Goal: Task Accomplishment & Management: Use online tool/utility

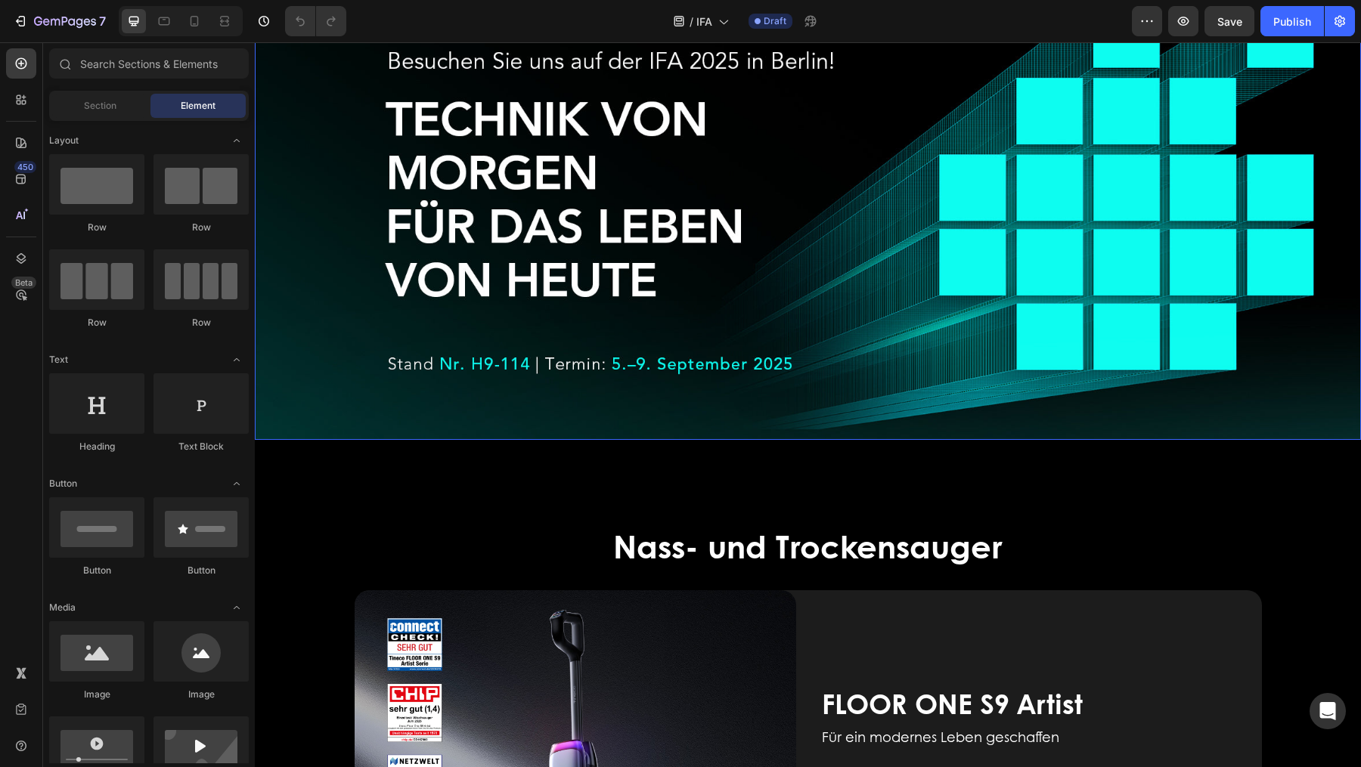
scroll to position [306, 0]
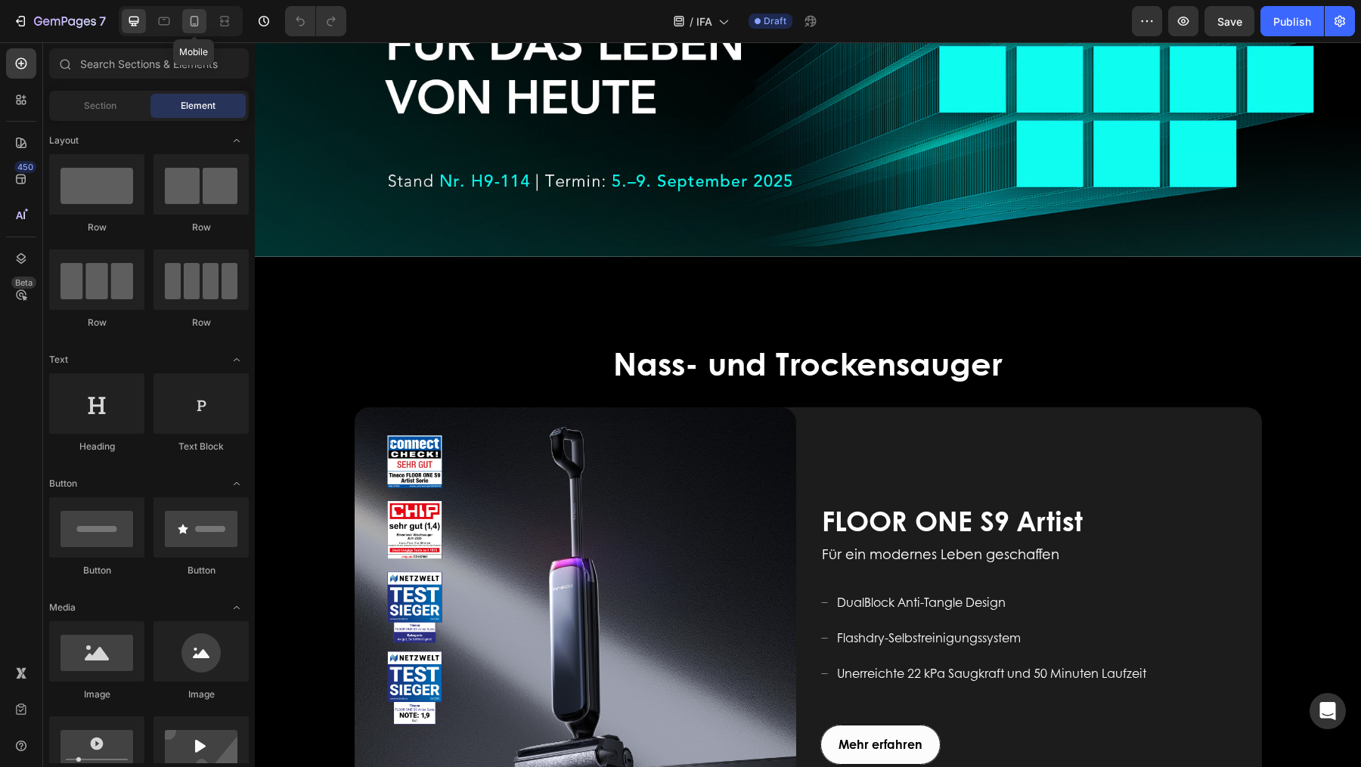
drag, startPoint x: 197, startPoint y: 18, endPoint x: 29, endPoint y: 42, distance: 169.4
click at [197, 18] on icon at bounding box center [194, 21] width 8 height 11
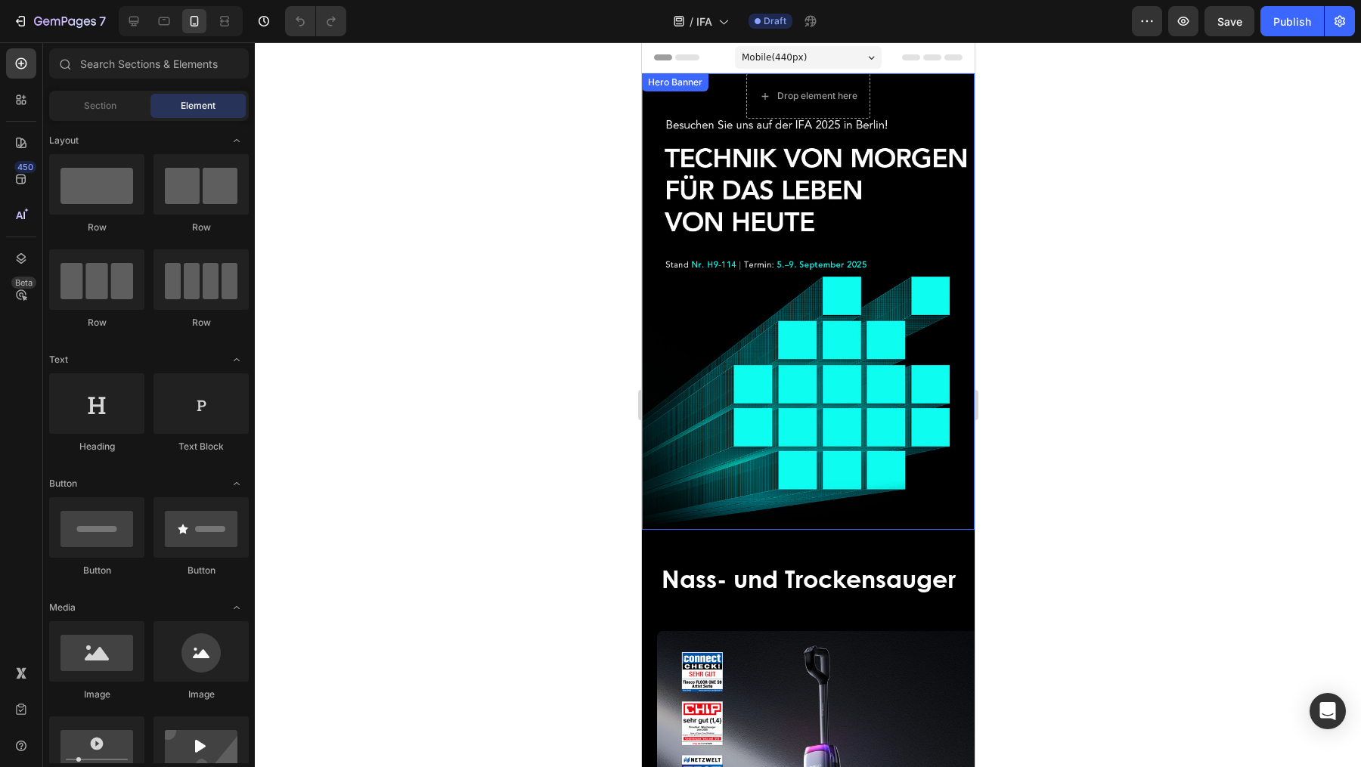
click at [879, 389] on div "Overlay" at bounding box center [807, 301] width 333 height 457
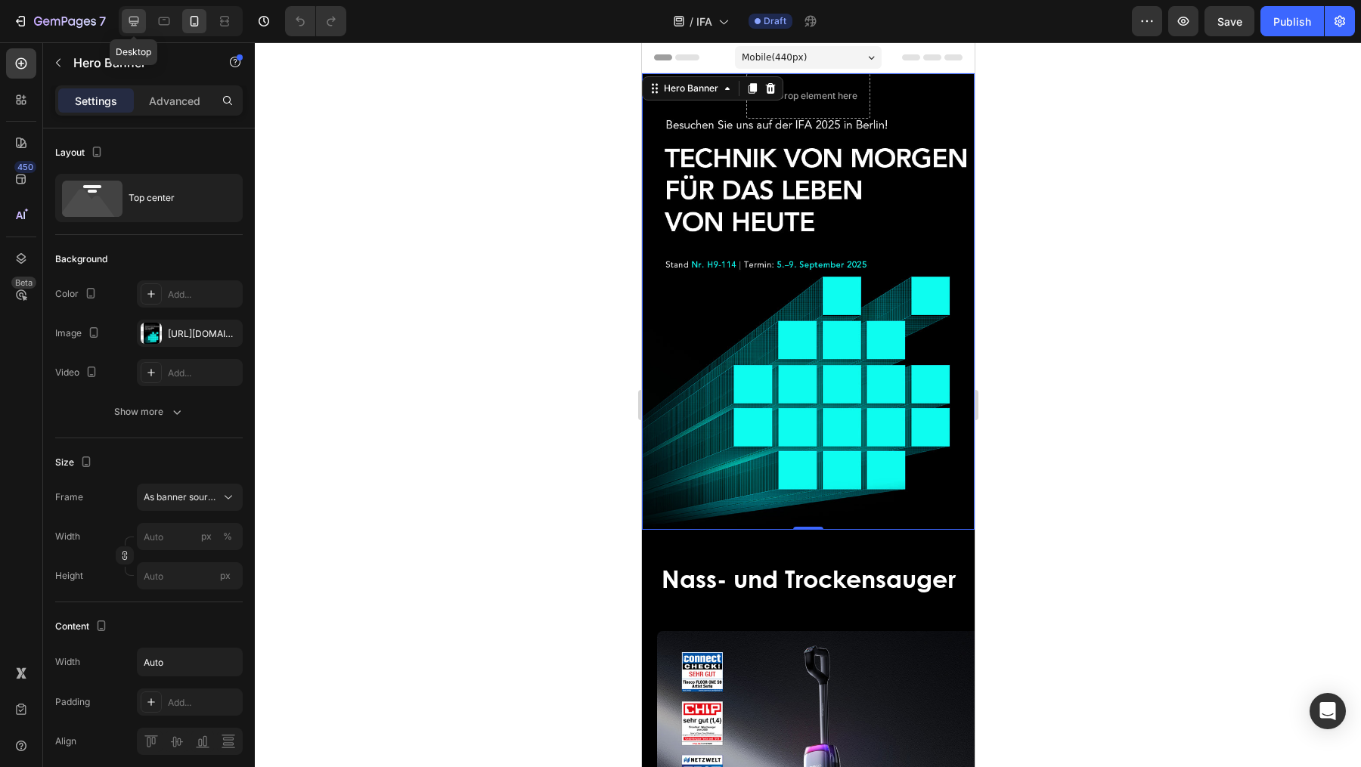
click at [127, 22] on icon at bounding box center [133, 21] width 15 height 15
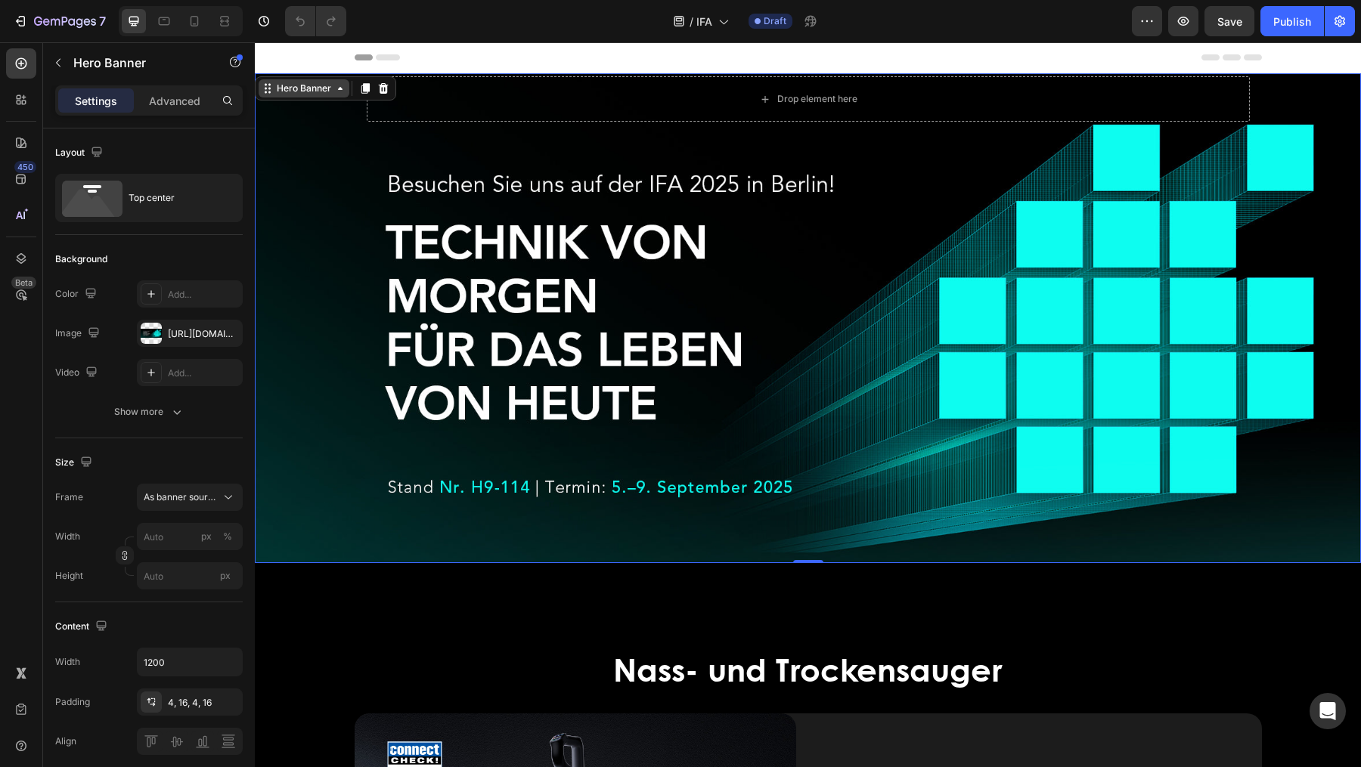
click at [312, 91] on div "Hero Banner" at bounding box center [304, 89] width 60 height 14
click at [184, 13] on div at bounding box center [194, 21] width 24 height 24
type input "Auto"
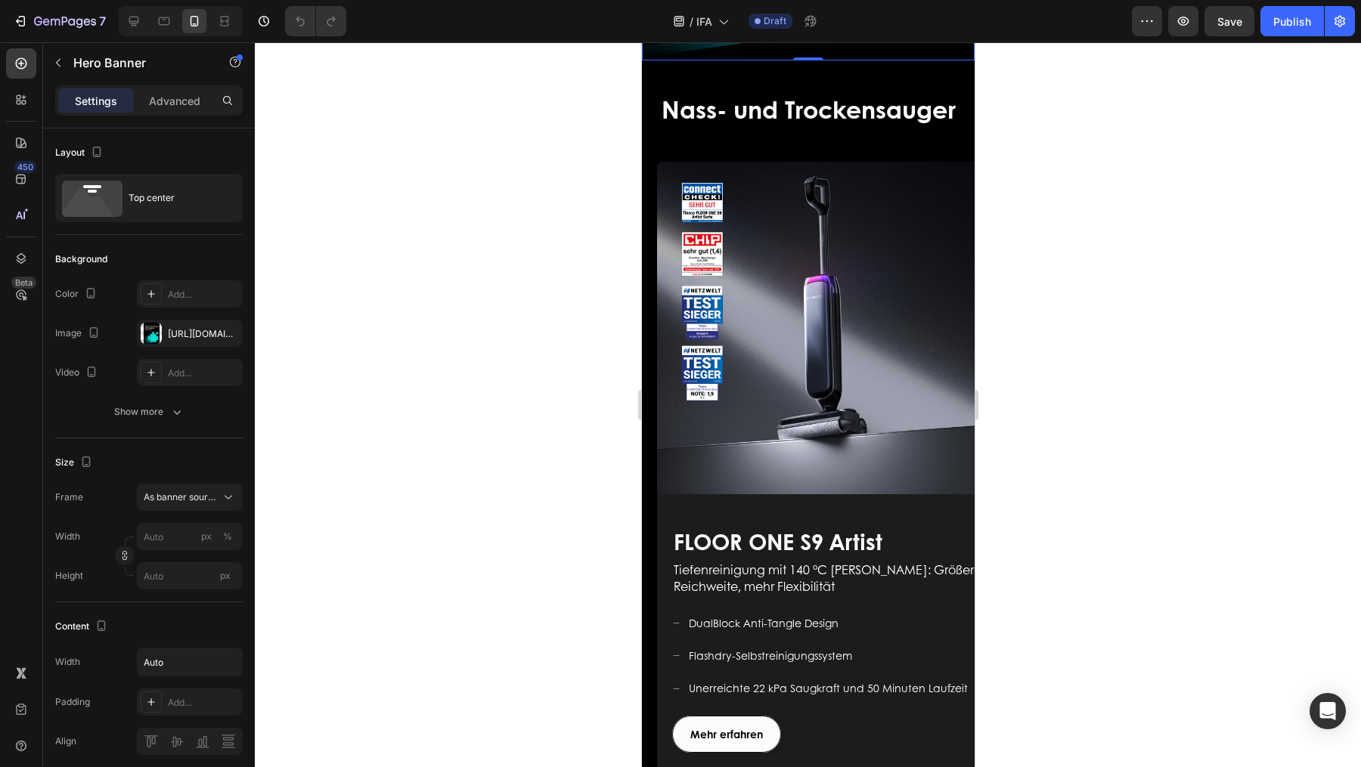
scroll to position [470, 0]
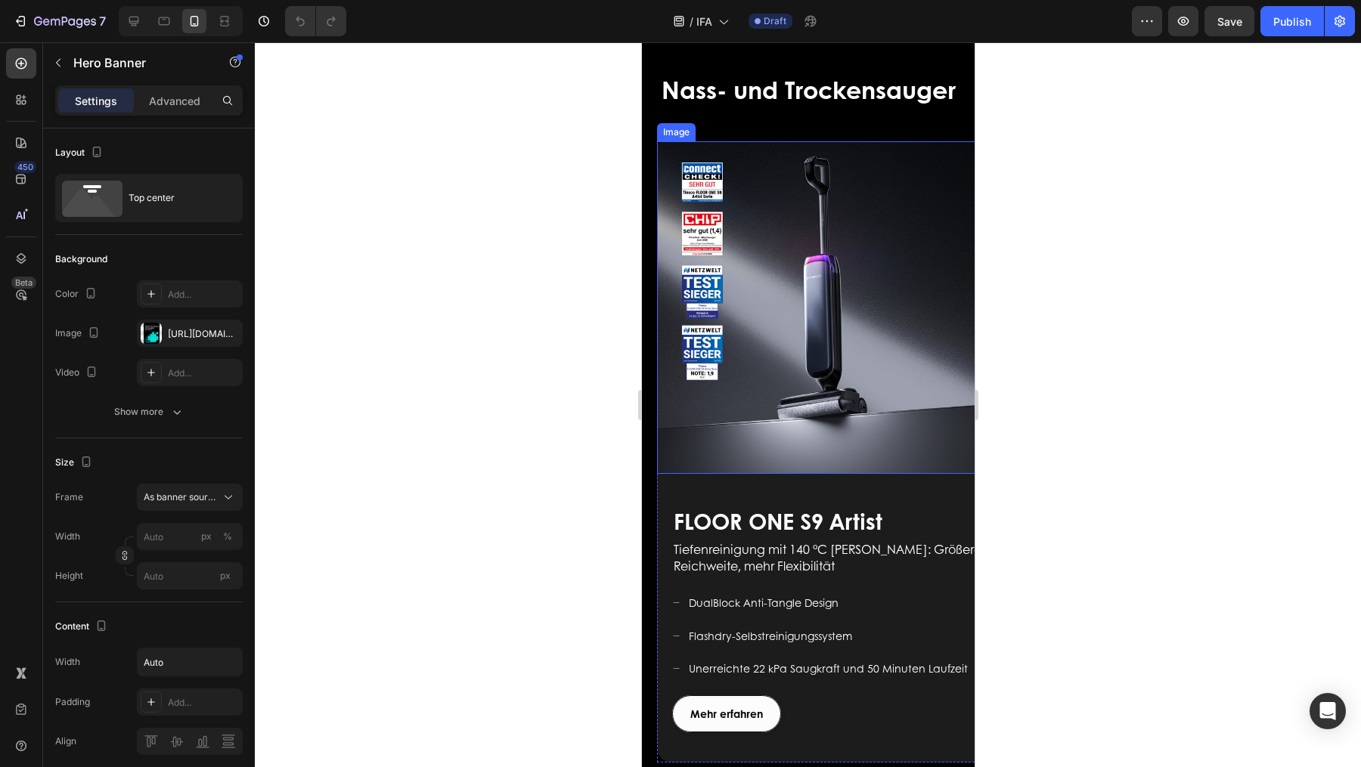
click at [864, 351] on img at bounding box center [822, 307] width 333 height 333
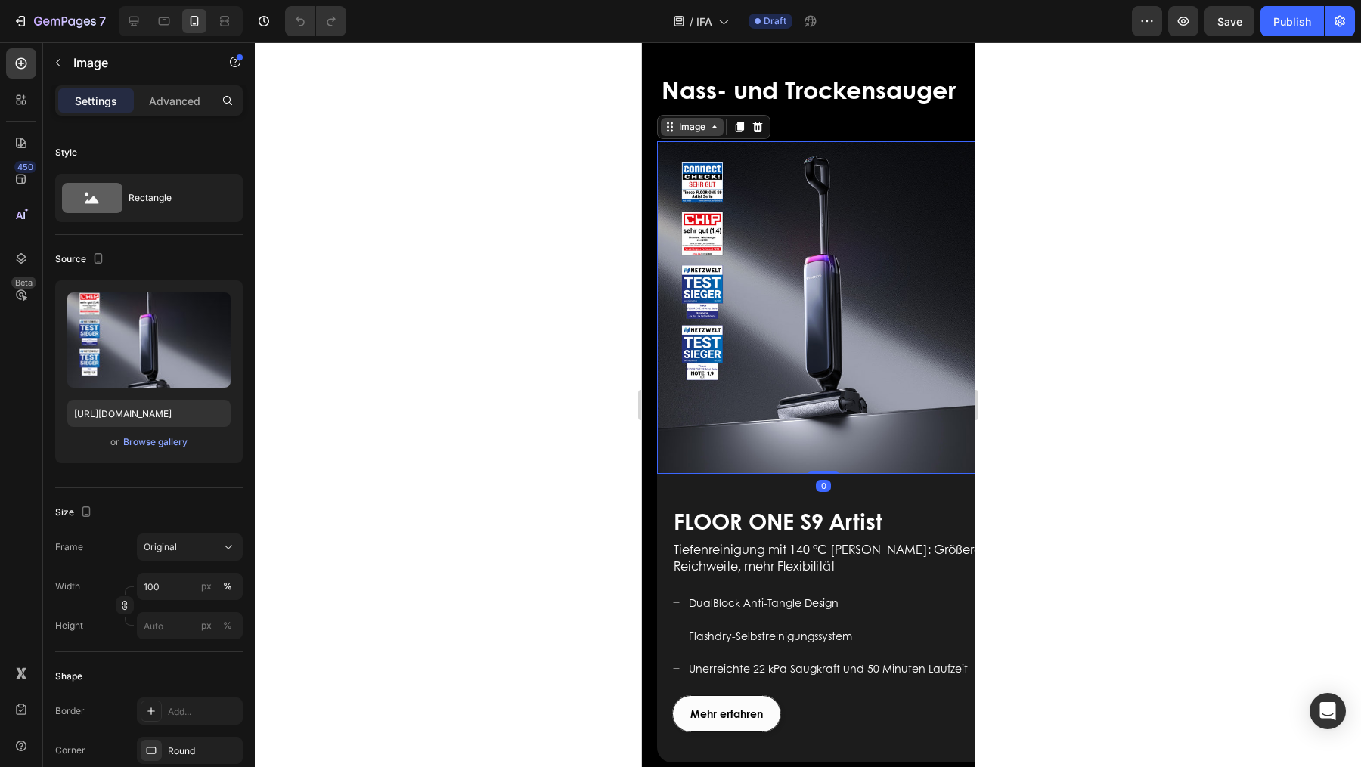
click at [692, 121] on div "Image" at bounding box center [691, 127] width 33 height 14
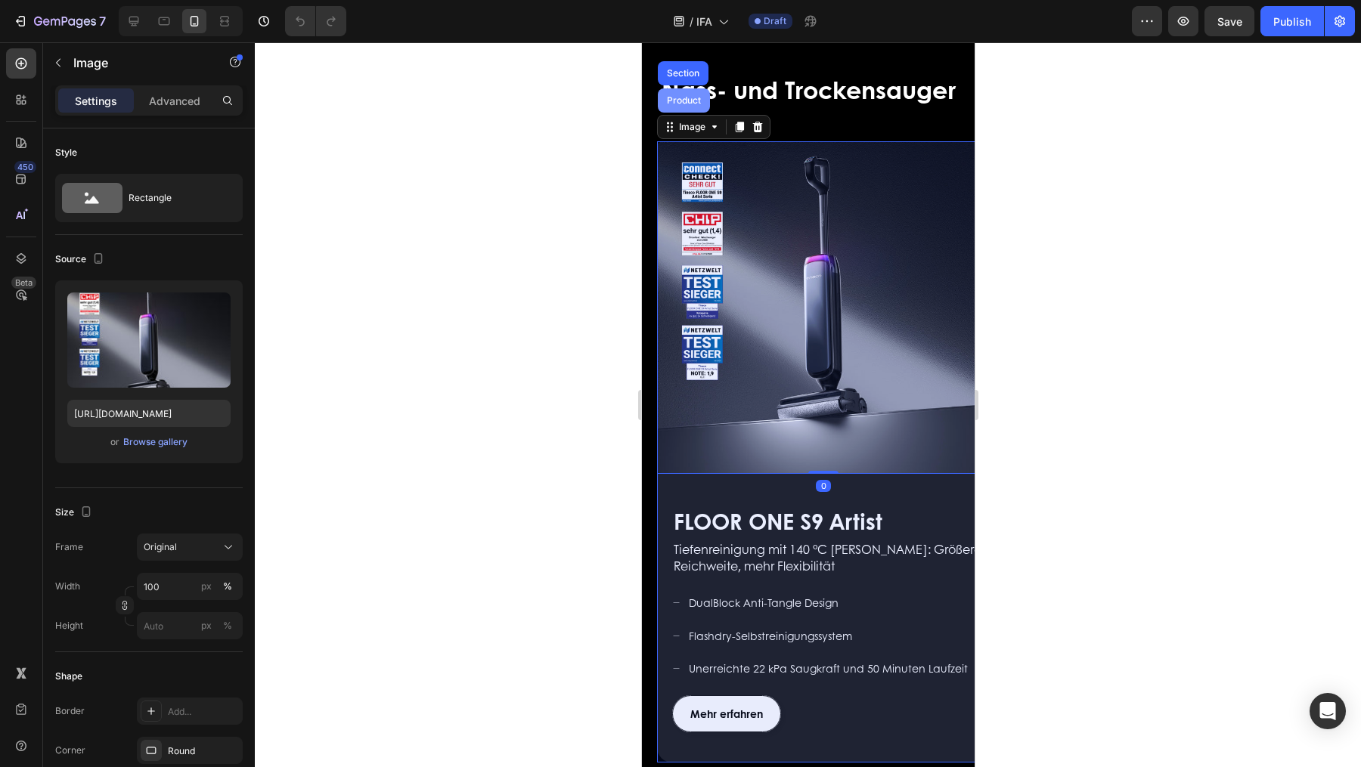
click at [686, 100] on div "Product" at bounding box center [683, 100] width 40 height 9
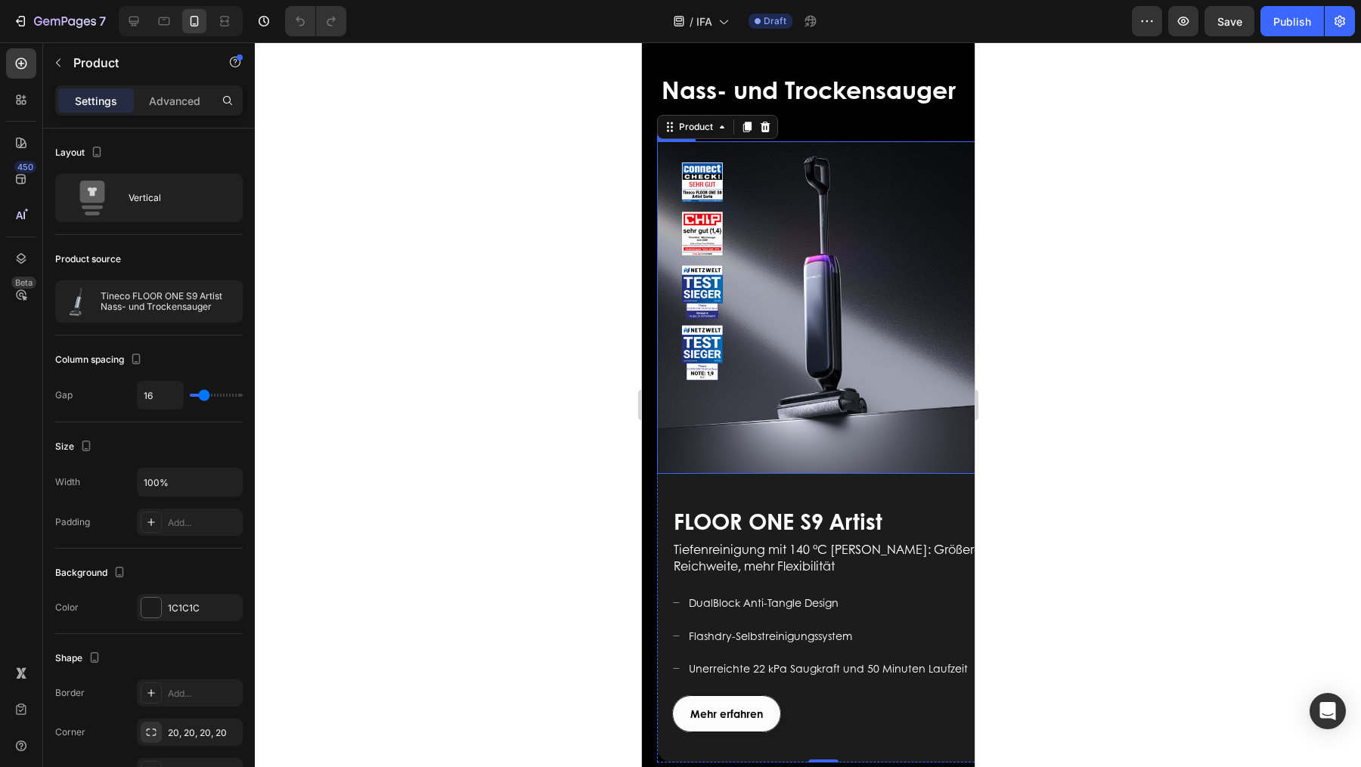
click at [893, 314] on img at bounding box center [822, 307] width 333 height 333
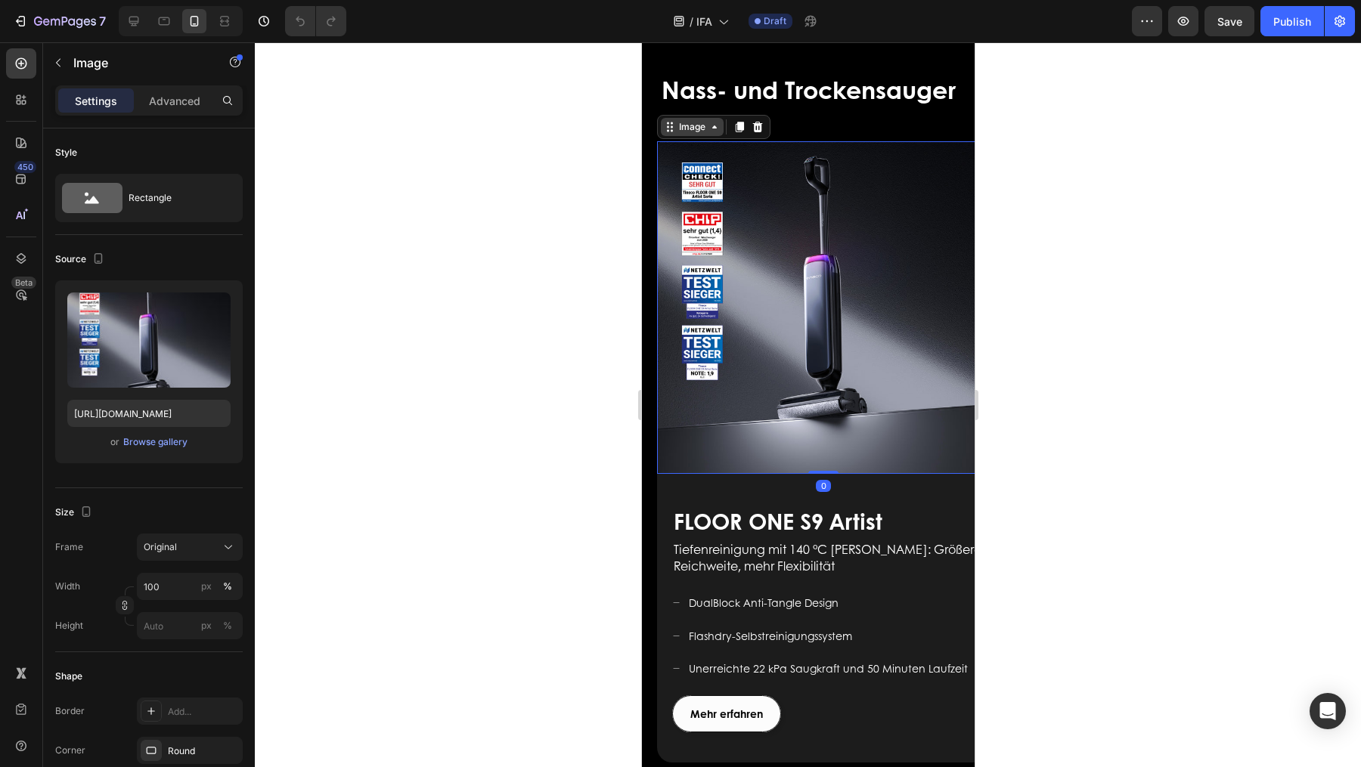
click at [696, 118] on div "Image" at bounding box center [691, 127] width 63 height 18
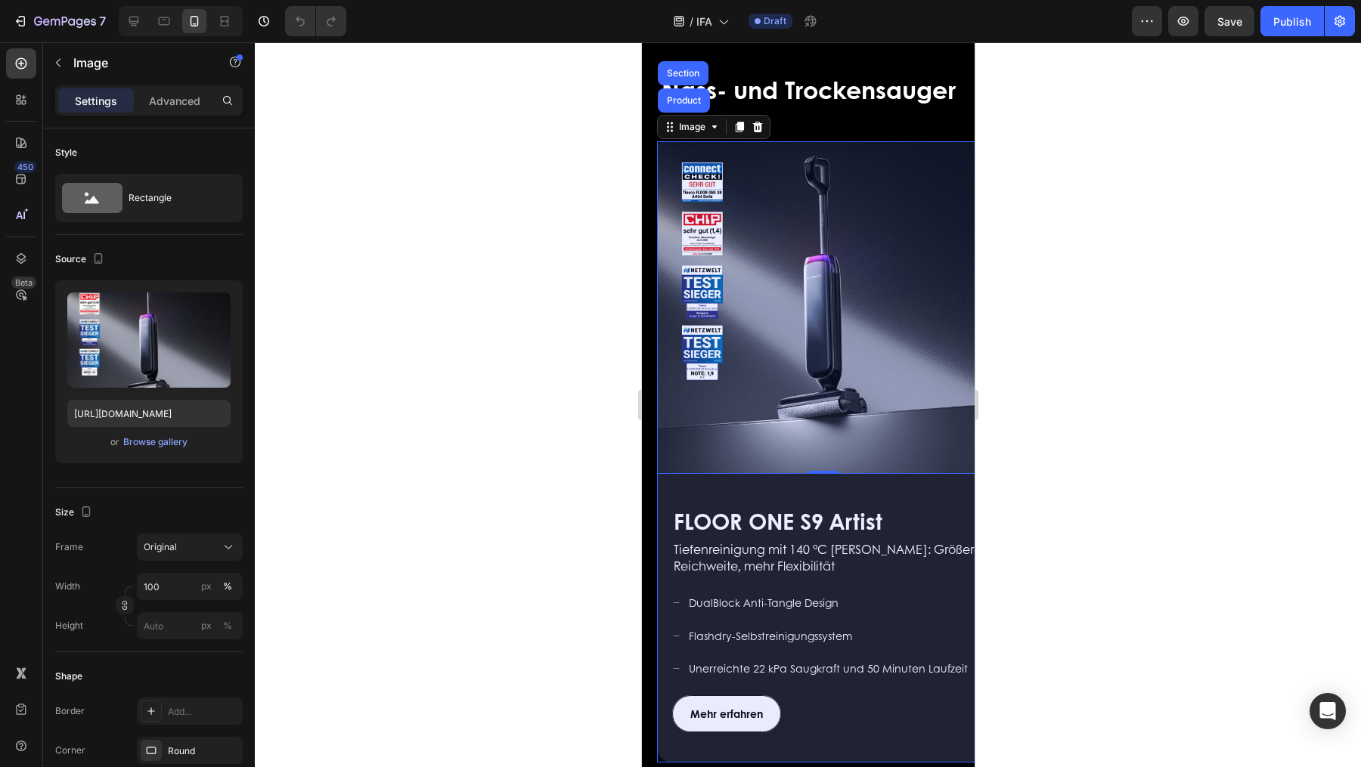
click at [687, 104] on div "Product" at bounding box center [683, 100] width 52 height 24
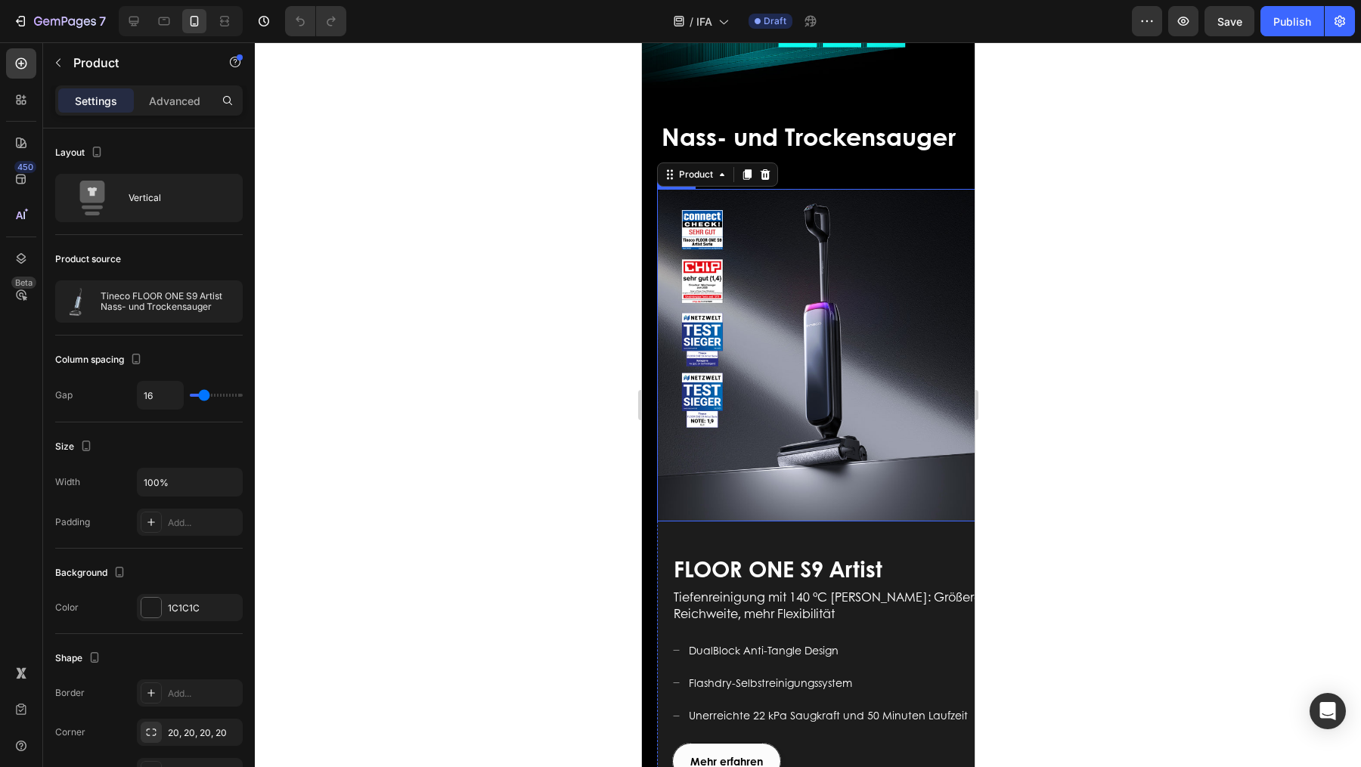
scroll to position [430, 0]
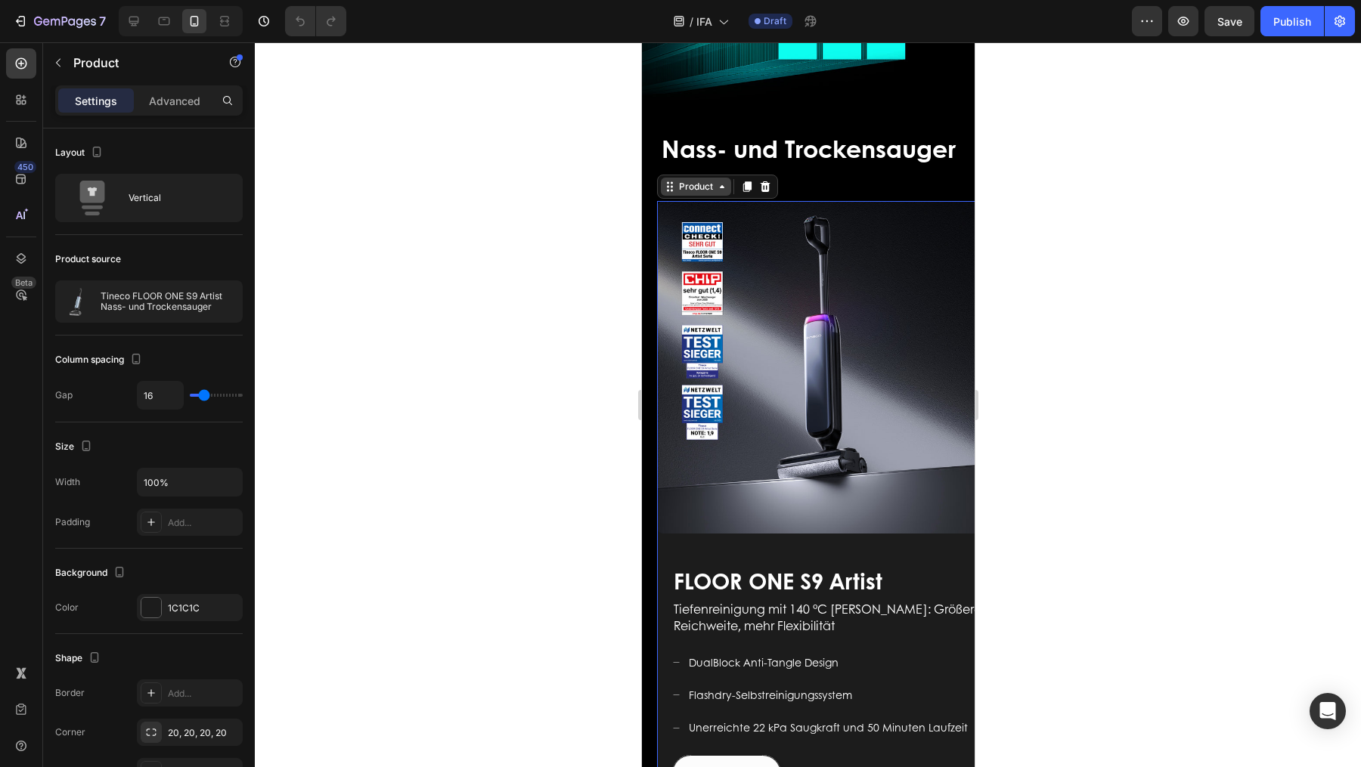
click at [697, 180] on div "Product" at bounding box center [695, 187] width 40 height 14
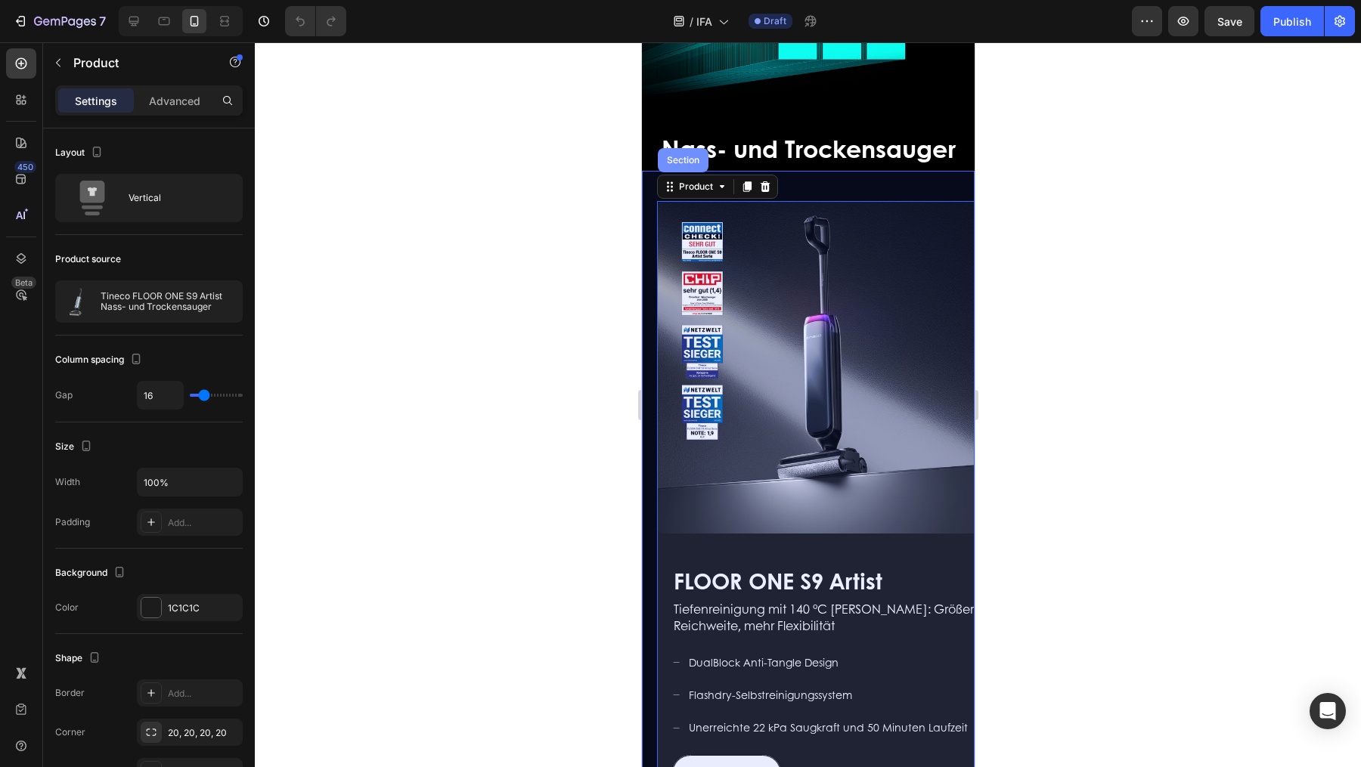
click at [685, 156] on div "Section" at bounding box center [682, 160] width 39 height 9
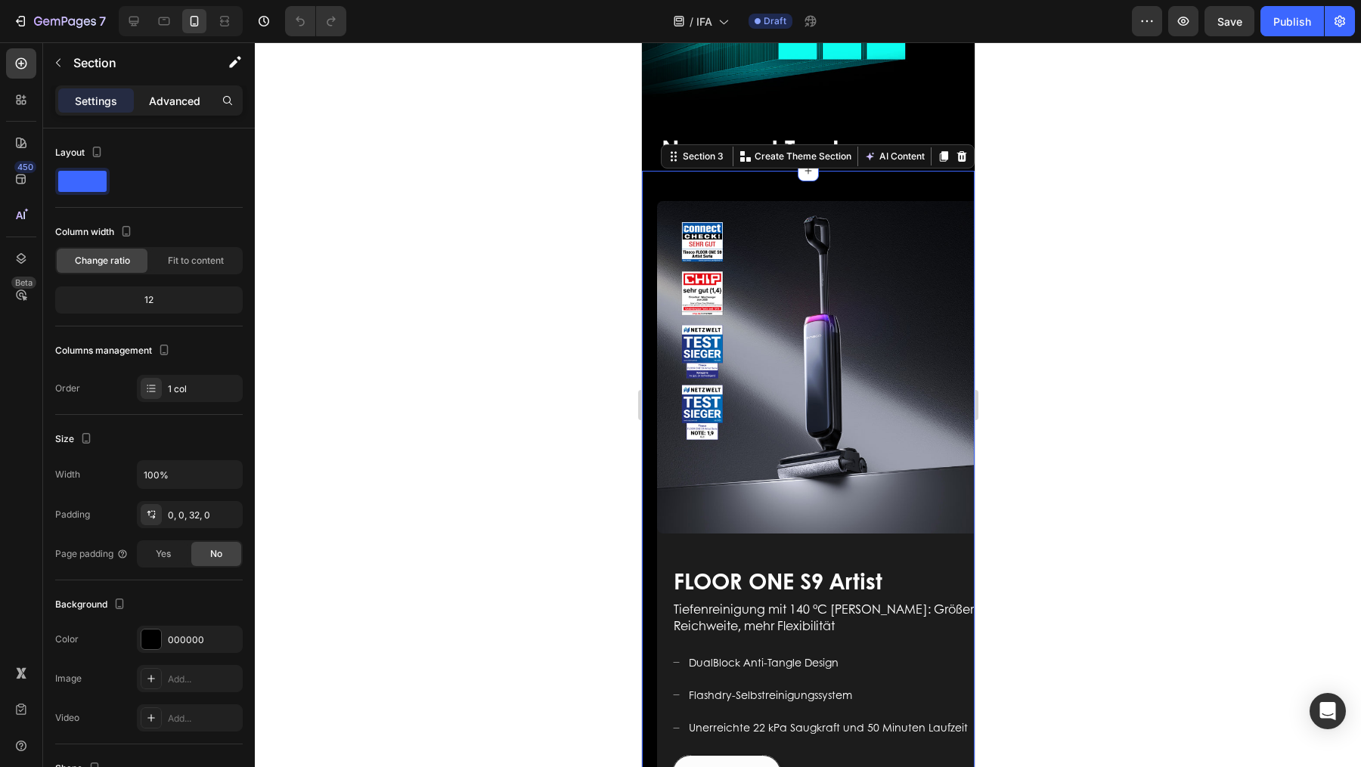
click at [169, 93] on p "Advanced" at bounding box center [174, 101] width 51 height 16
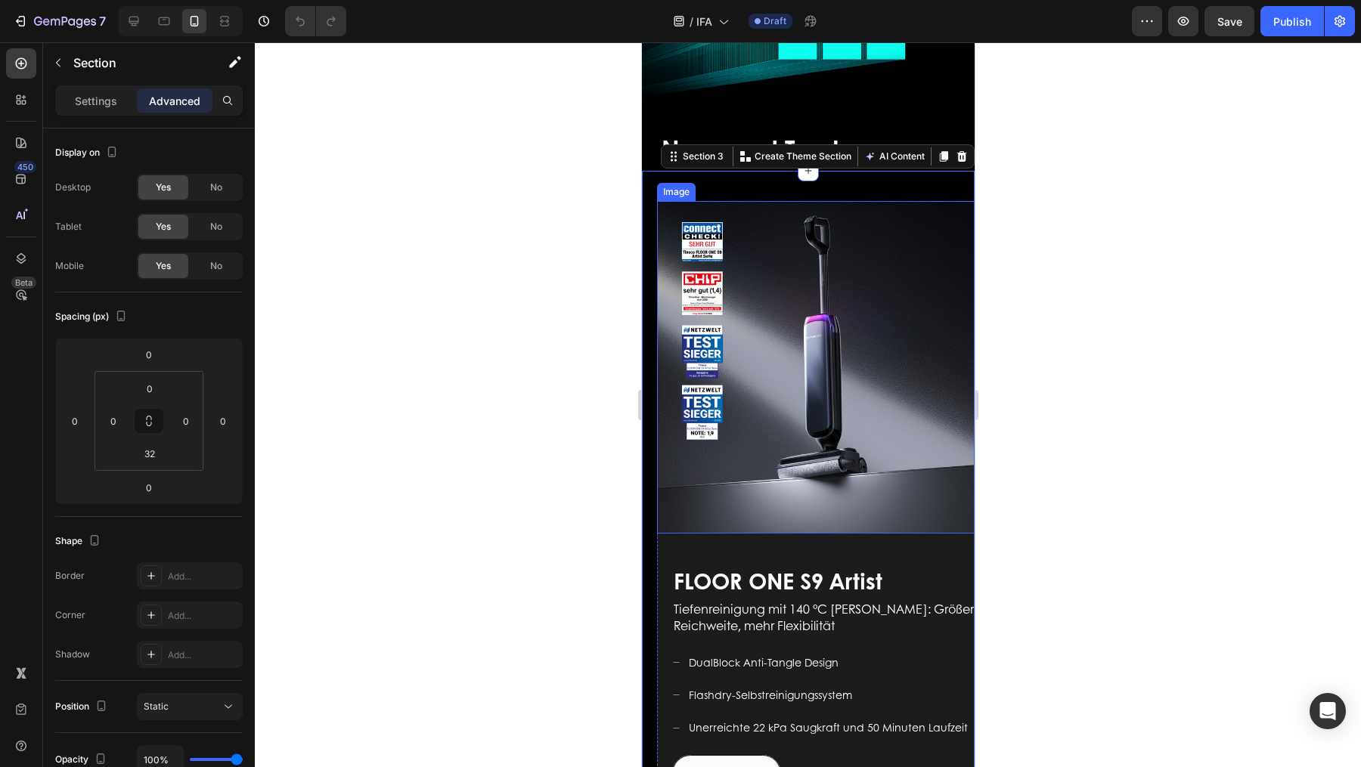
click at [773, 280] on img at bounding box center [822, 367] width 333 height 333
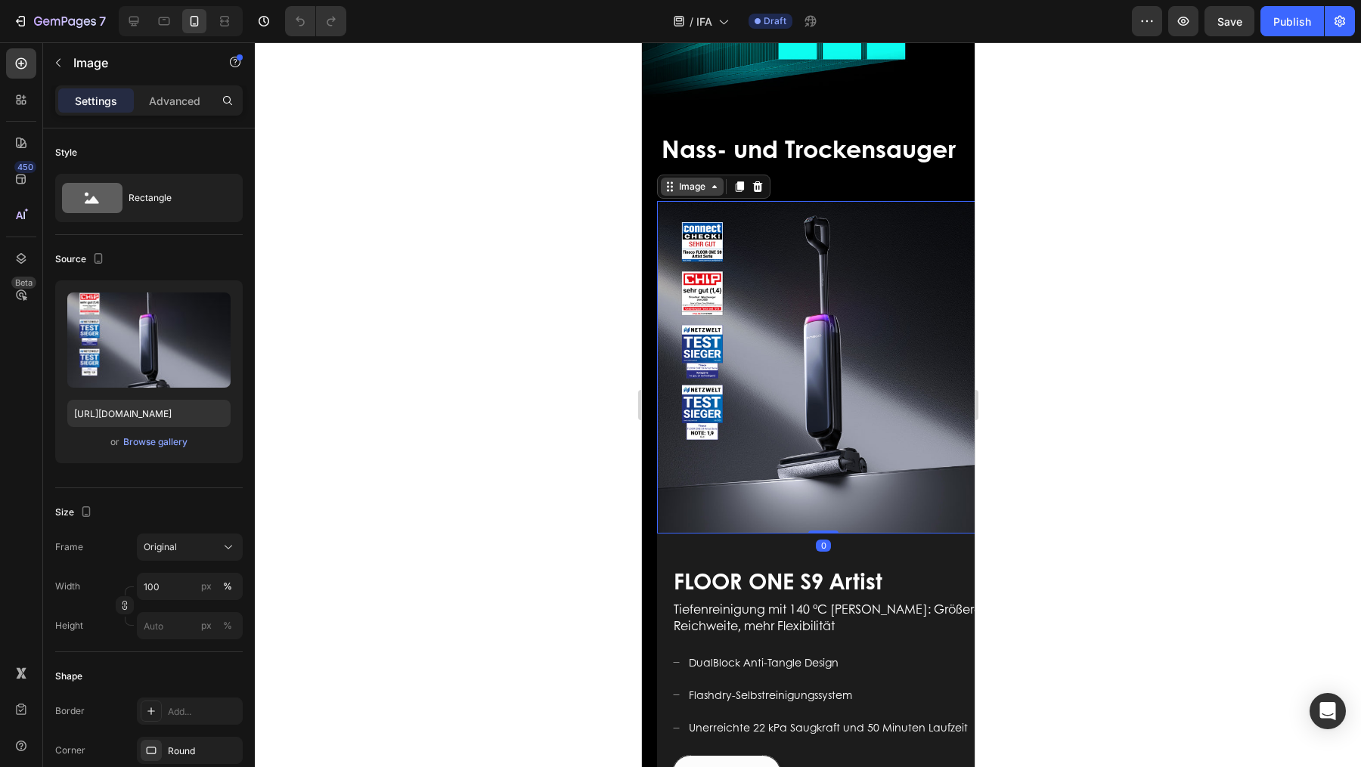
click at [690, 180] on div "Image" at bounding box center [691, 187] width 33 height 14
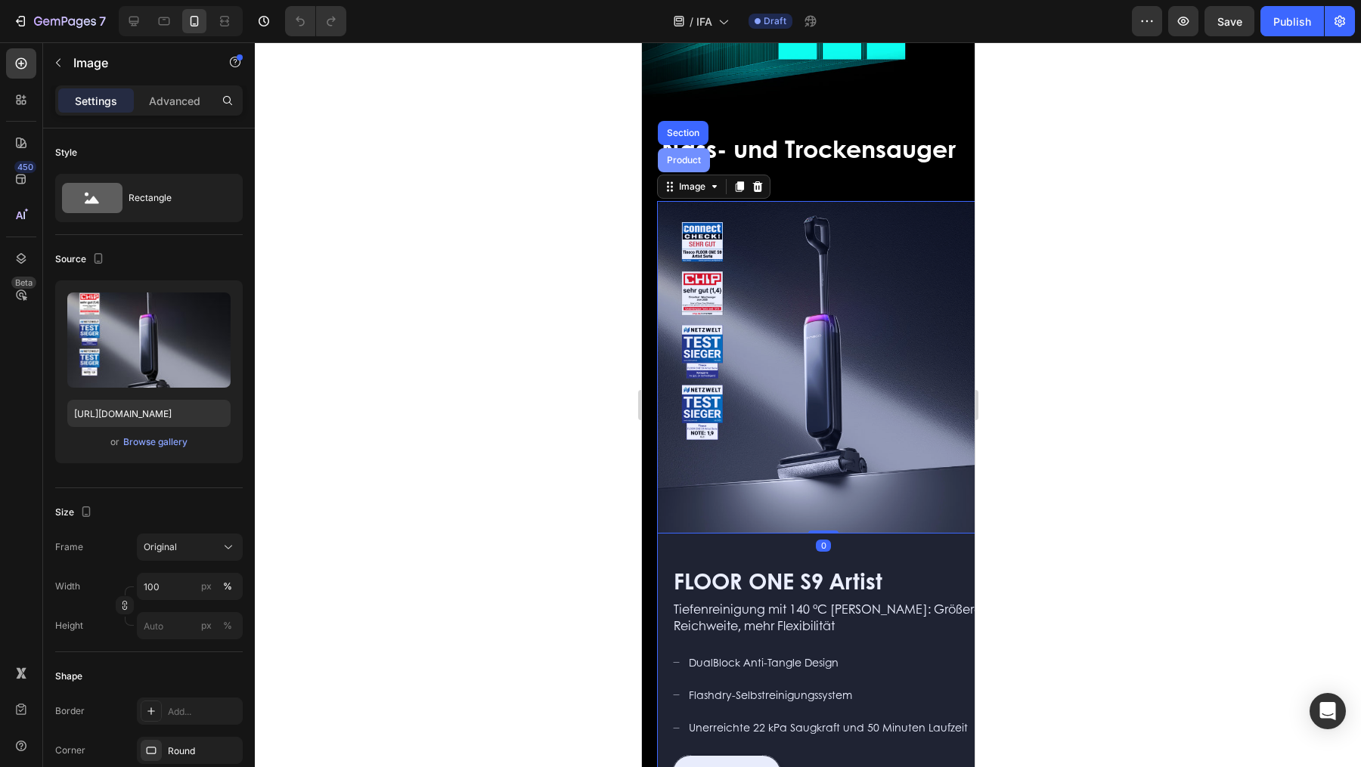
click at [685, 148] on div "Product" at bounding box center [683, 160] width 52 height 24
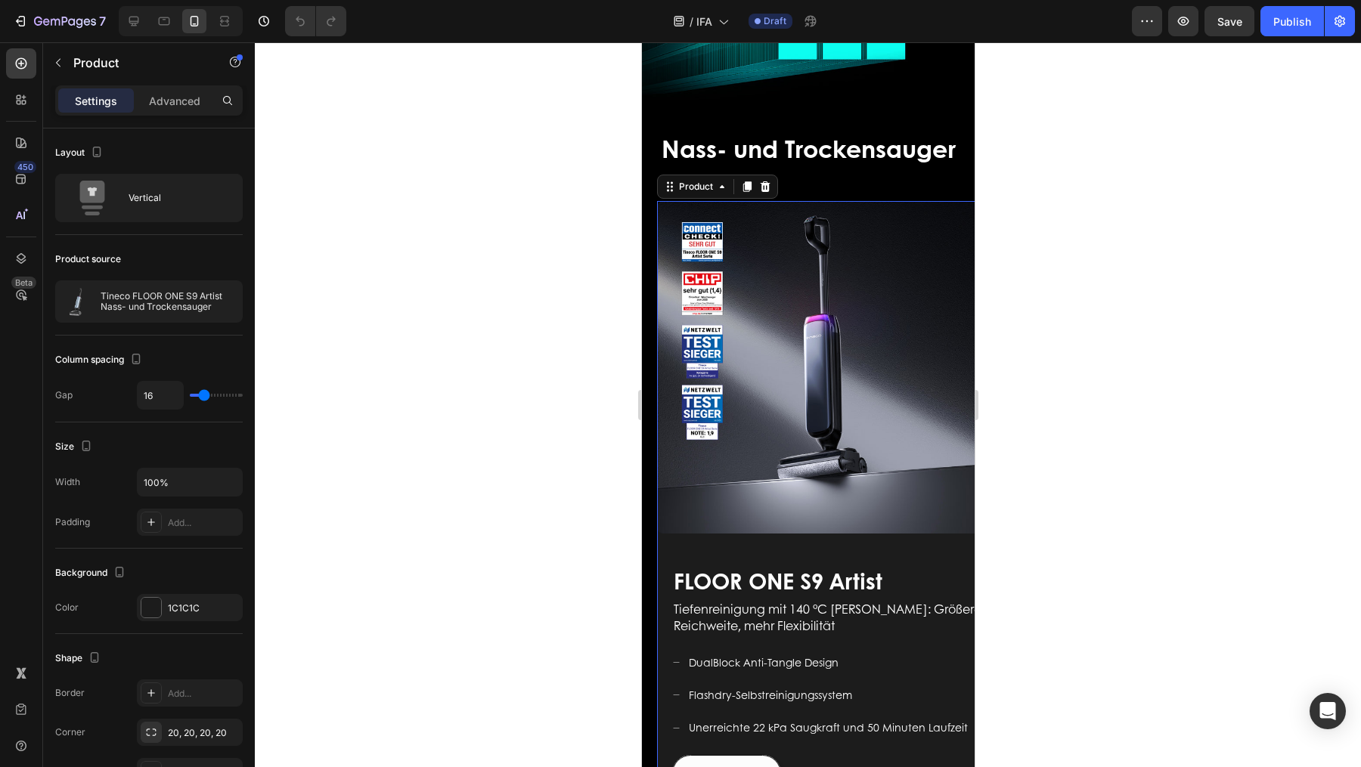
click at [173, 116] on div "Settings Advanced" at bounding box center [149, 106] width 212 height 43
click at [172, 105] on p "Advanced" at bounding box center [174, 101] width 51 height 16
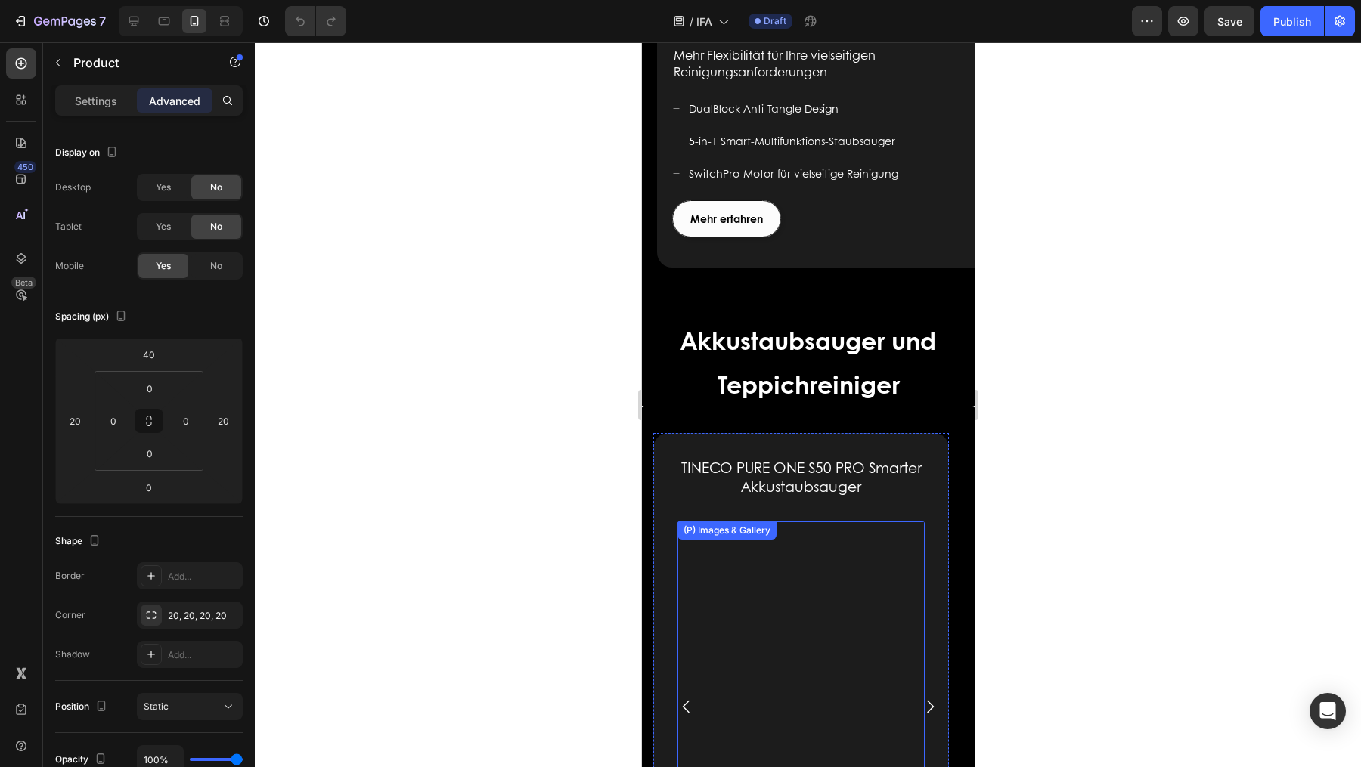
scroll to position [1945, 0]
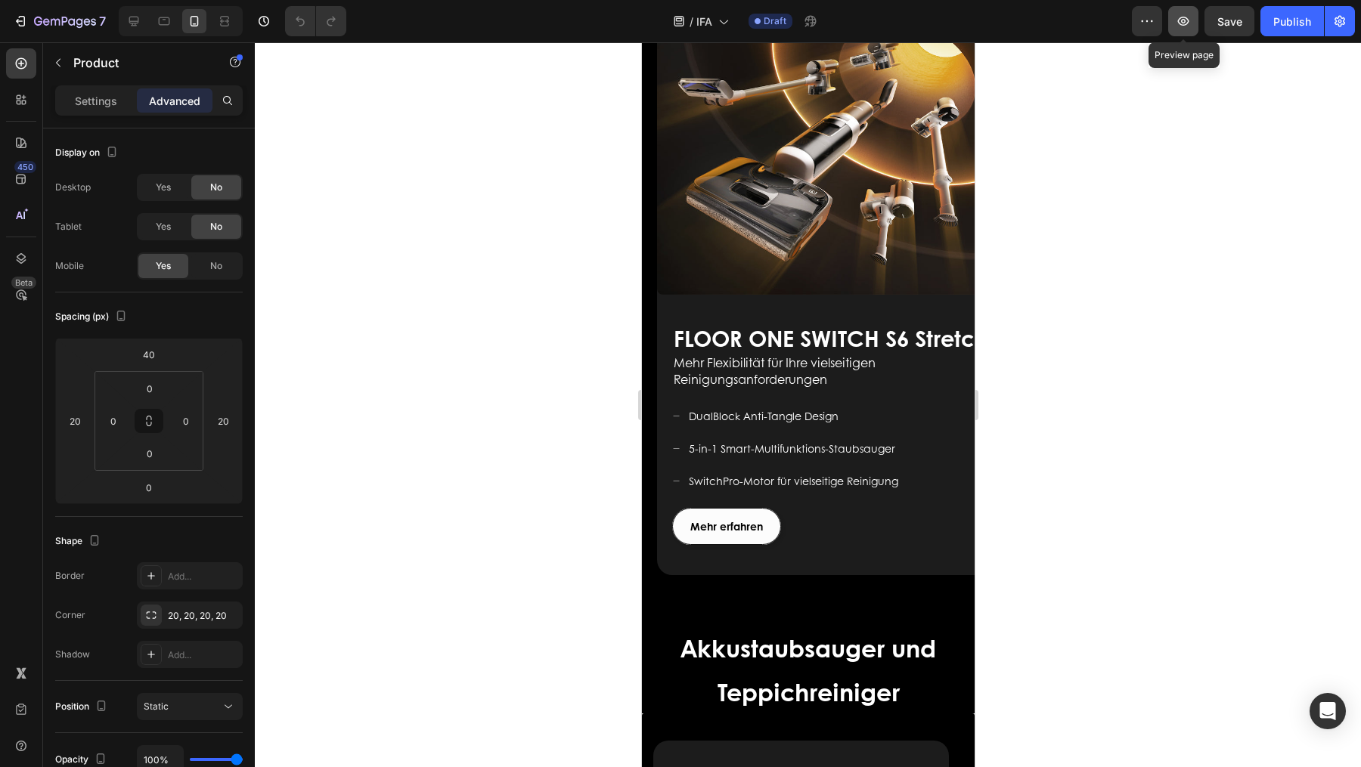
click at [1181, 28] on icon "button" at bounding box center [1182, 21] width 15 height 15
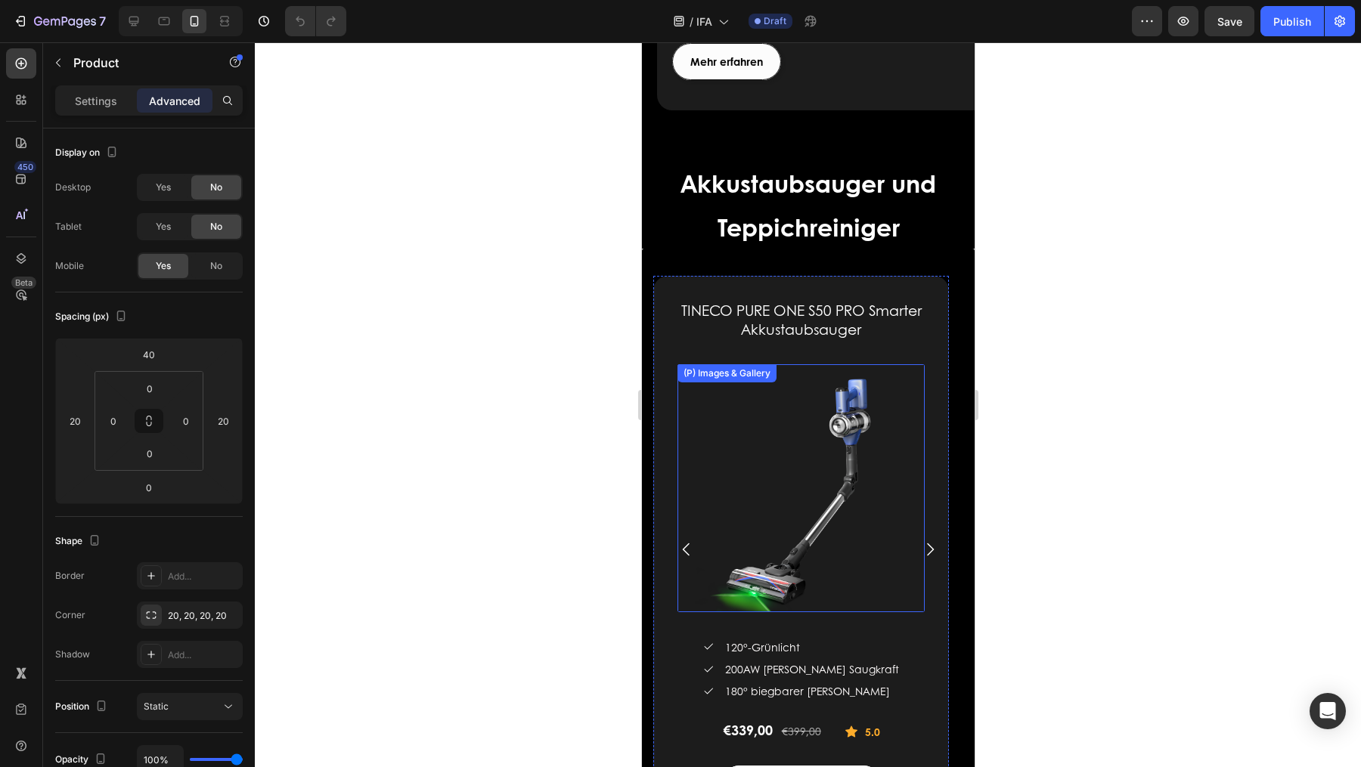
scroll to position [2410, 0]
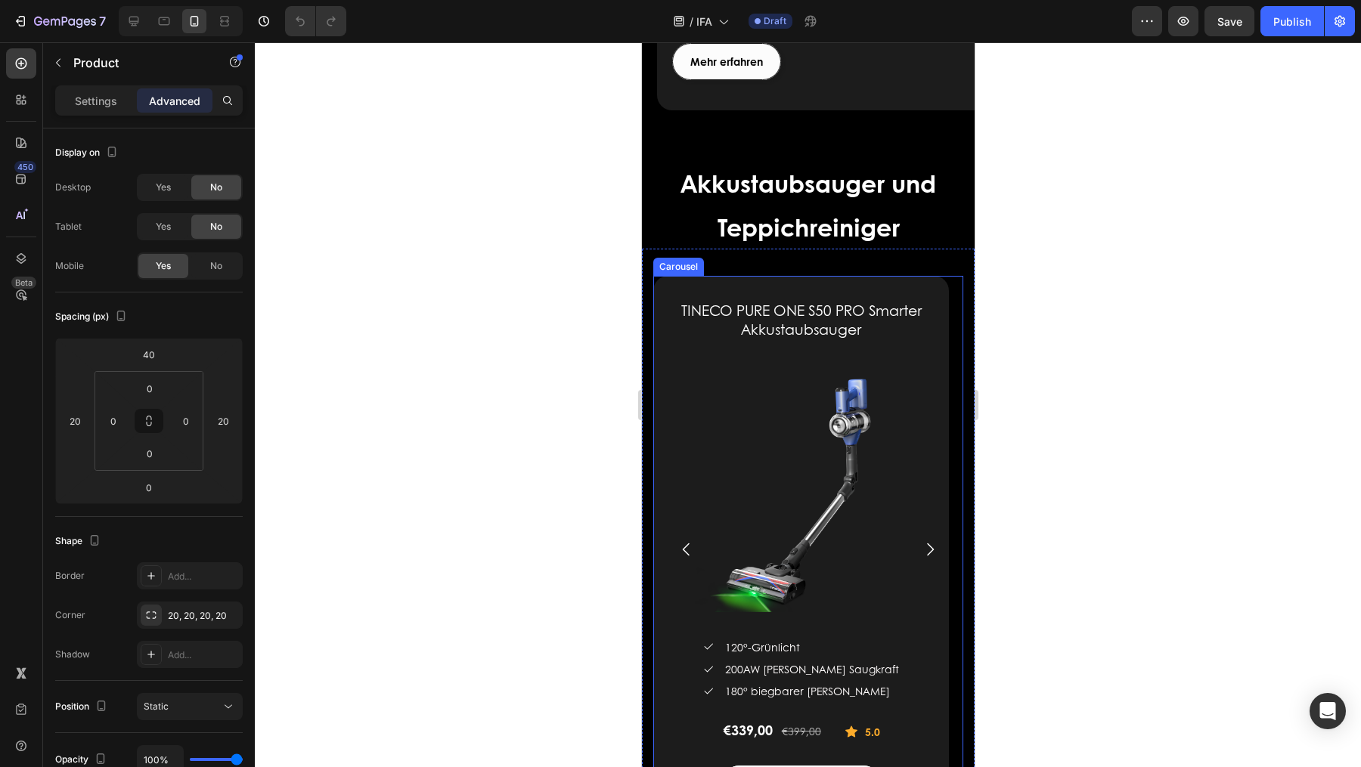
click at [920, 558] on icon "Carousel Next Arrow" at bounding box center [929, 549] width 18 height 18
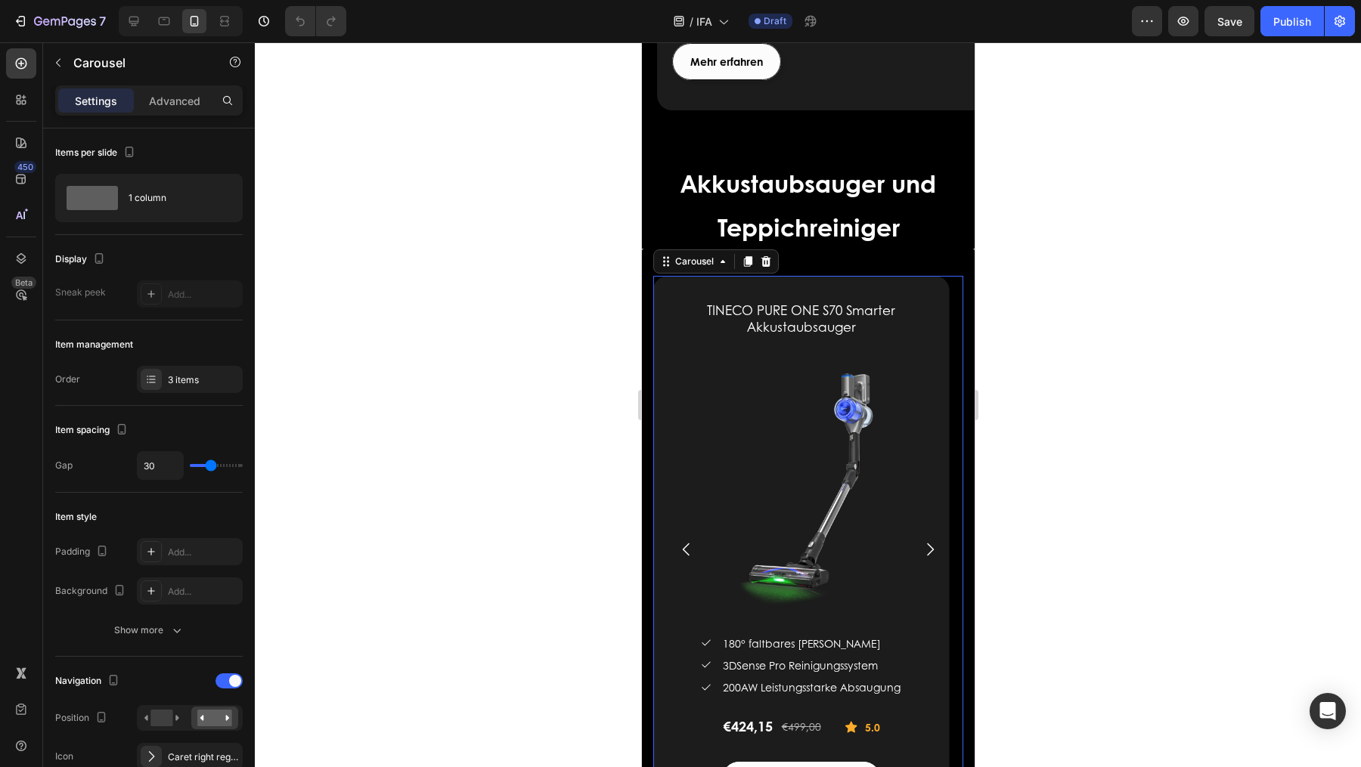
click at [920, 558] on icon "Carousel Next Arrow" at bounding box center [929, 549] width 18 height 18
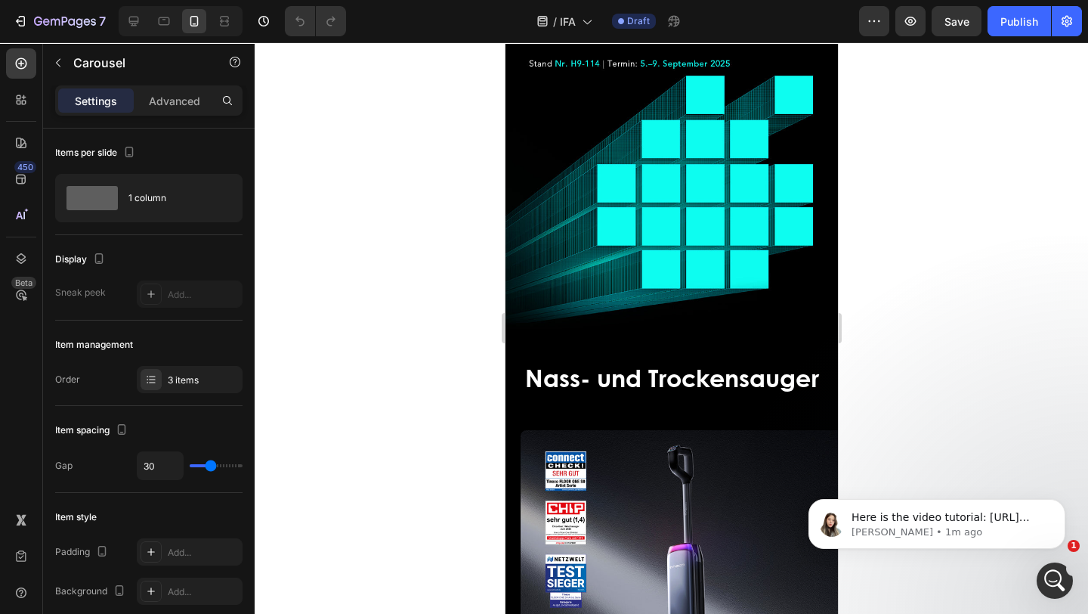
scroll to position [202, 0]
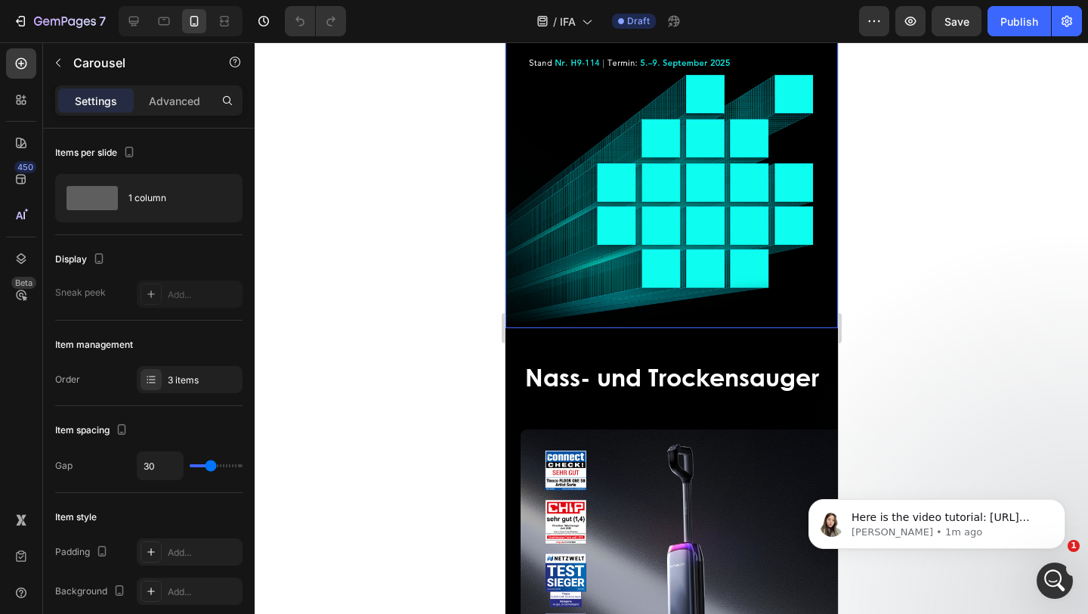
click at [705, 268] on div "Overlay" at bounding box center [671, 99] width 333 height 457
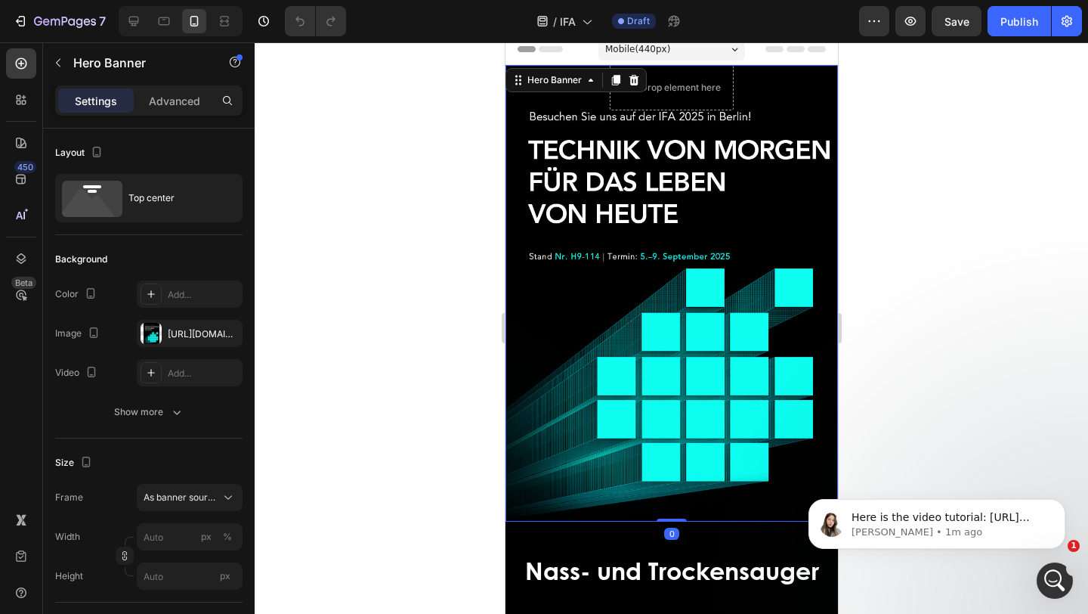
scroll to position [0, 0]
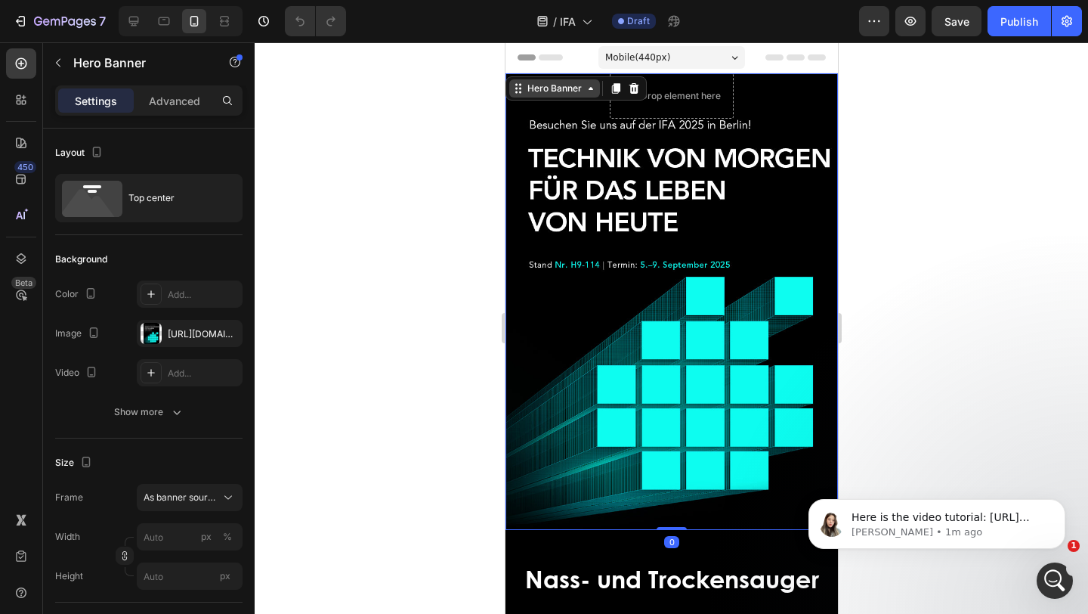
click at [564, 88] on div "Hero Banner" at bounding box center [554, 89] width 60 height 14
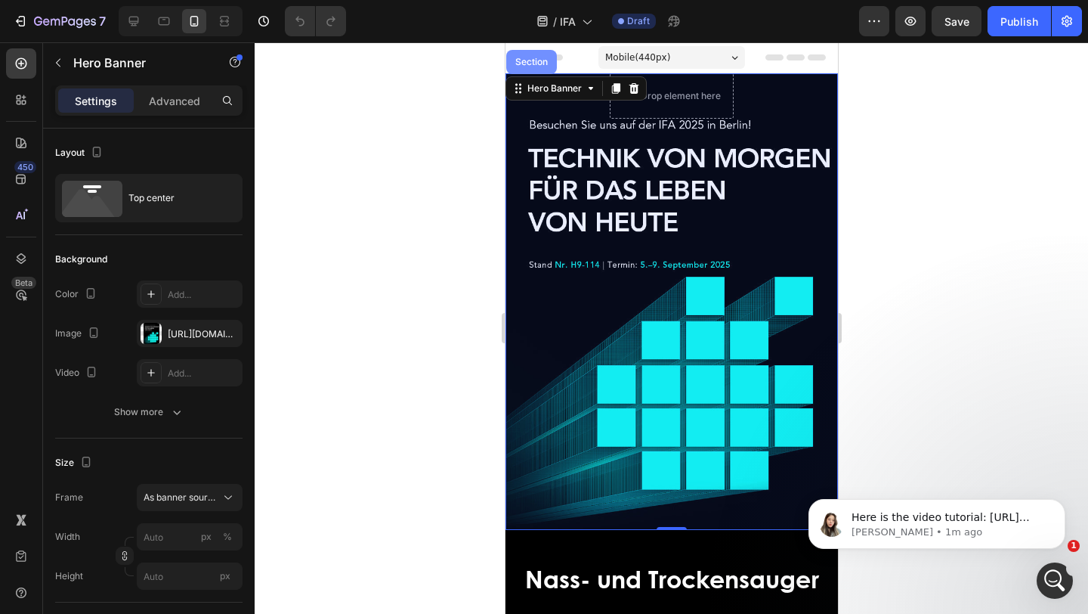
click at [526, 64] on div "Section" at bounding box center [531, 61] width 39 height 9
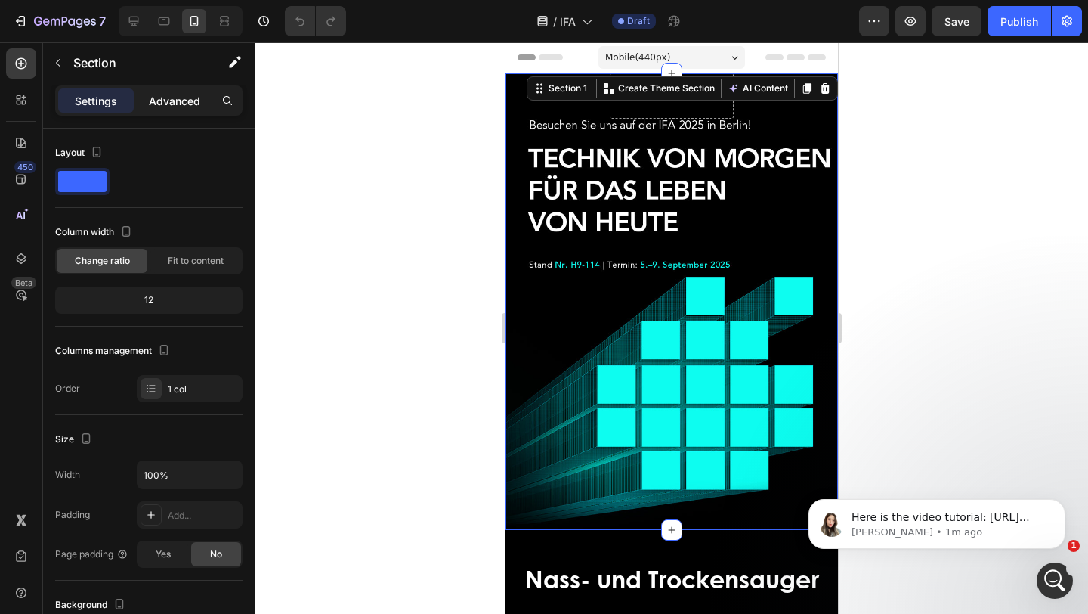
click at [159, 102] on p "Advanced" at bounding box center [174, 101] width 51 height 16
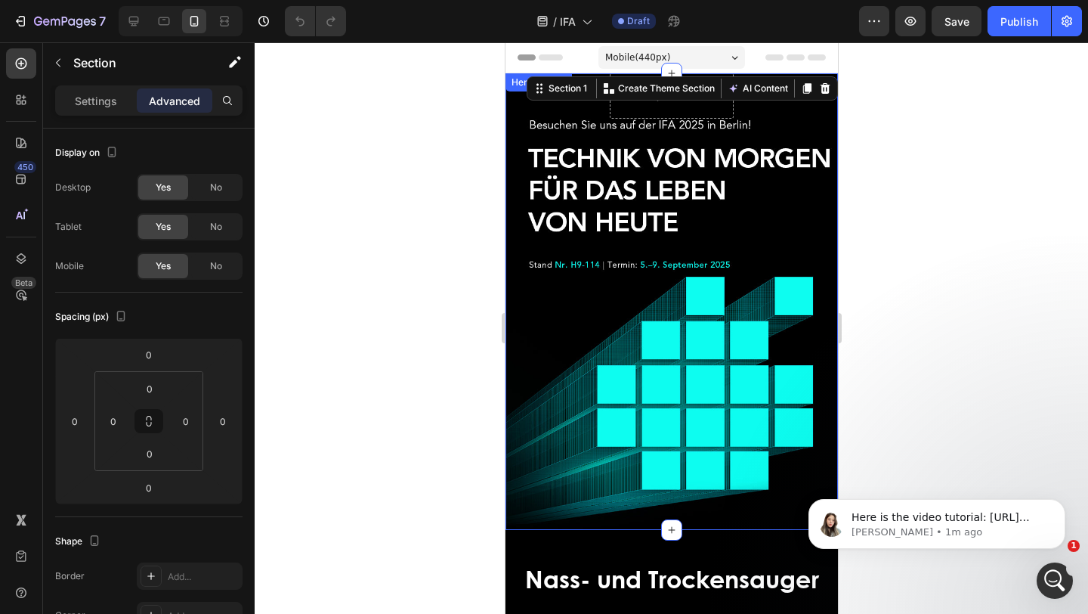
click at [612, 204] on div "Overlay" at bounding box center [671, 301] width 333 height 457
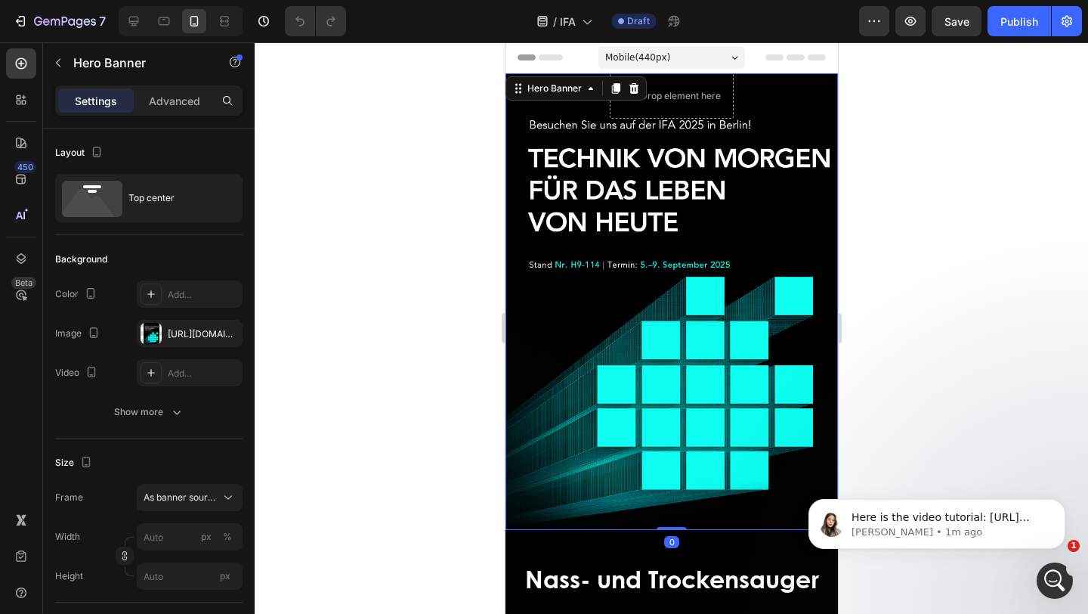
click at [172, 113] on div "Settings Advanced" at bounding box center [148, 100] width 187 height 30
click at [160, 100] on p "Advanced" at bounding box center [174, 101] width 51 height 16
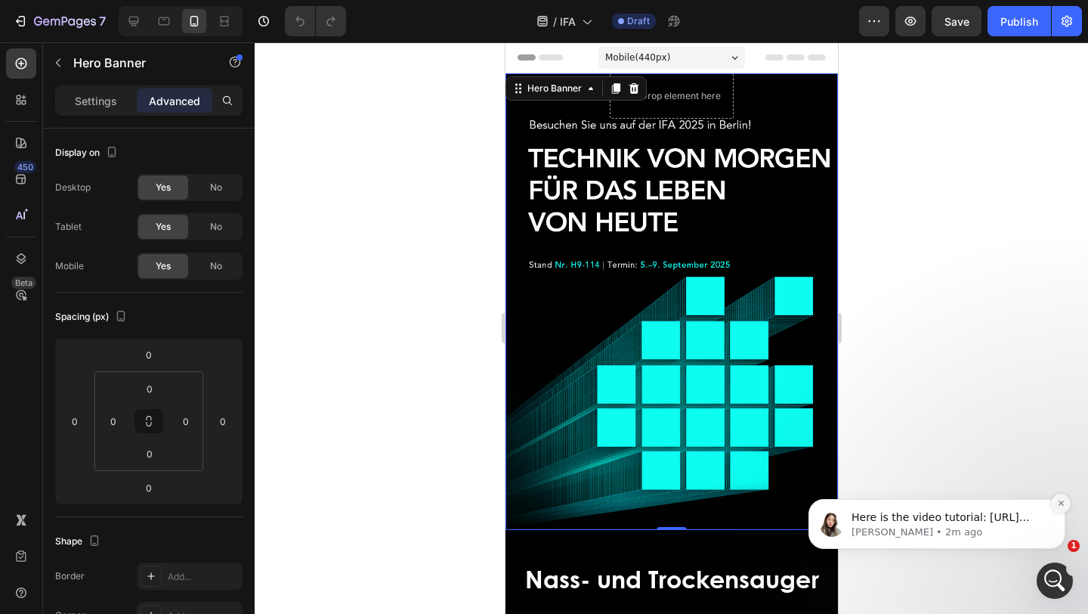
click at [1067, 498] on button "Dismiss notification" at bounding box center [1061, 504] width 20 height 20
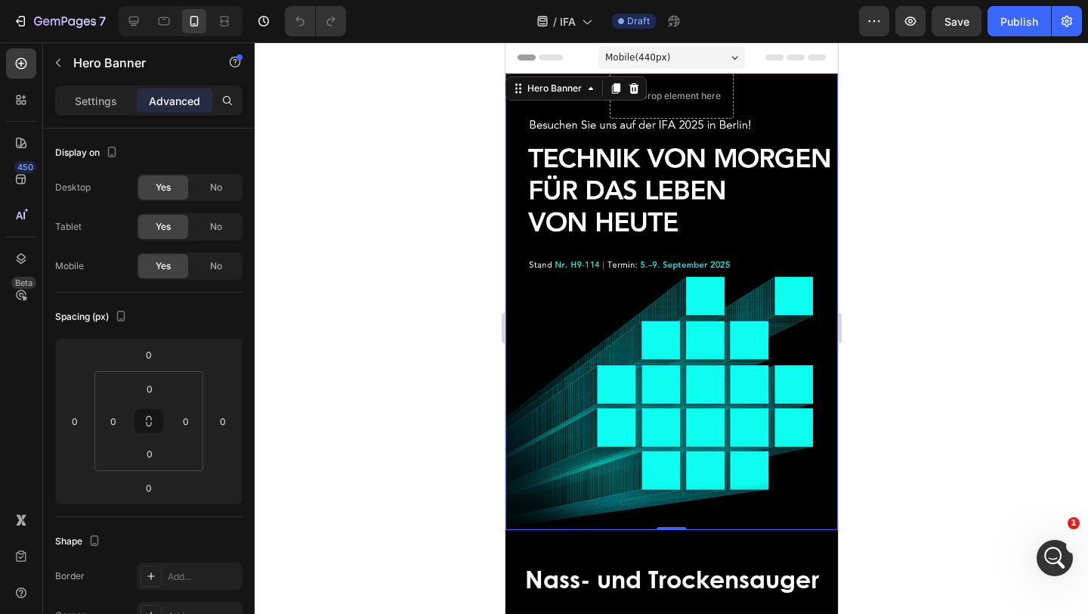
click at [958, 478] on div at bounding box center [672, 327] width 834 height 571
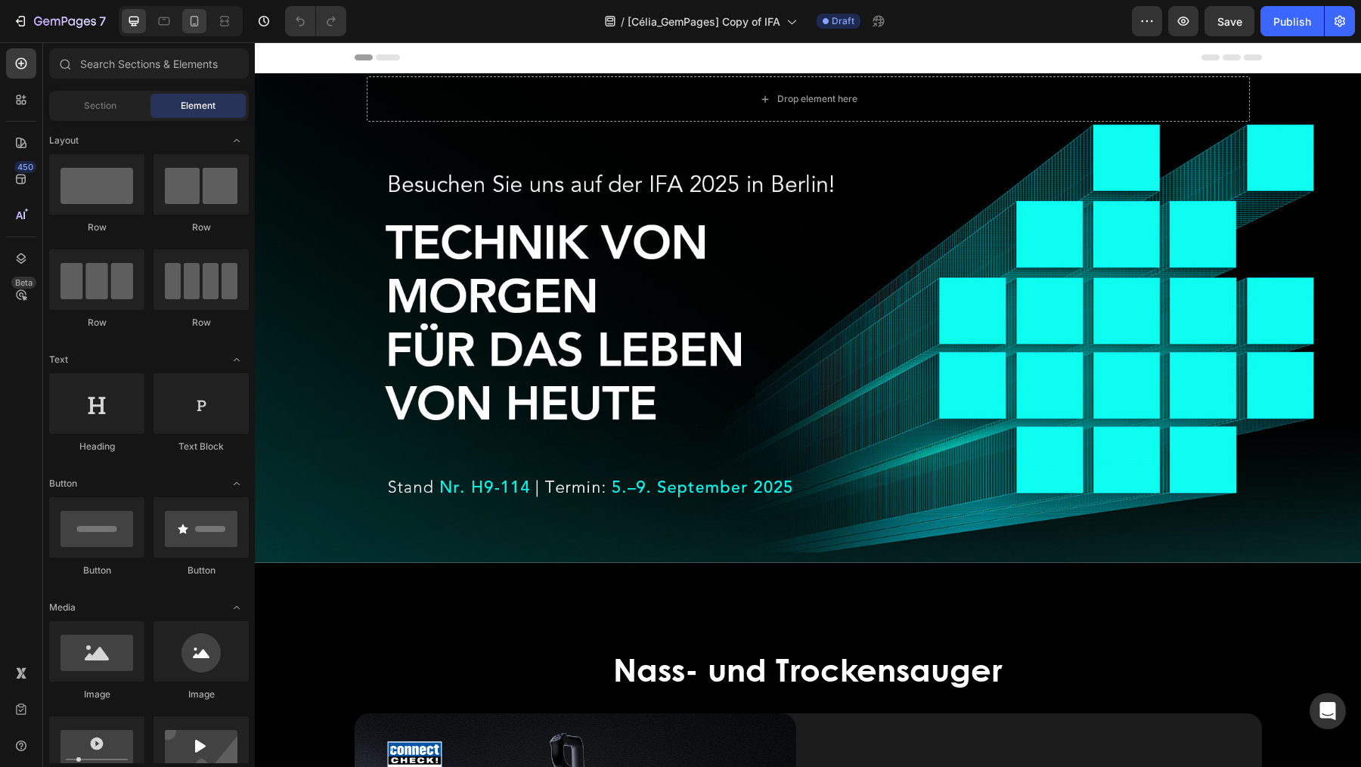
click at [199, 24] on icon at bounding box center [194, 21] width 15 height 15
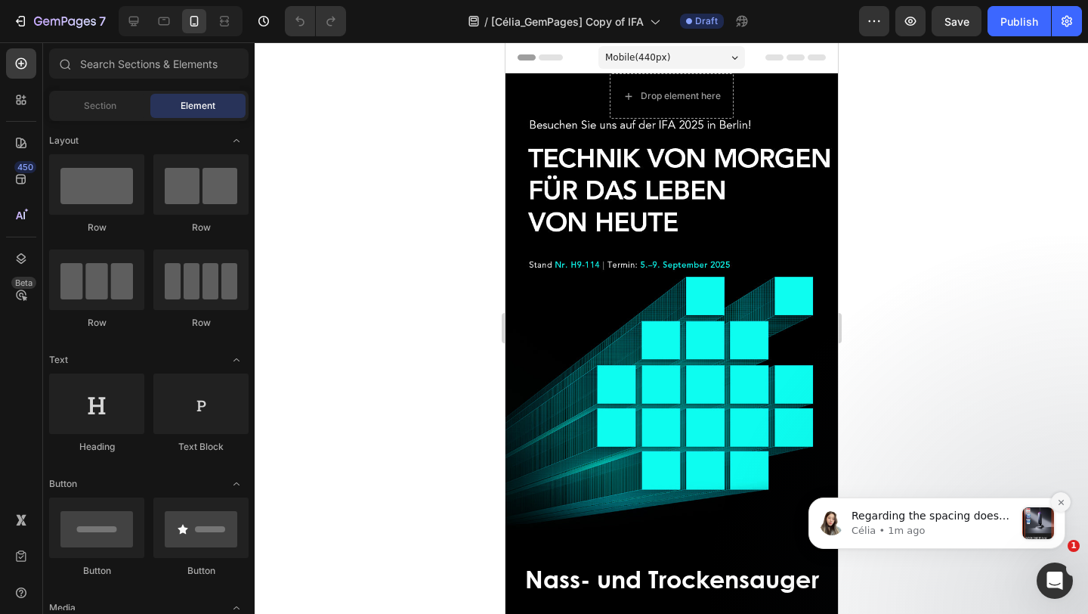
click at [1061, 500] on icon "Dismiss notification" at bounding box center [1060, 501] width 5 height 5
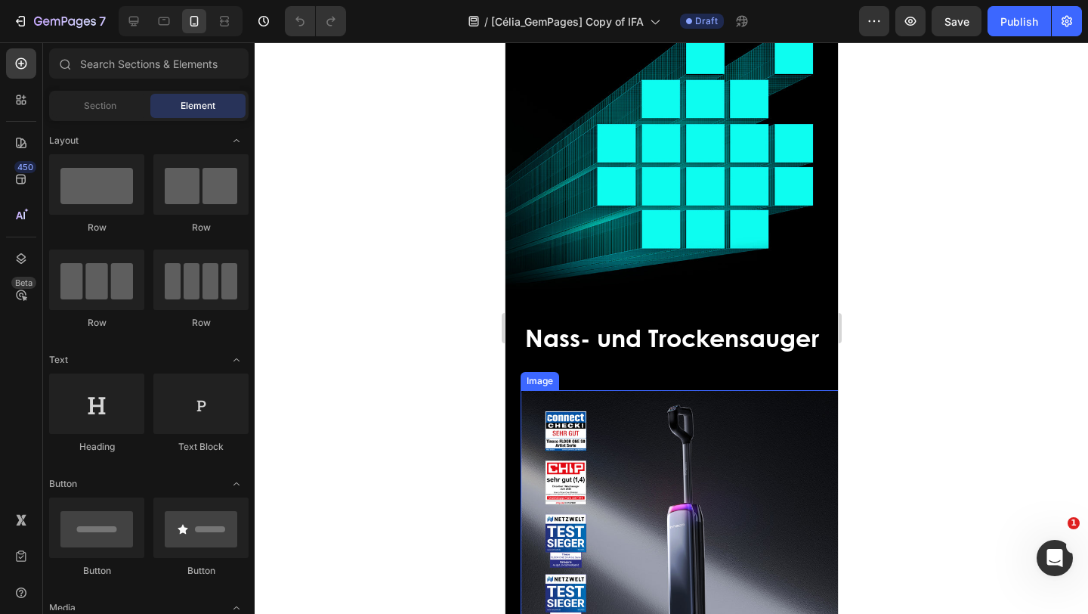
scroll to position [328, 0]
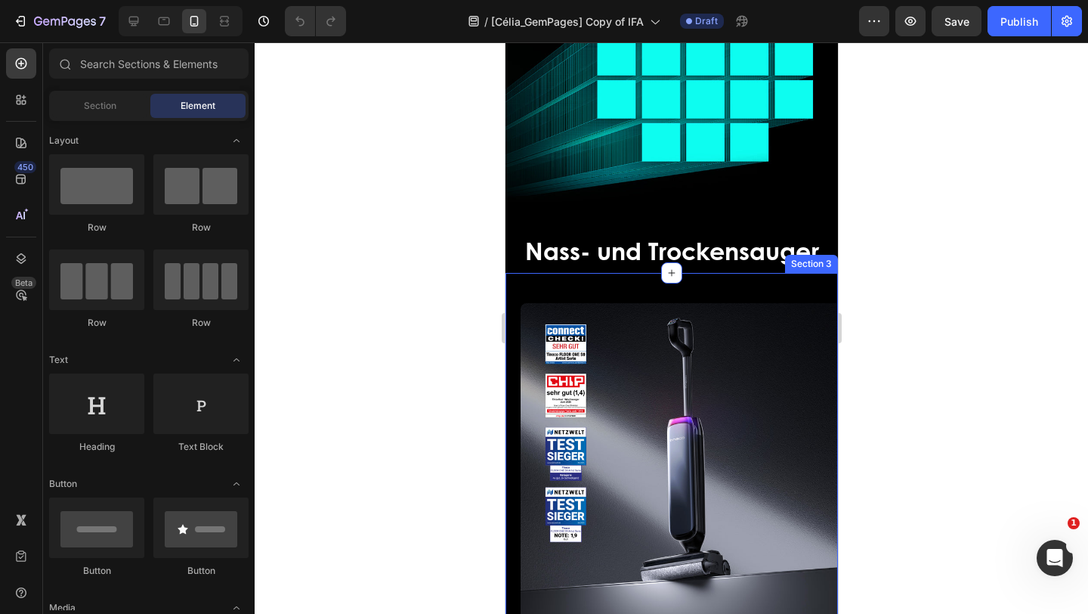
click at [560, 303] on img at bounding box center [686, 469] width 333 height 333
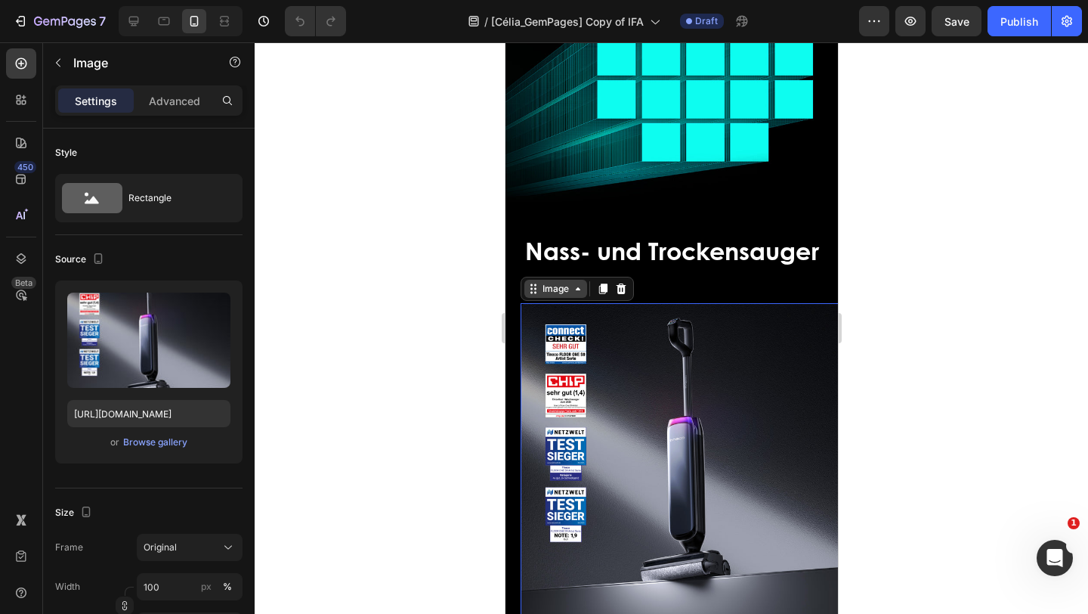
click at [551, 280] on div "Image" at bounding box center [555, 289] width 63 height 18
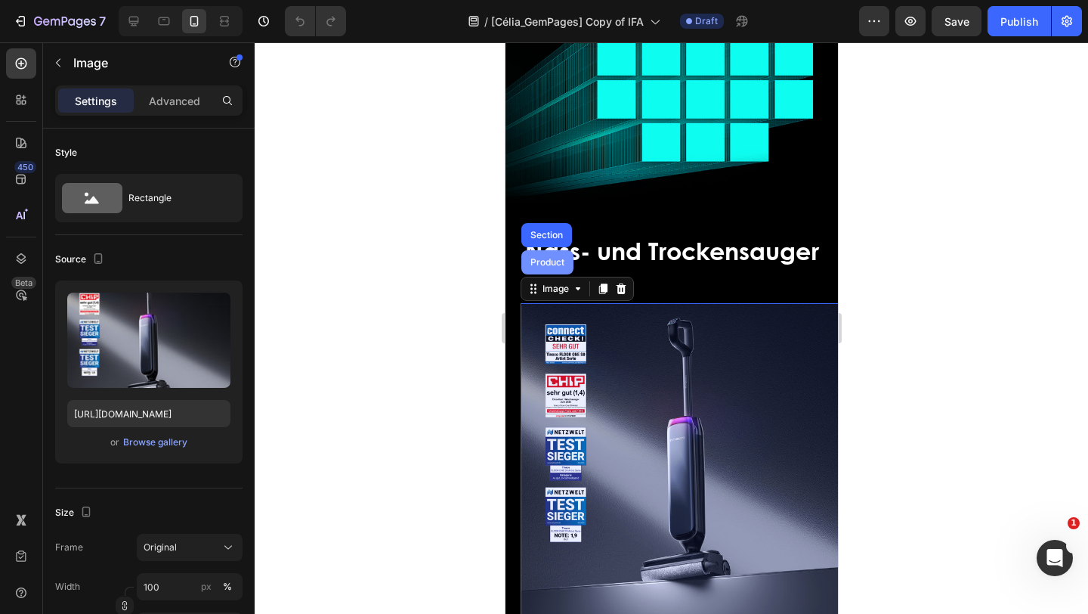
click at [549, 258] on div "Product" at bounding box center [547, 262] width 40 height 9
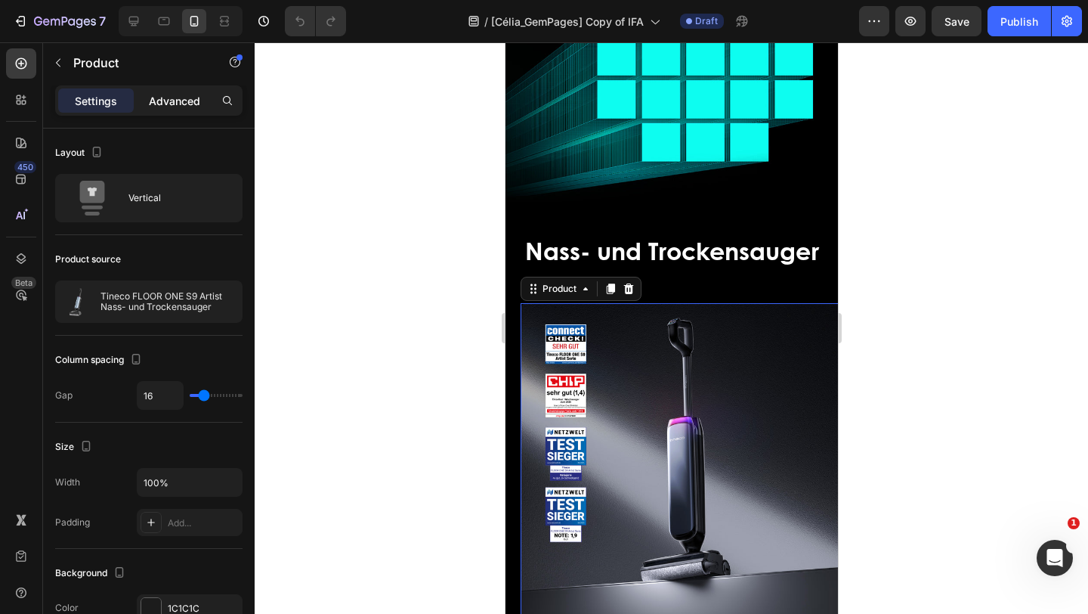
click at [167, 93] on p "Advanced" at bounding box center [174, 101] width 51 height 16
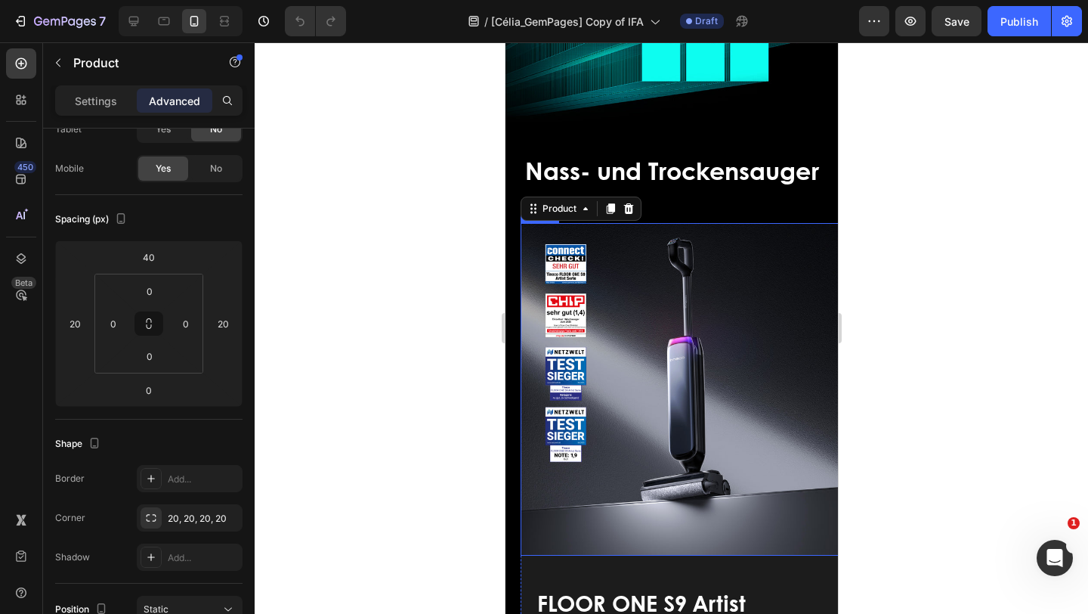
scroll to position [451, 0]
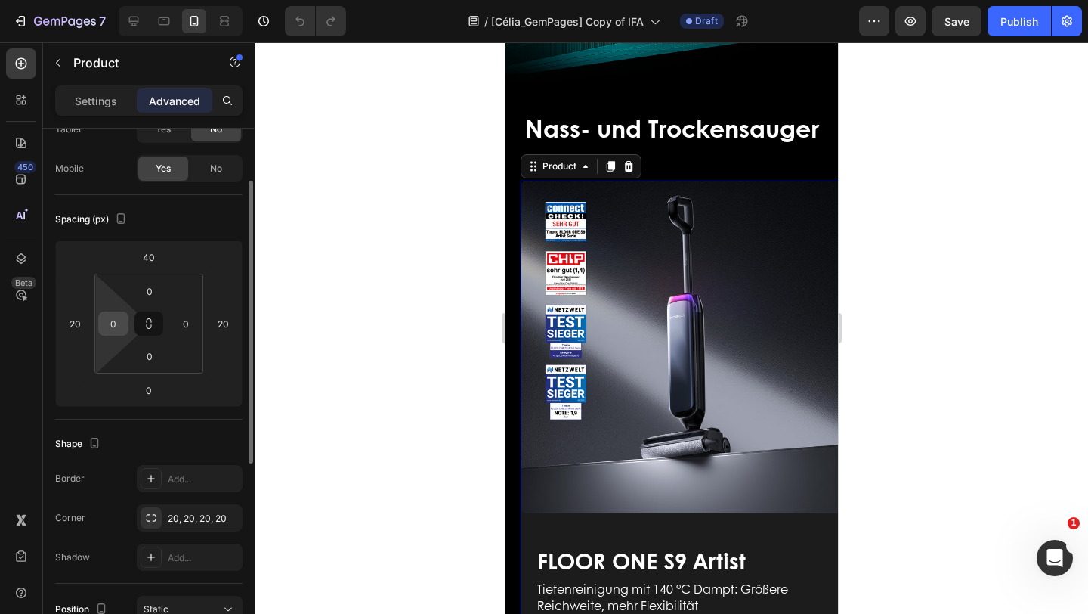
click at [106, 326] on input "0" at bounding box center [113, 323] width 23 height 23
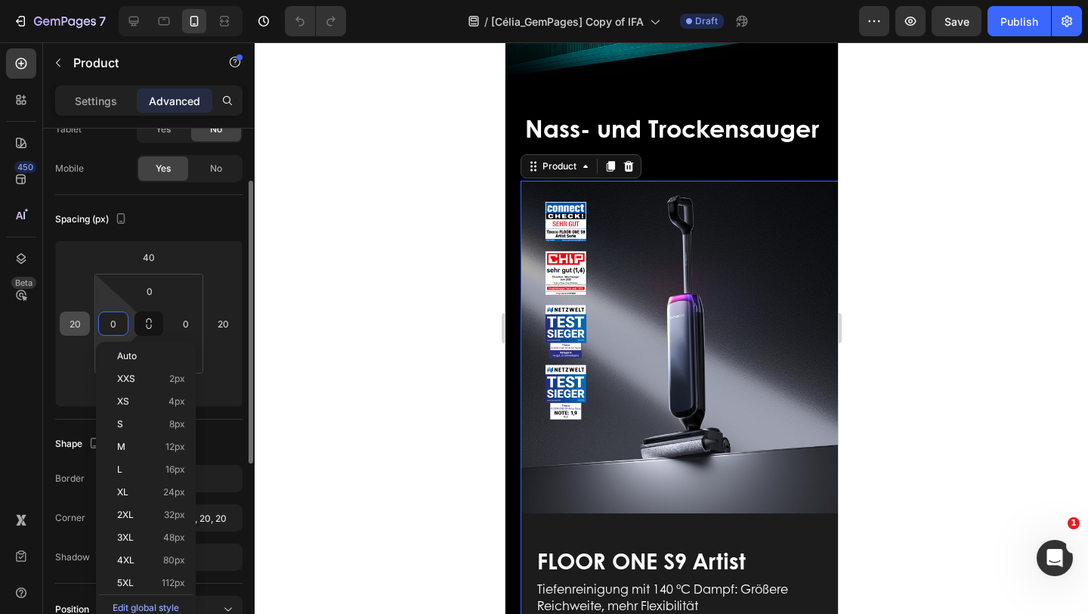
click at [84, 320] on input "20" at bounding box center [74, 323] width 23 height 23
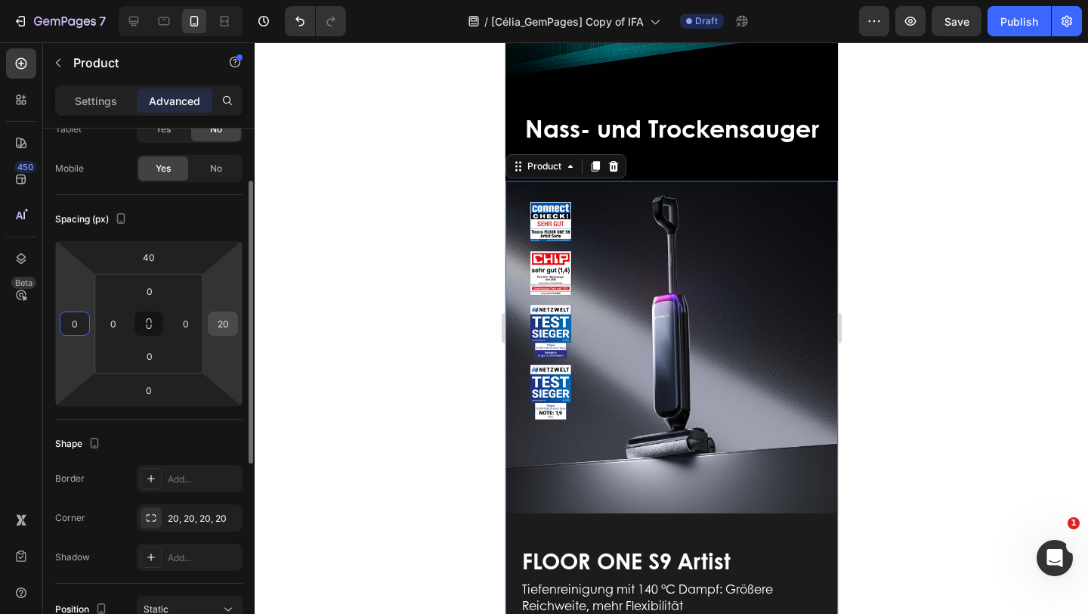
type input "0"
click at [217, 324] on input "20" at bounding box center [223, 323] width 23 height 23
type input "0"
click at [117, 327] on input "0" at bounding box center [113, 323] width 23 height 23
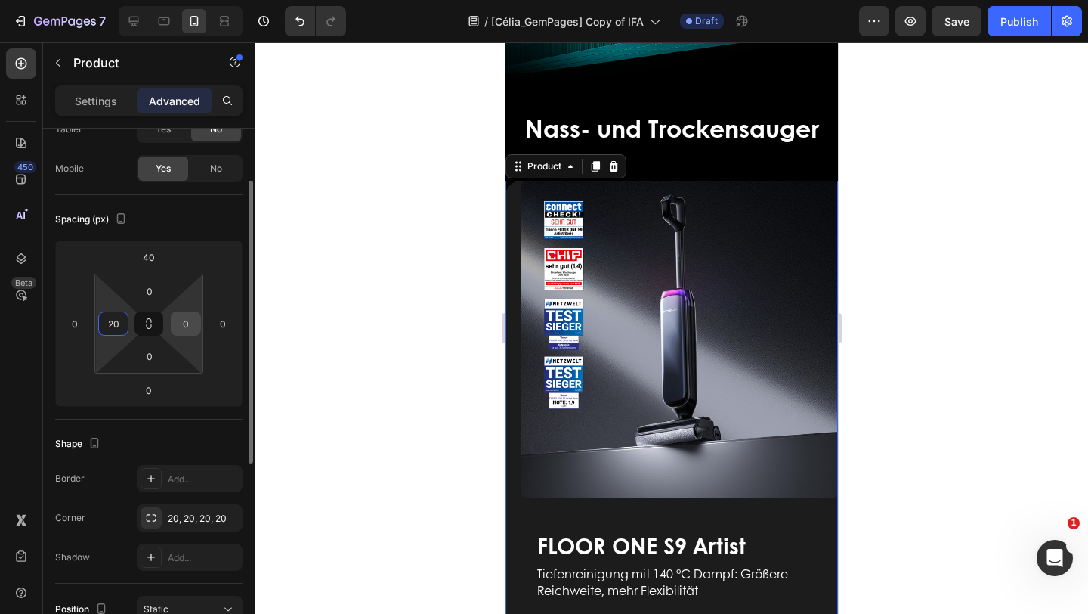
type input "20"
click at [191, 324] on input "0" at bounding box center [186, 323] width 23 height 23
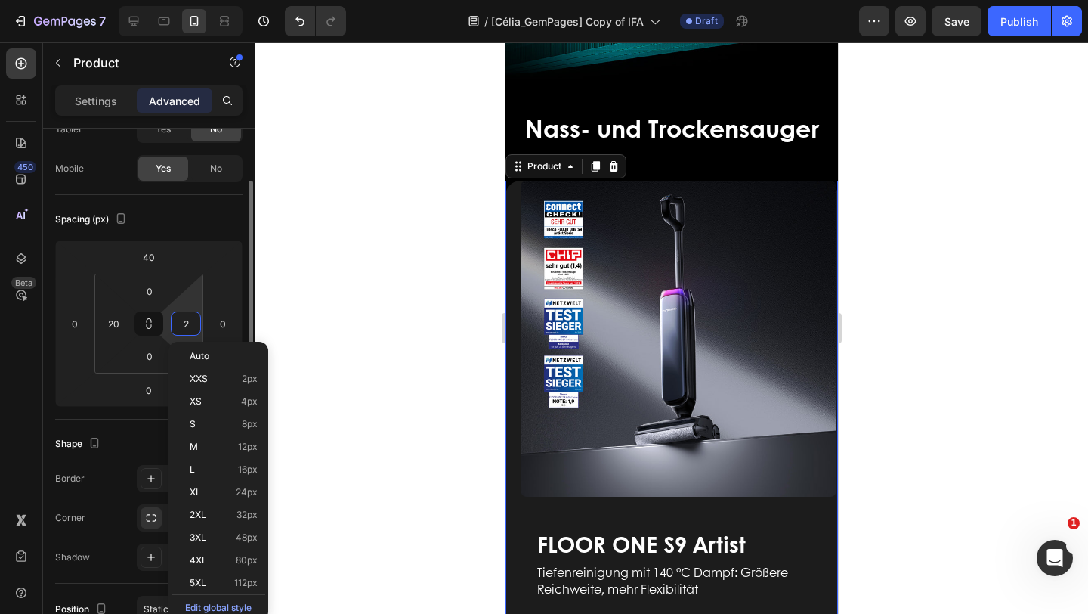
type input "20"
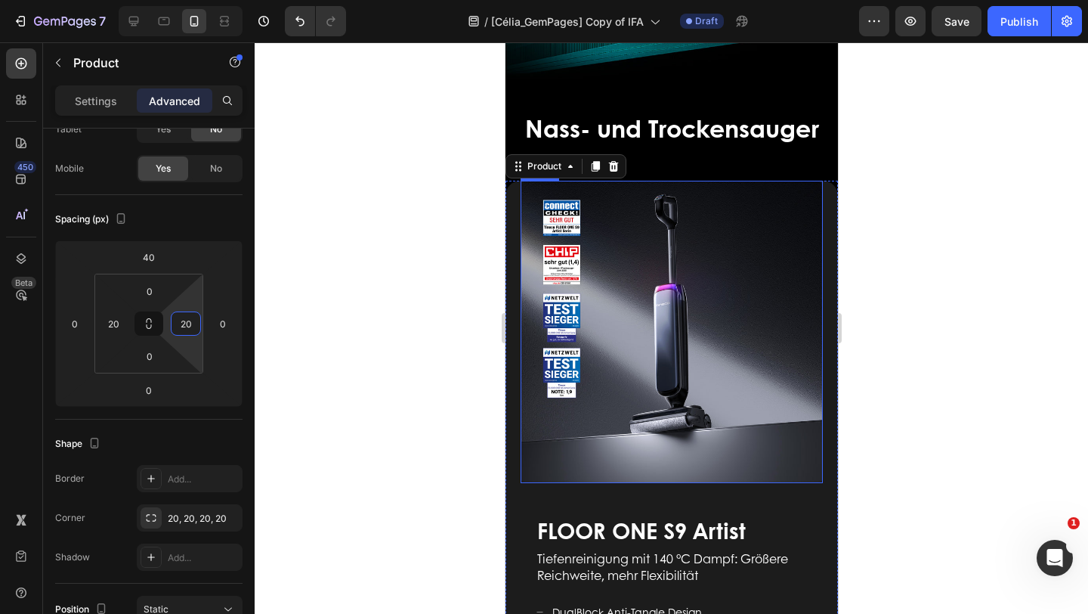
click at [934, 426] on div at bounding box center [672, 327] width 834 height 571
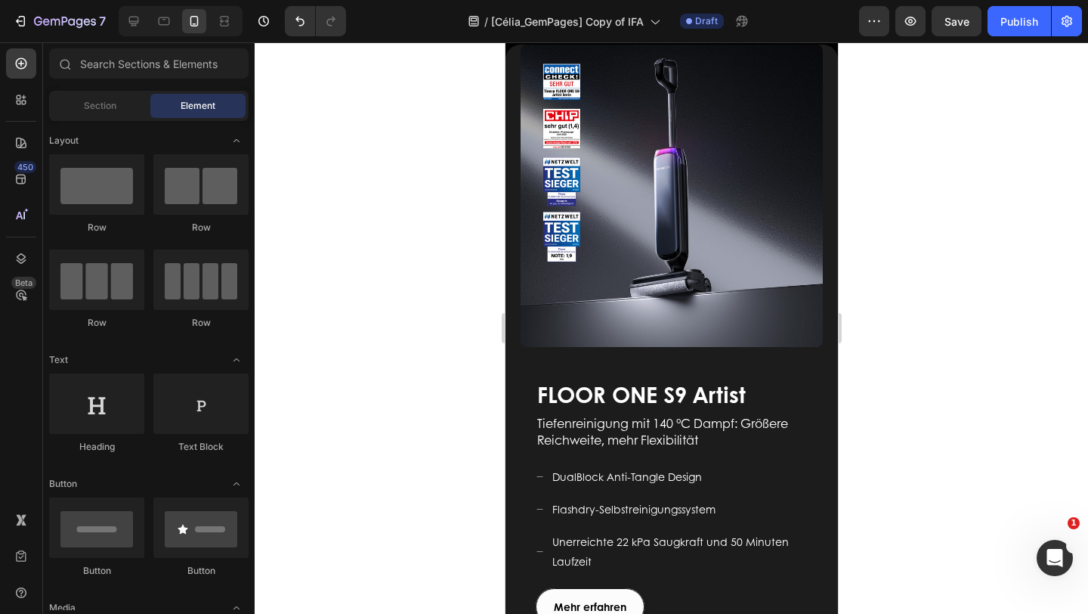
scroll to position [571, 0]
click at [297, 31] on button "Undo/Redo" at bounding box center [300, 21] width 30 height 30
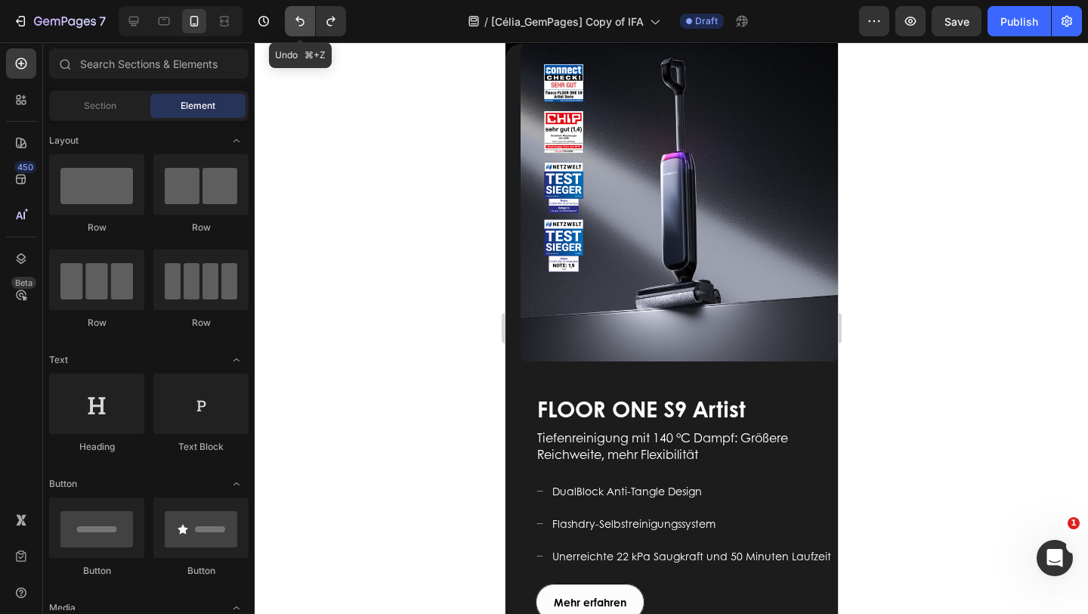
click at [297, 31] on button "Undo/Redo" at bounding box center [300, 21] width 30 height 30
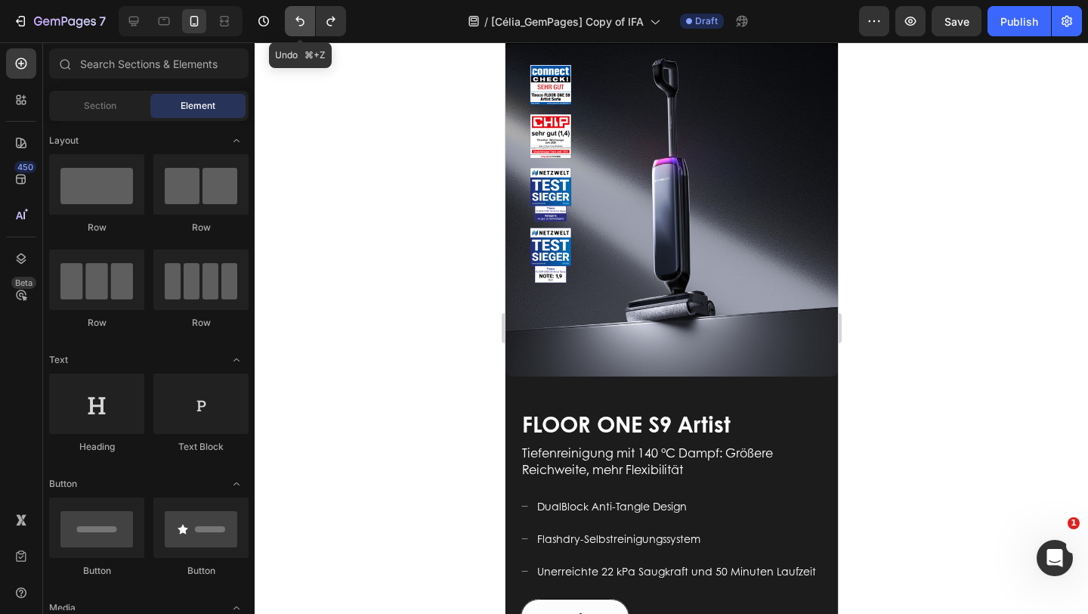
click at [297, 31] on button "Undo/Redo" at bounding box center [300, 21] width 30 height 30
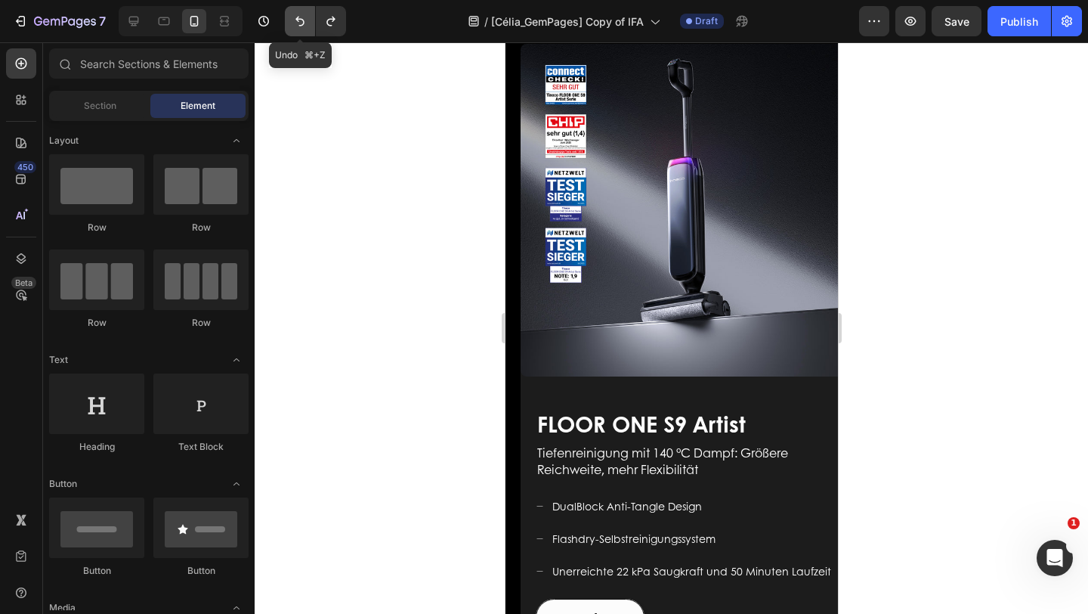
click at [297, 32] on button "Undo/Redo" at bounding box center [300, 21] width 30 height 30
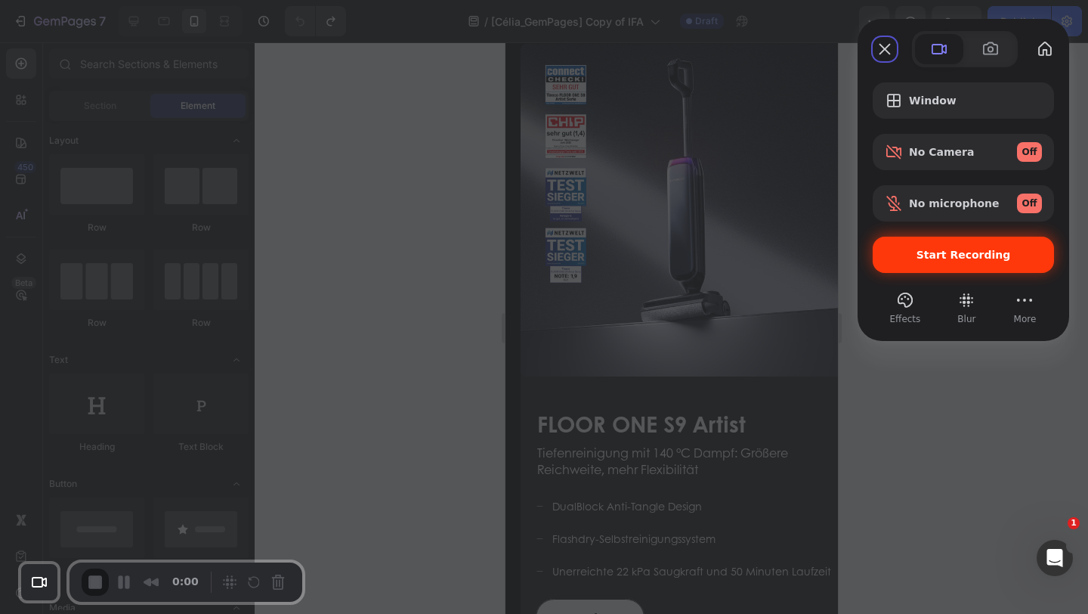
click at [961, 265] on div "Start Recording" at bounding box center [963, 255] width 181 height 36
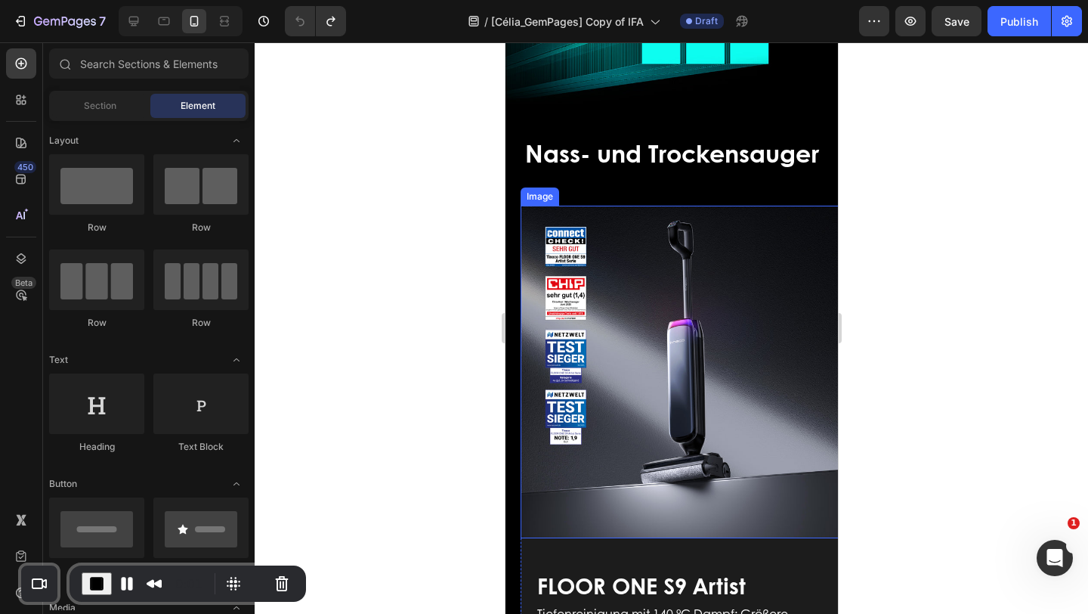
scroll to position [448, 0]
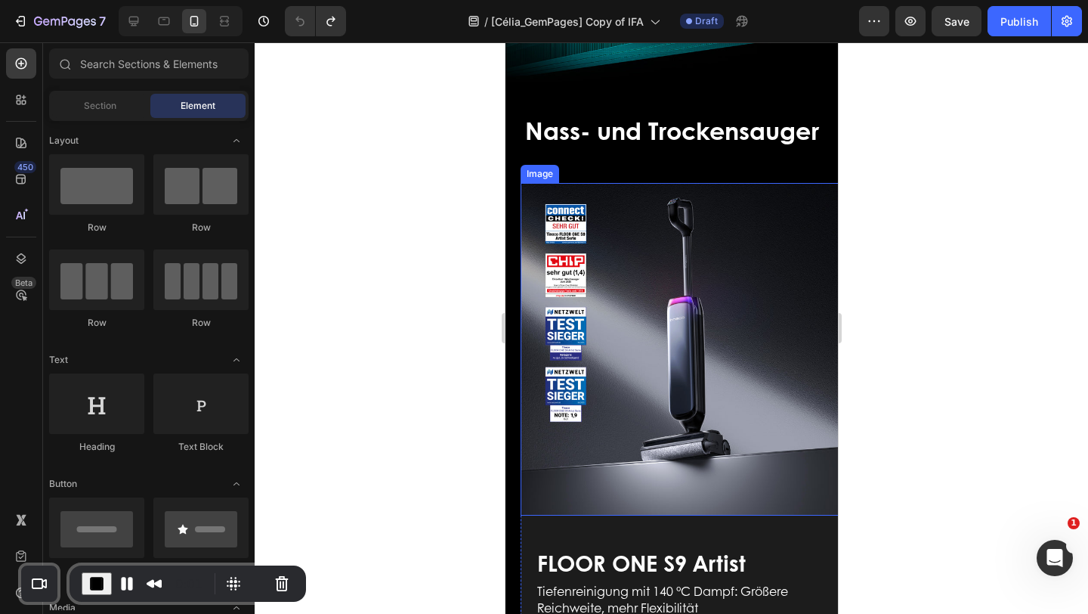
click at [693, 352] on img at bounding box center [686, 349] width 333 height 333
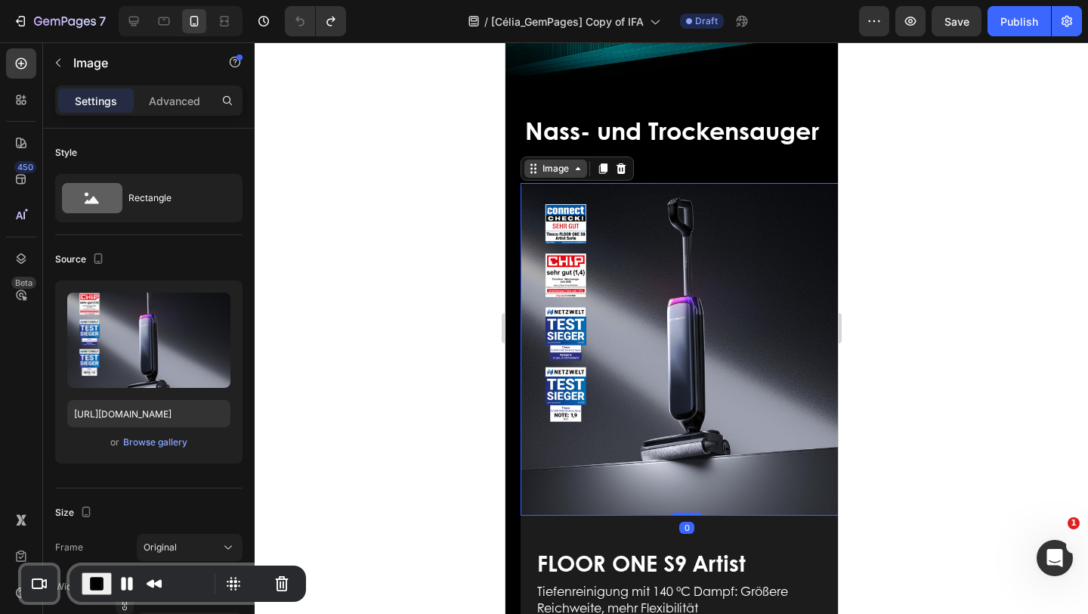
click at [557, 162] on div "Image" at bounding box center [555, 169] width 33 height 14
click at [543, 131] on div "Product" at bounding box center [547, 142] width 52 height 24
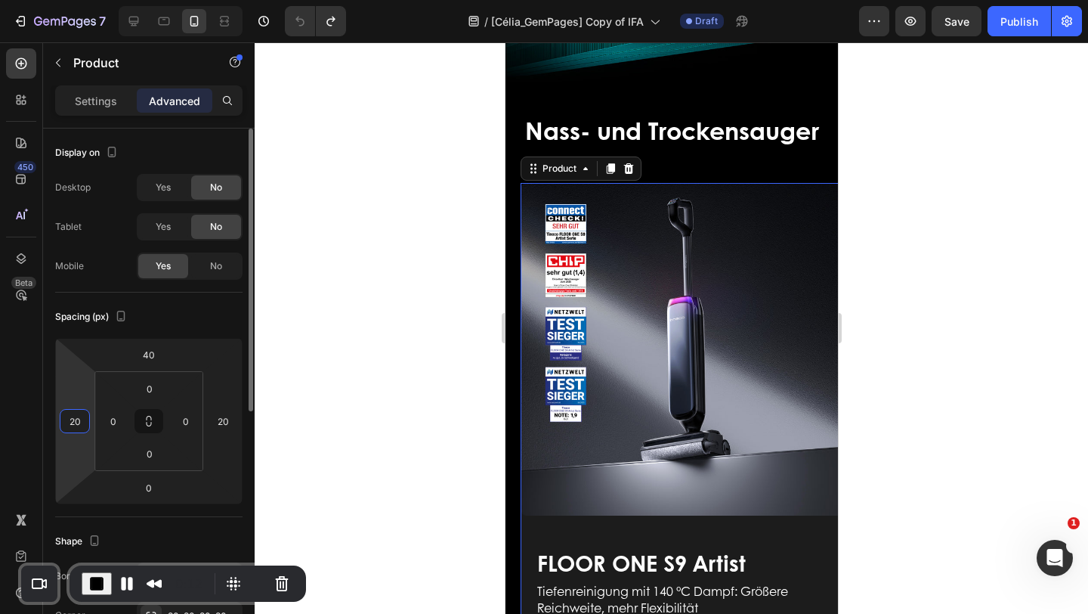
click at [75, 424] on input "20" at bounding box center [74, 421] width 23 height 23
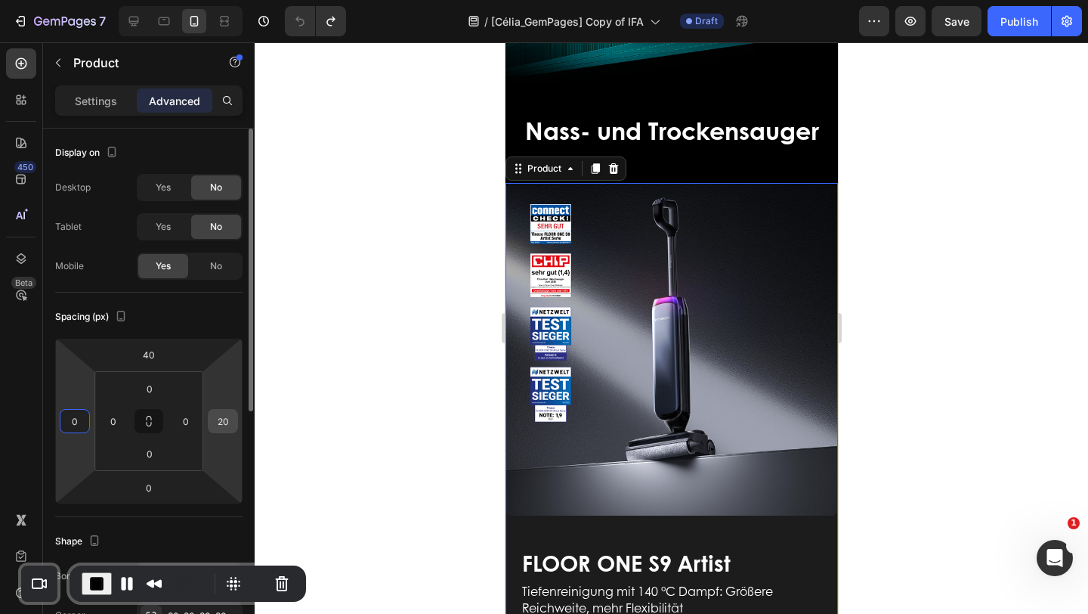
type input "0"
click at [218, 416] on input "20" at bounding box center [223, 421] width 23 height 23
type input "0"
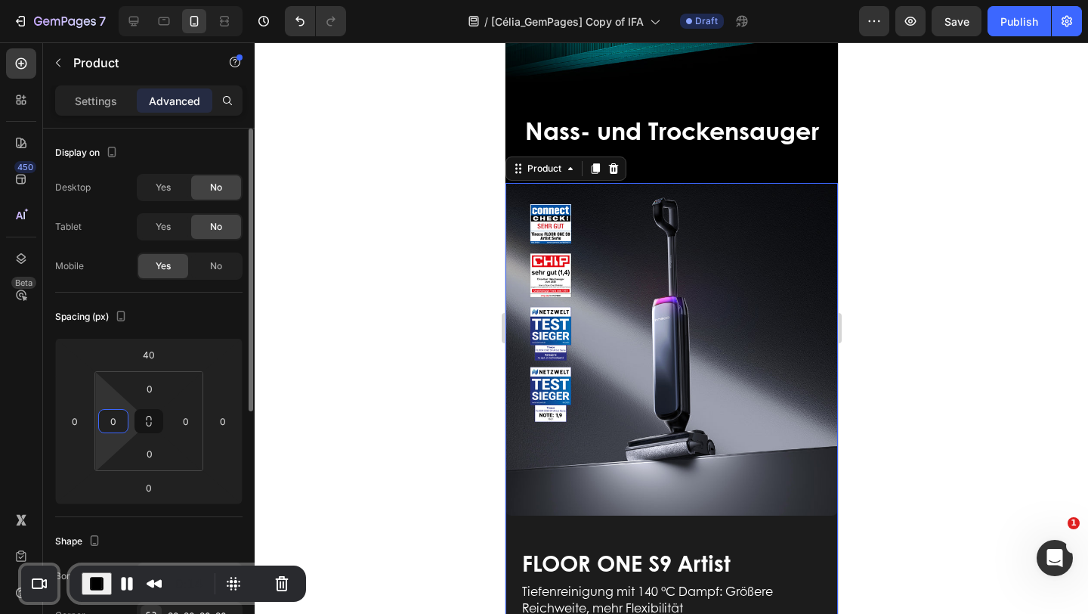
click at [111, 420] on input "0" at bounding box center [113, 421] width 23 height 23
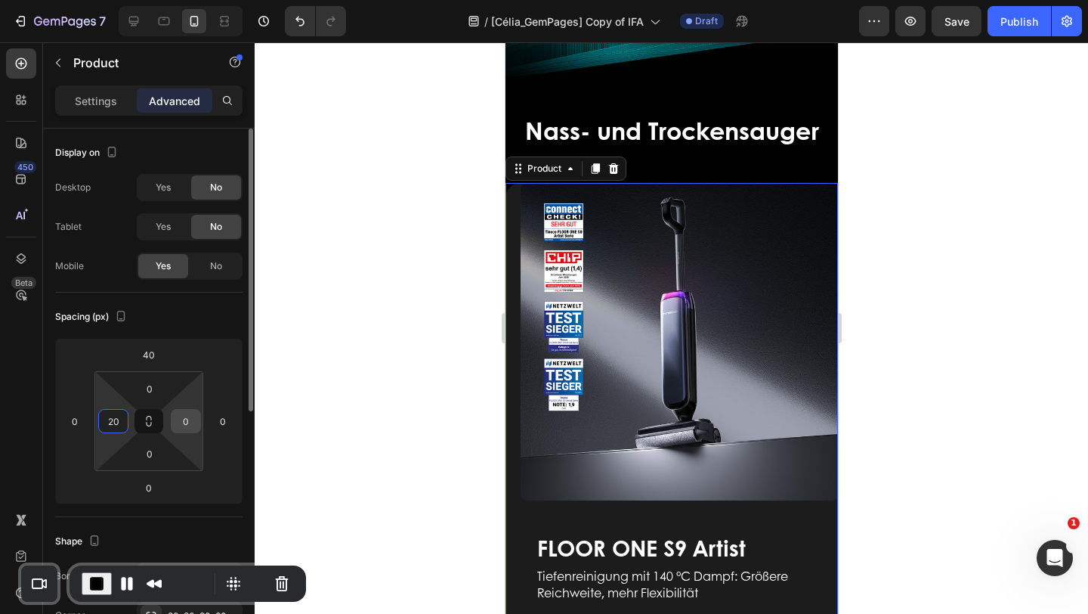
type input "20"
click at [189, 425] on input "0" at bounding box center [186, 421] width 23 height 23
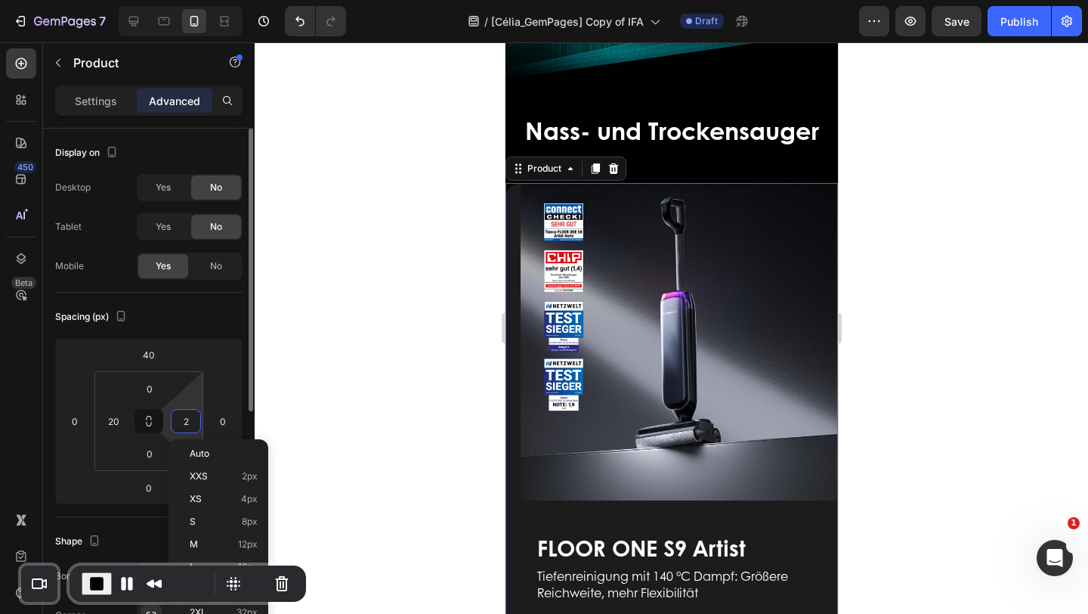
type input "20"
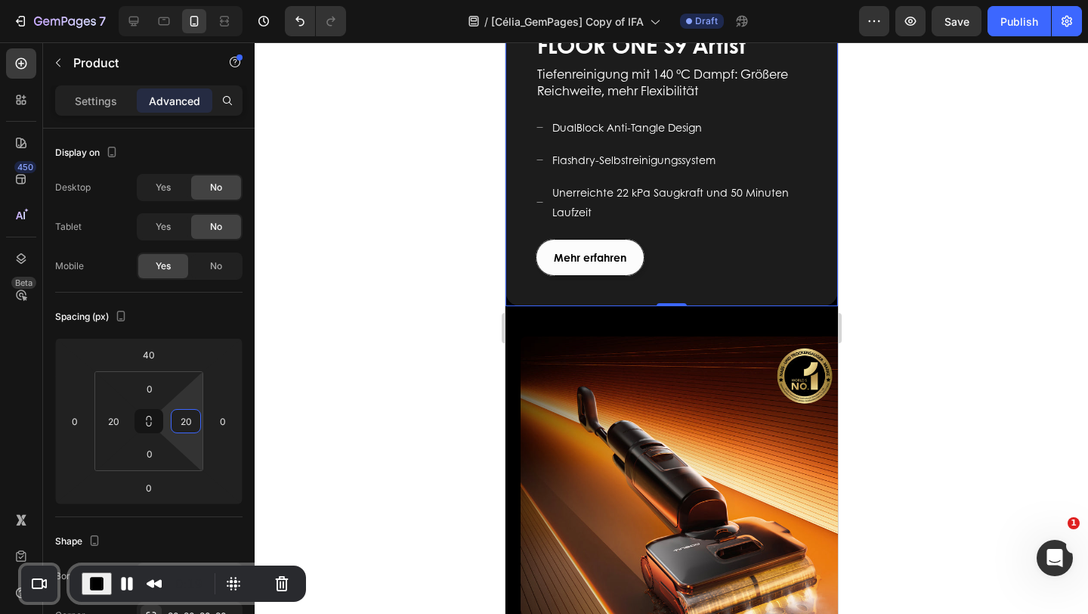
scroll to position [939, 0]
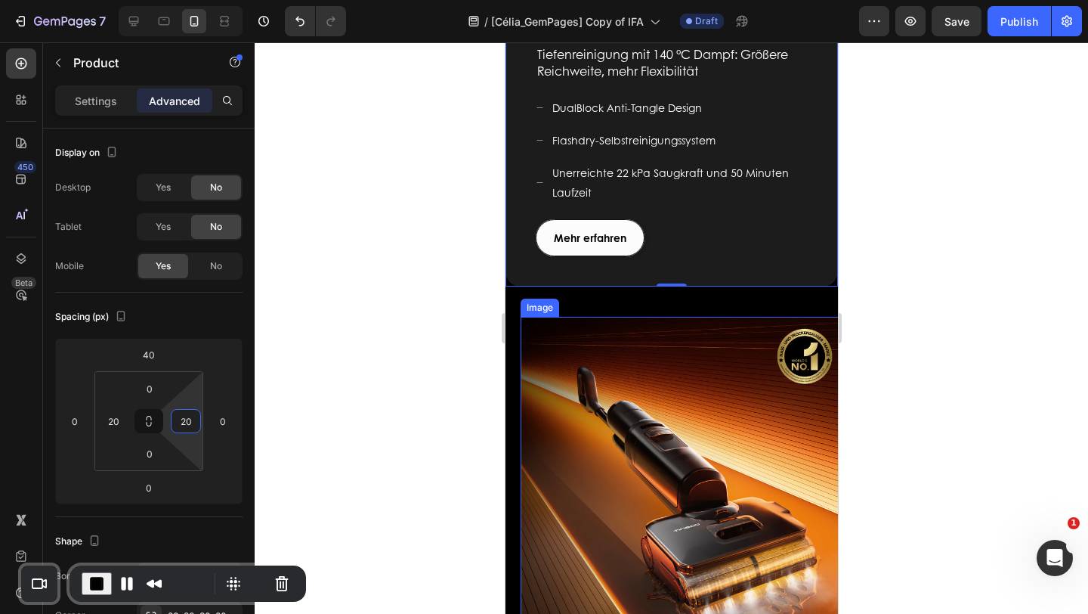
click at [652, 358] on img at bounding box center [686, 483] width 333 height 333
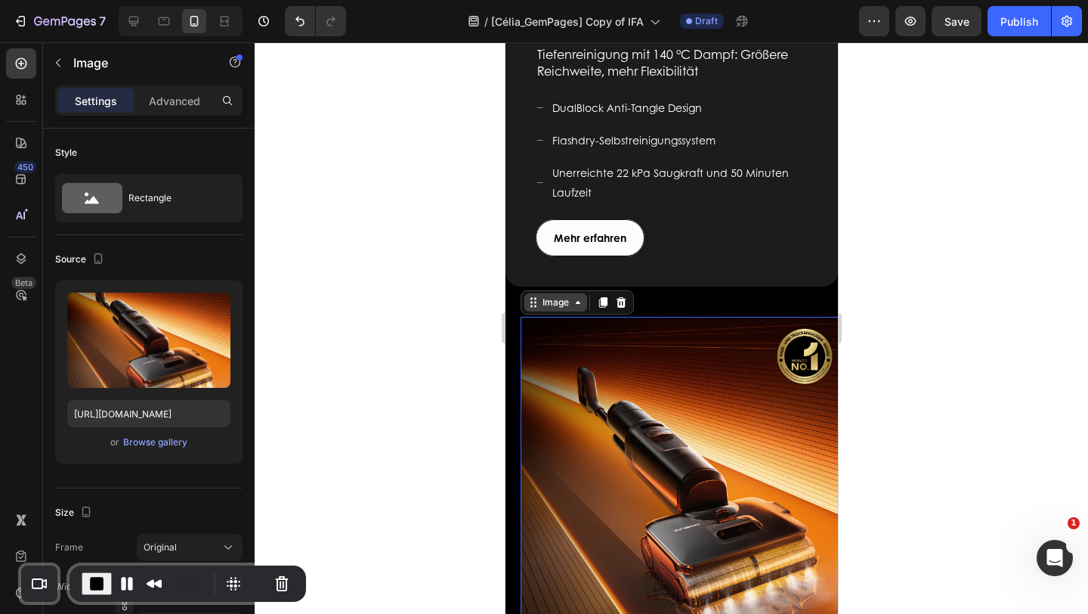
click at [553, 296] on div "Image" at bounding box center [555, 303] width 33 height 14
click at [549, 270] on div "Product" at bounding box center [547, 276] width 52 height 24
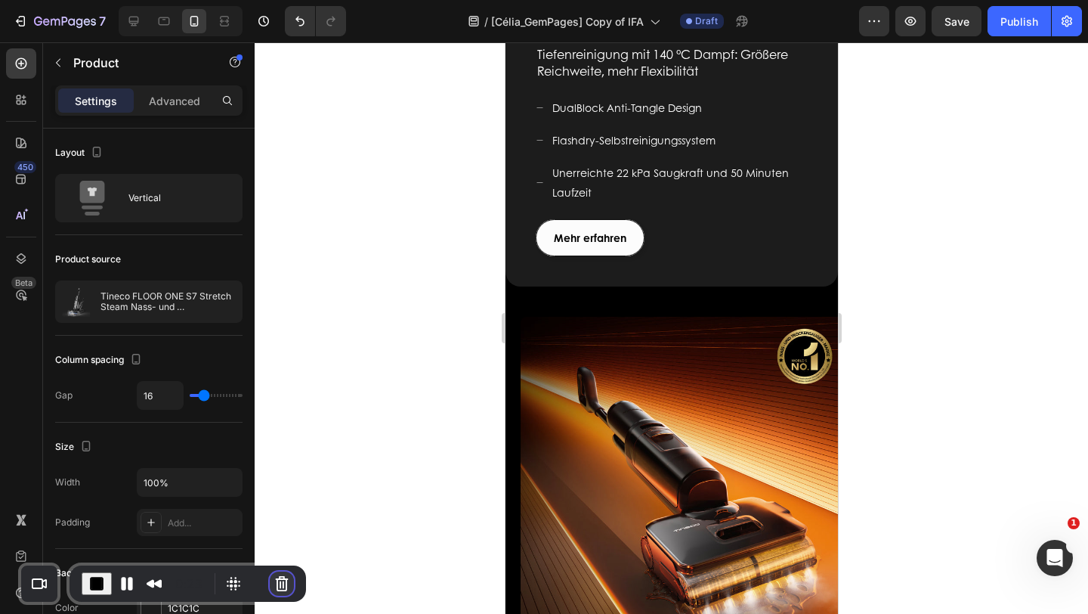
click at [275, 586] on button "Cancel Recording" at bounding box center [282, 583] width 24 height 24
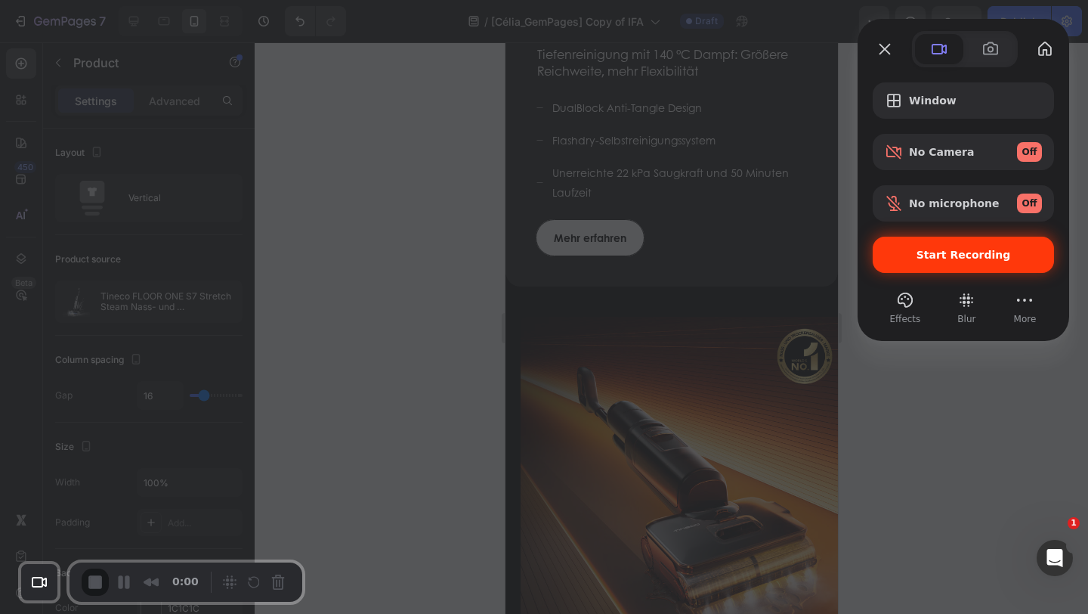
click at [923, 250] on span "Start Recording" at bounding box center [964, 255] width 94 height 12
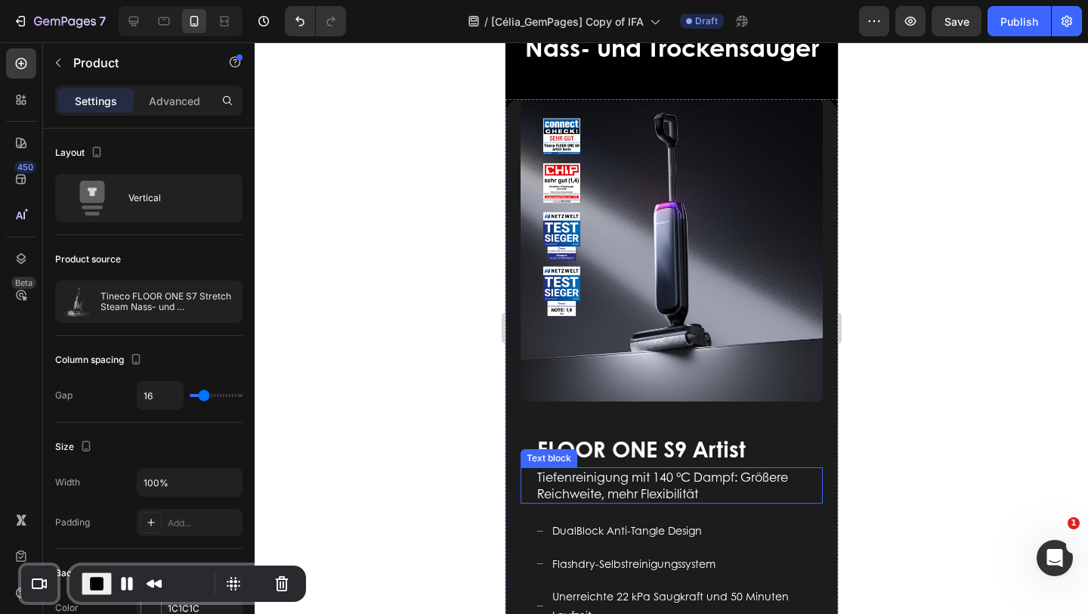
scroll to position [516, 0]
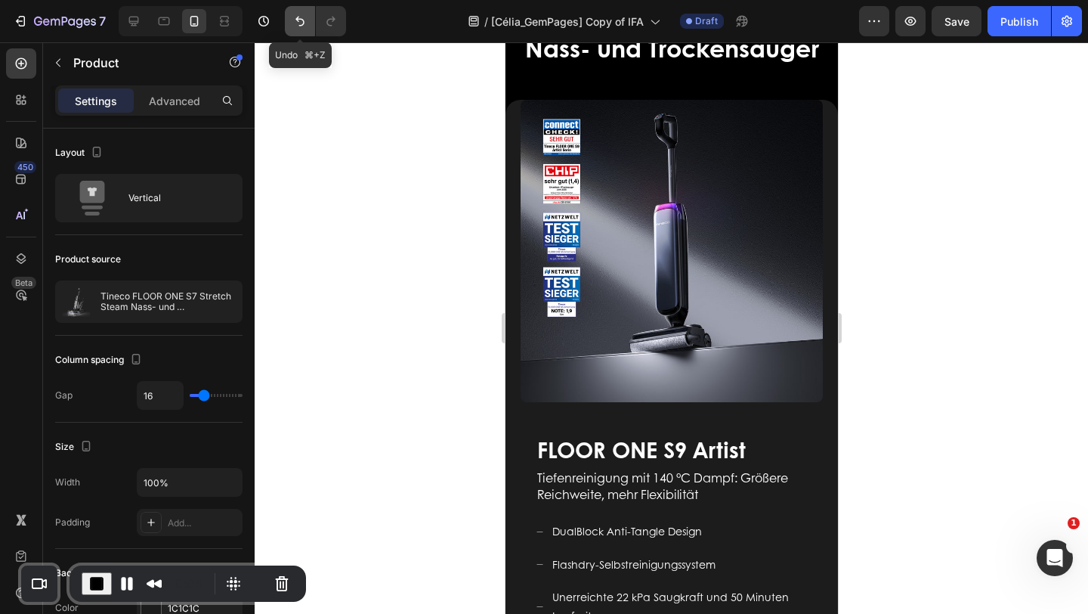
click at [308, 21] on button "Undo/Redo" at bounding box center [300, 21] width 30 height 30
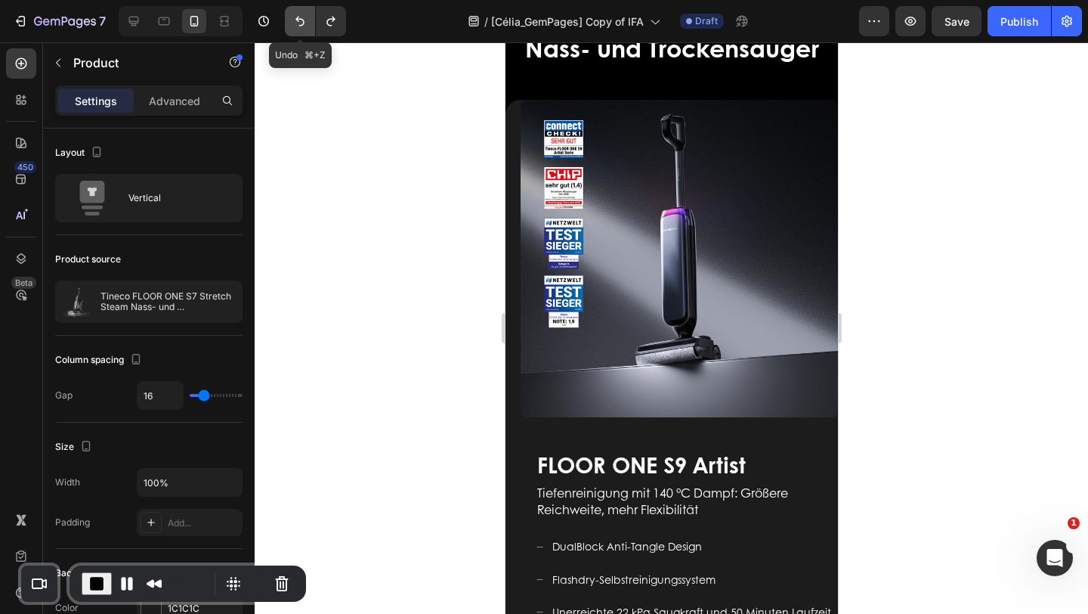
click at [308, 21] on button "Undo/Redo" at bounding box center [300, 21] width 30 height 30
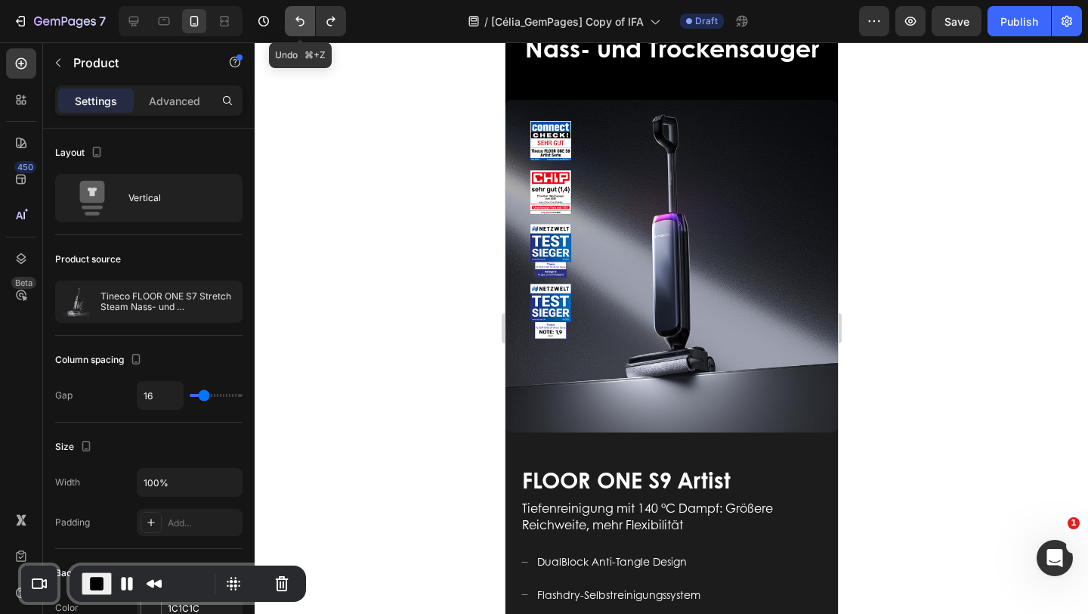
click at [308, 21] on button "Undo/Redo" at bounding box center [300, 21] width 30 height 30
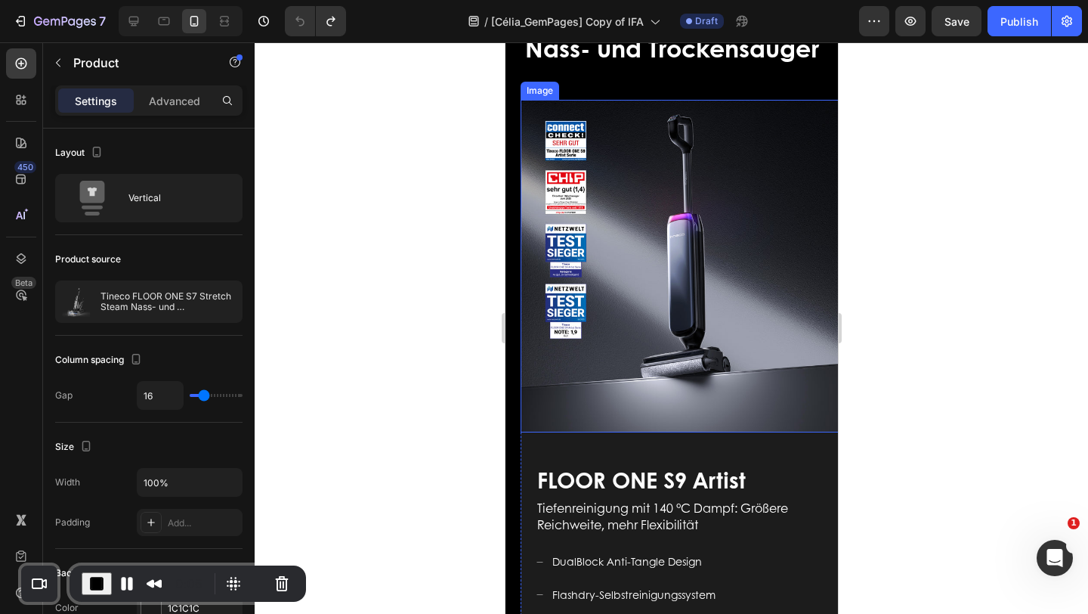
click at [674, 170] on img at bounding box center [686, 266] width 333 height 333
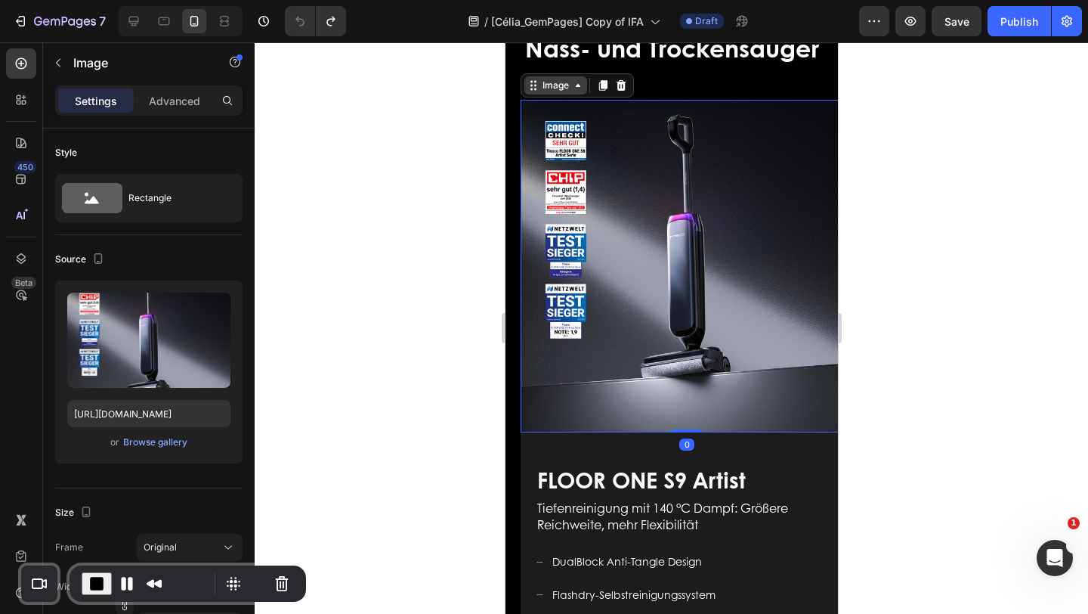
click at [560, 91] on div "Image" at bounding box center [555, 86] width 33 height 14
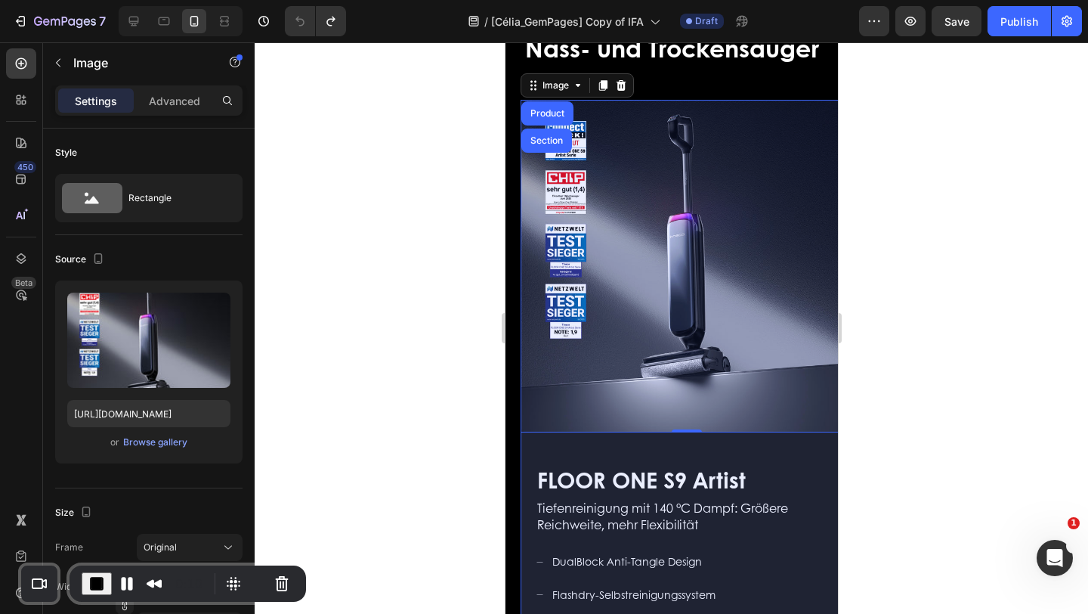
click at [542, 107] on div "Product" at bounding box center [547, 113] width 52 height 24
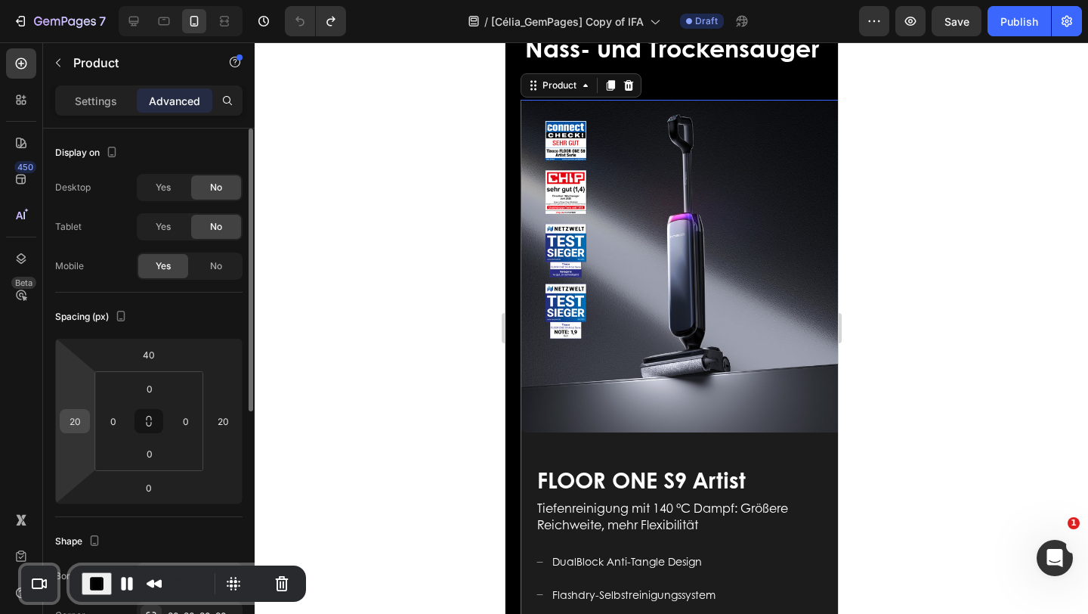
click at [71, 428] on input "20" at bounding box center [74, 421] width 23 height 23
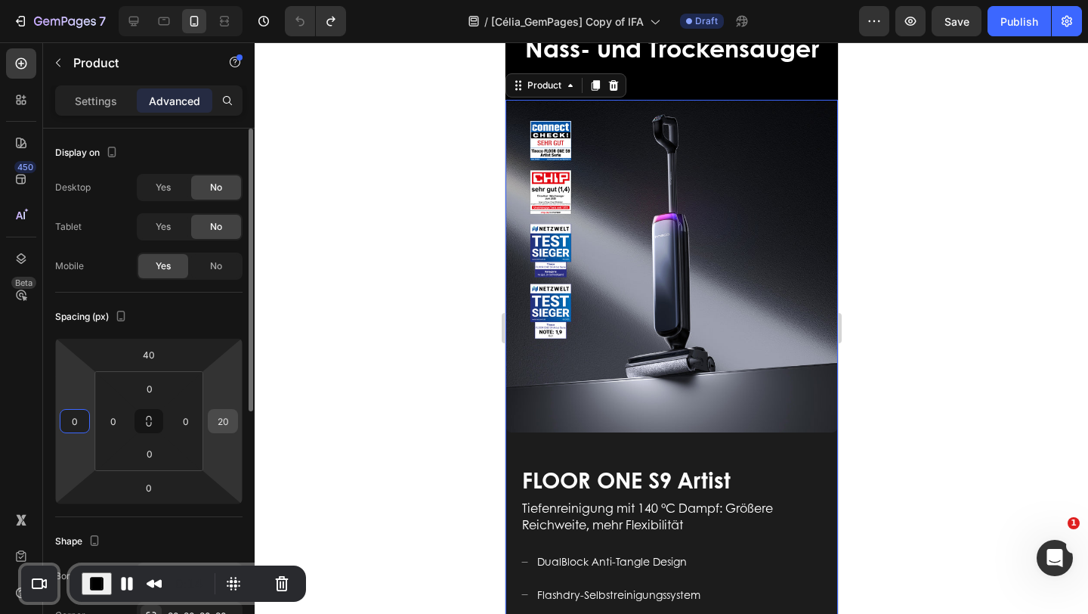
type input "0"
click at [218, 423] on input "20" at bounding box center [223, 421] width 23 height 23
type input "0"
click at [113, 424] on input "0" at bounding box center [113, 421] width 23 height 23
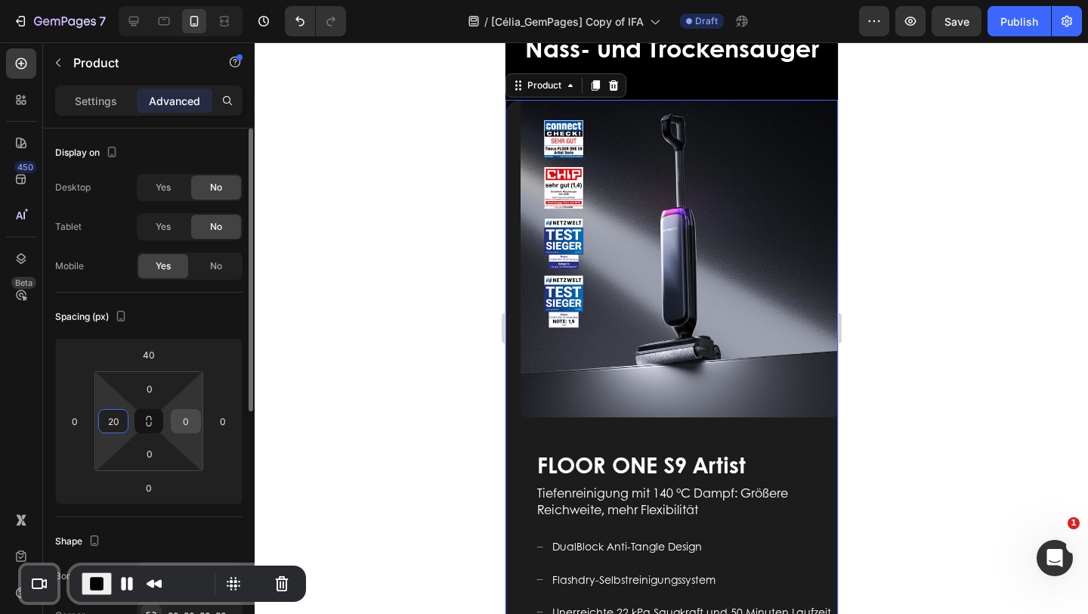
type input "20"
click at [189, 420] on input "0" at bounding box center [186, 421] width 23 height 23
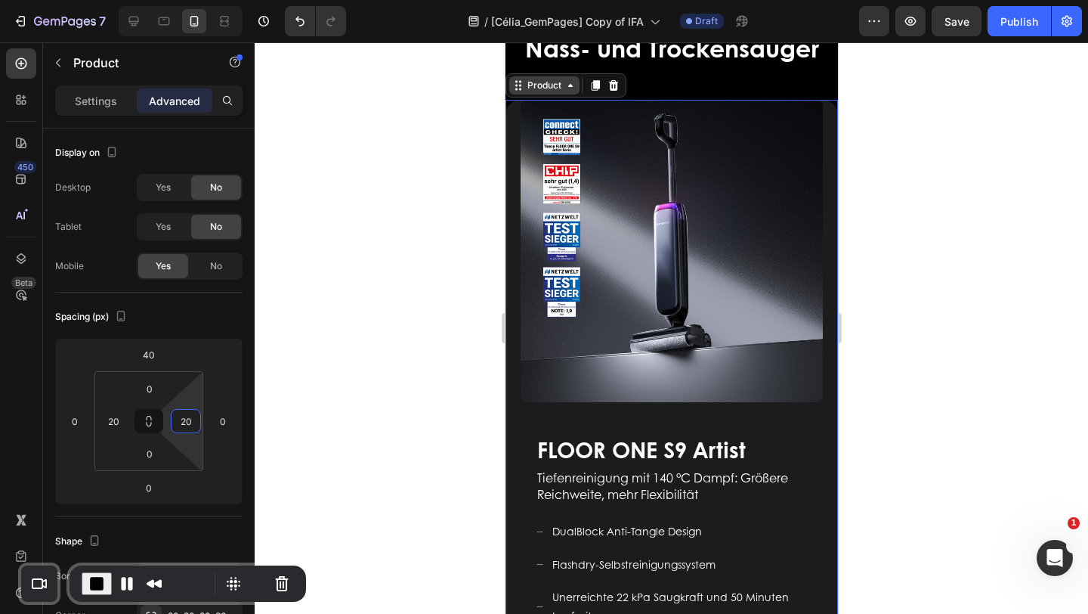
type input "20"
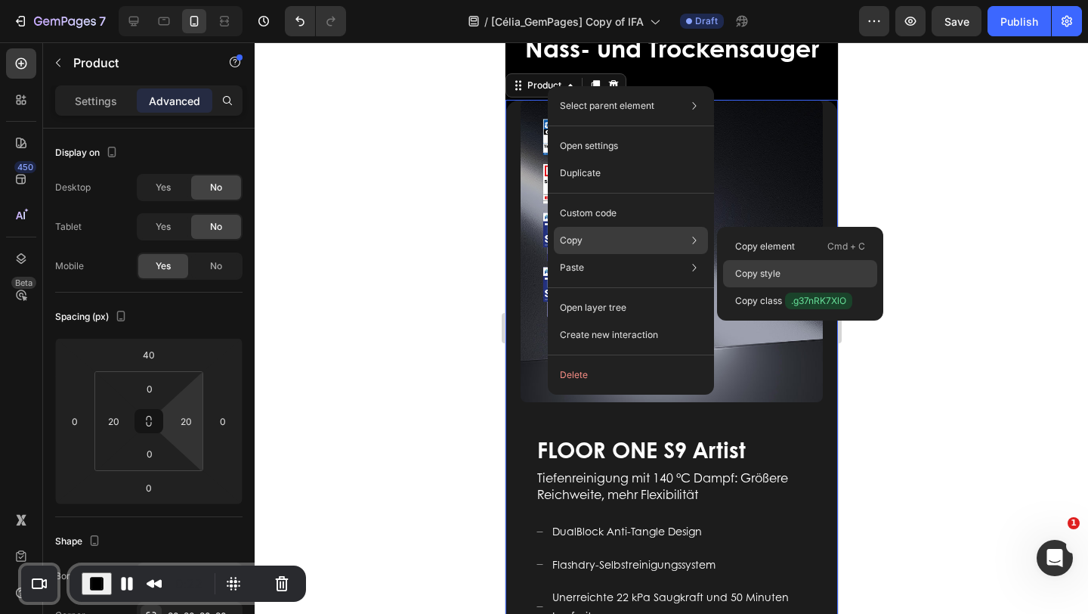
click at [740, 273] on p "Copy style" at bounding box center [757, 274] width 45 height 14
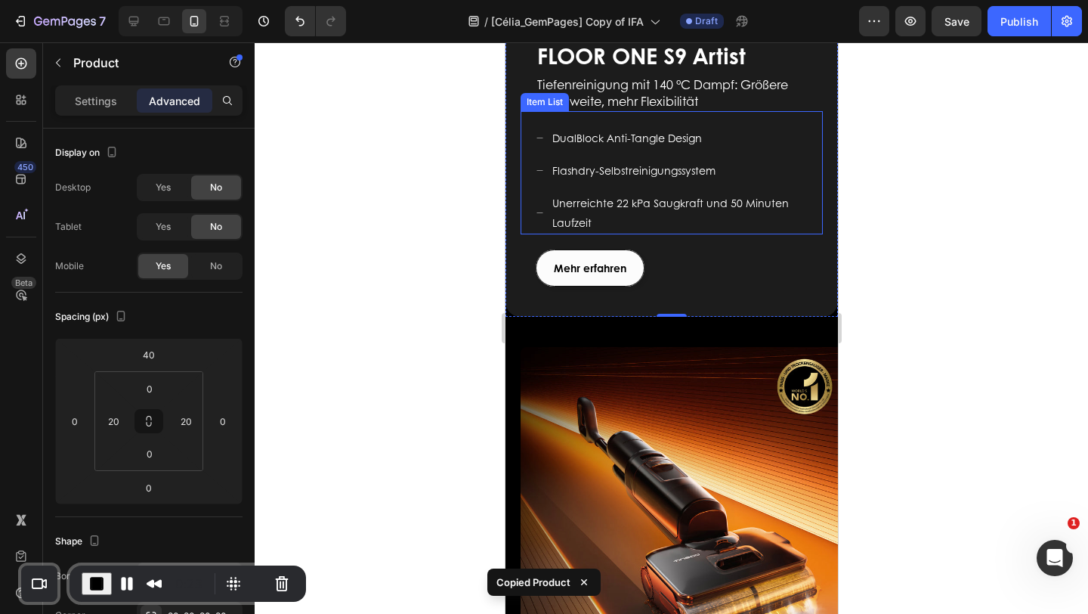
scroll to position [935, 0]
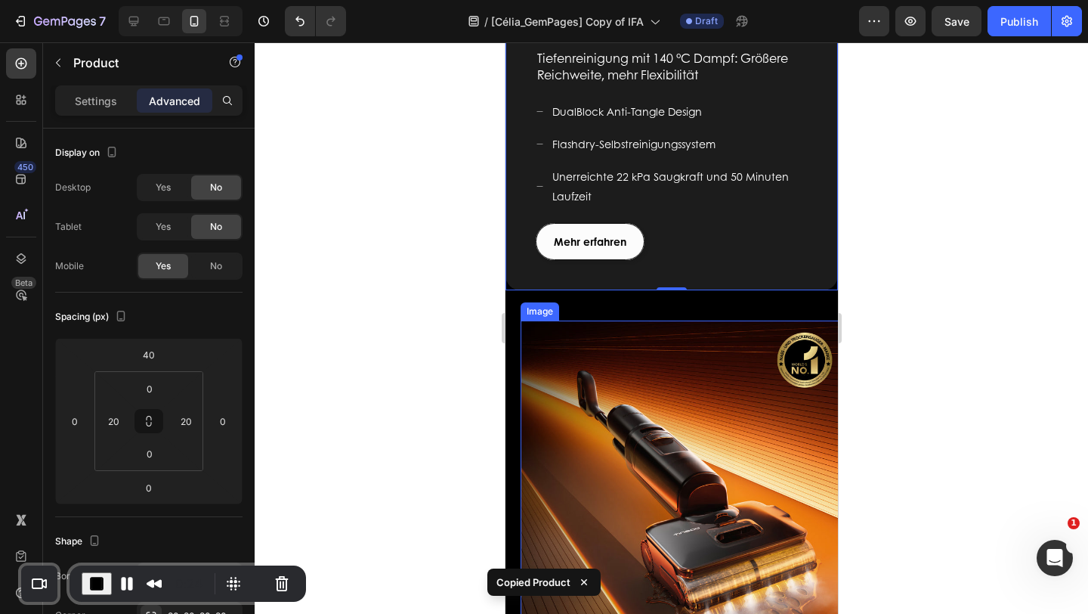
click at [590, 362] on img at bounding box center [686, 486] width 333 height 333
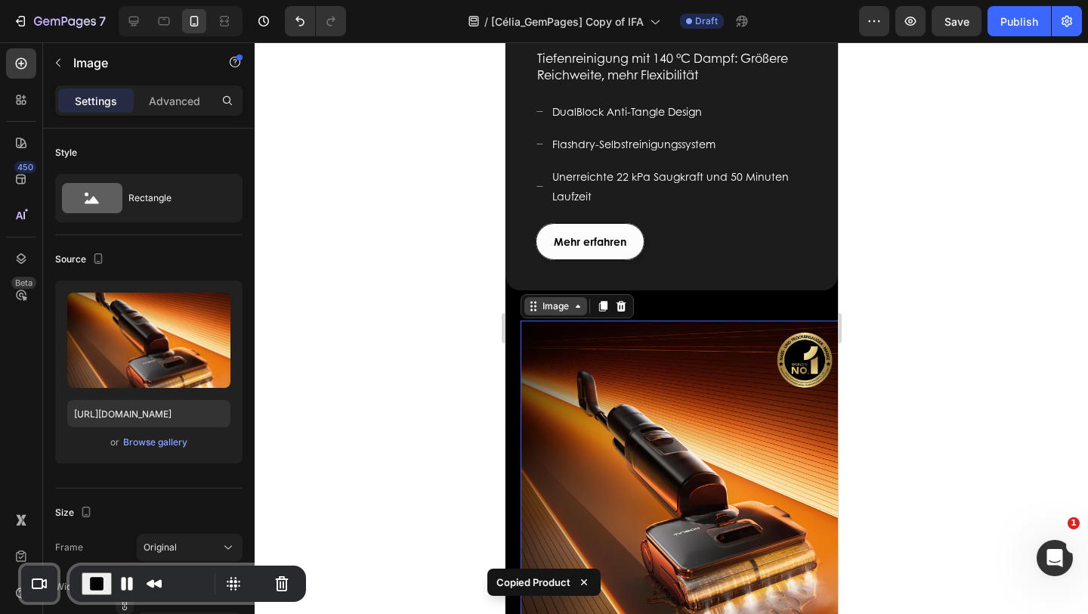
click at [562, 302] on div "Image" at bounding box center [555, 306] width 63 height 18
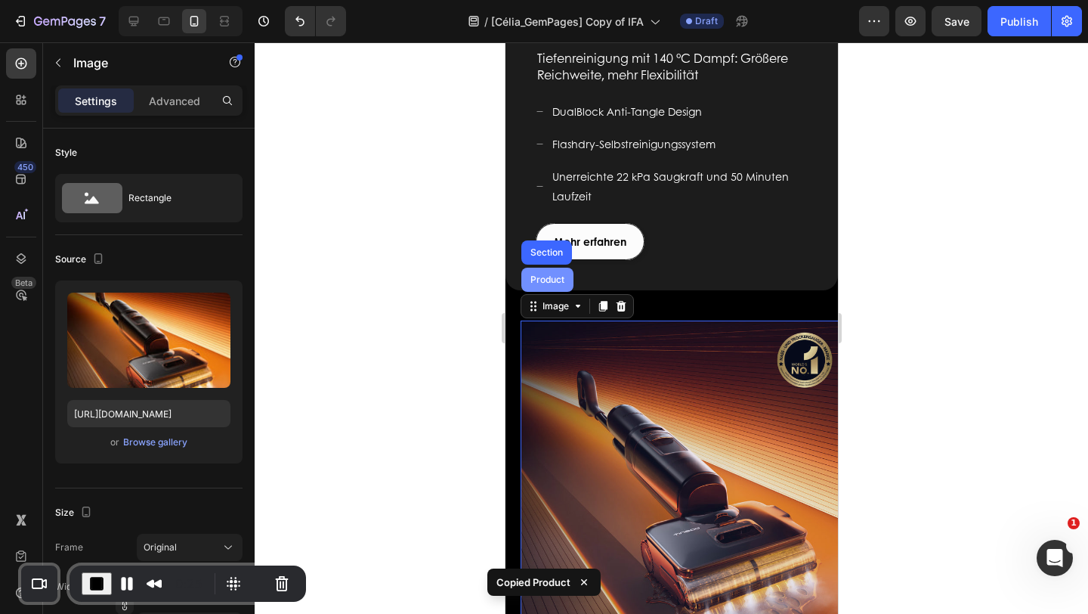
click at [548, 275] on div "Product" at bounding box center [547, 279] width 40 height 9
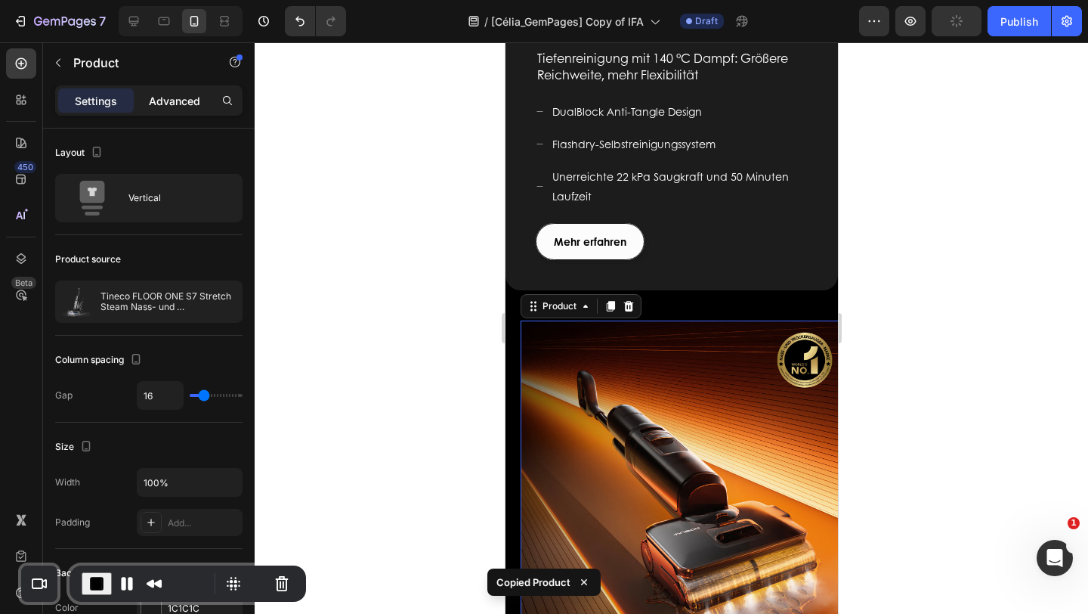
click at [190, 94] on p "Advanced" at bounding box center [174, 101] width 51 height 16
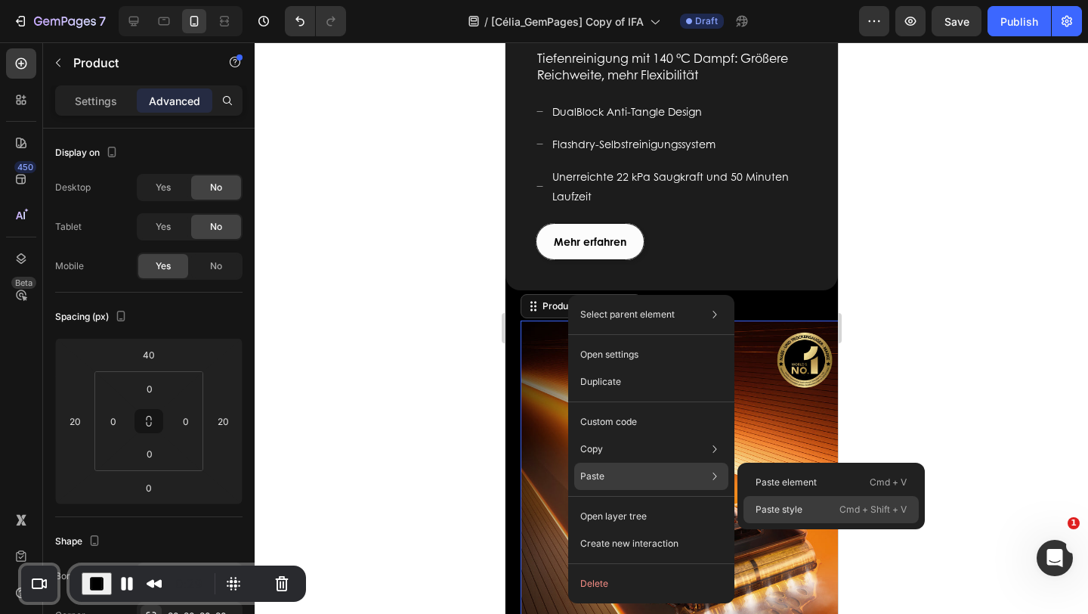
click at [791, 509] on p "Paste style" at bounding box center [779, 510] width 47 height 14
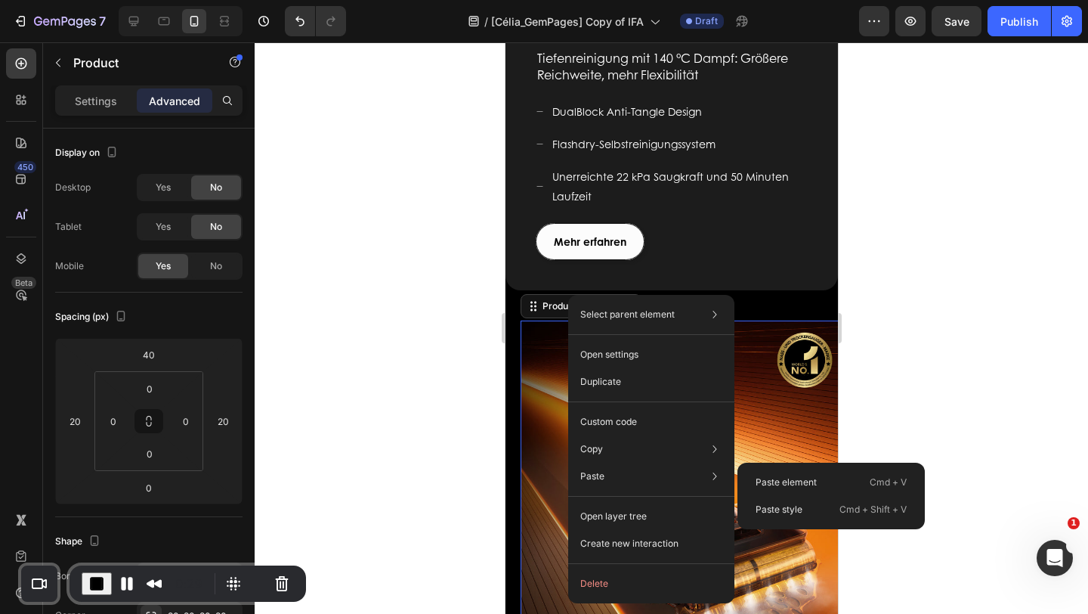
type input "0"
type input "20"
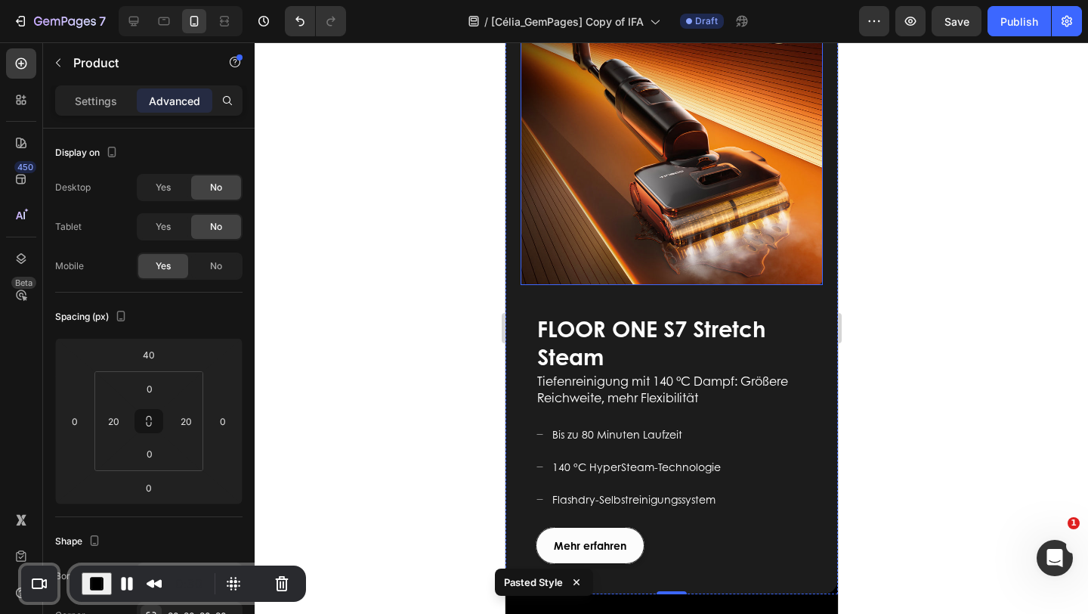
scroll to position [1417, 0]
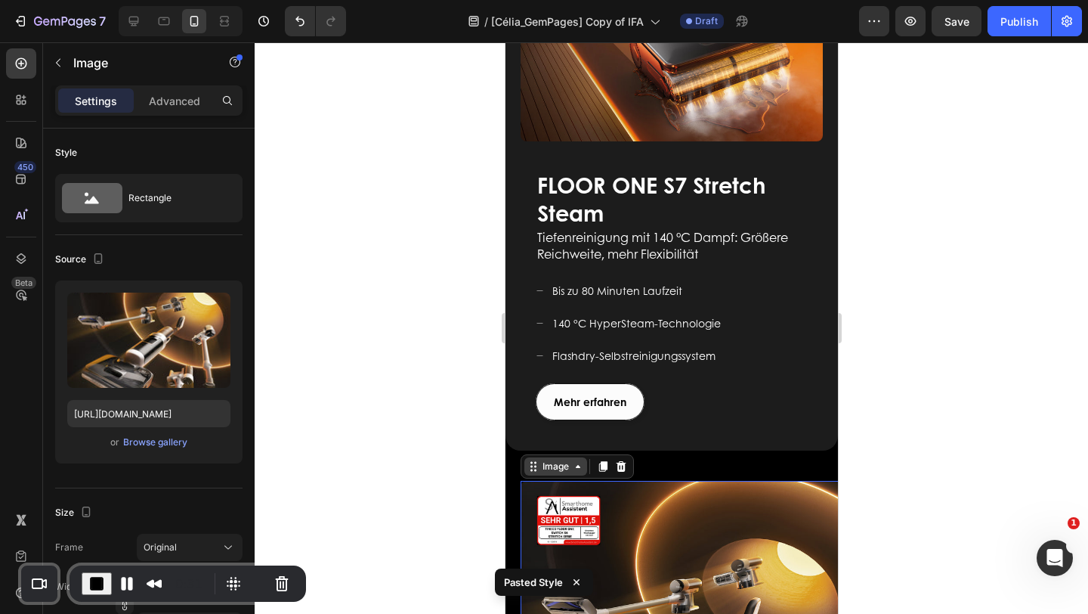
click at [546, 460] on div "Image" at bounding box center [555, 467] width 33 height 14
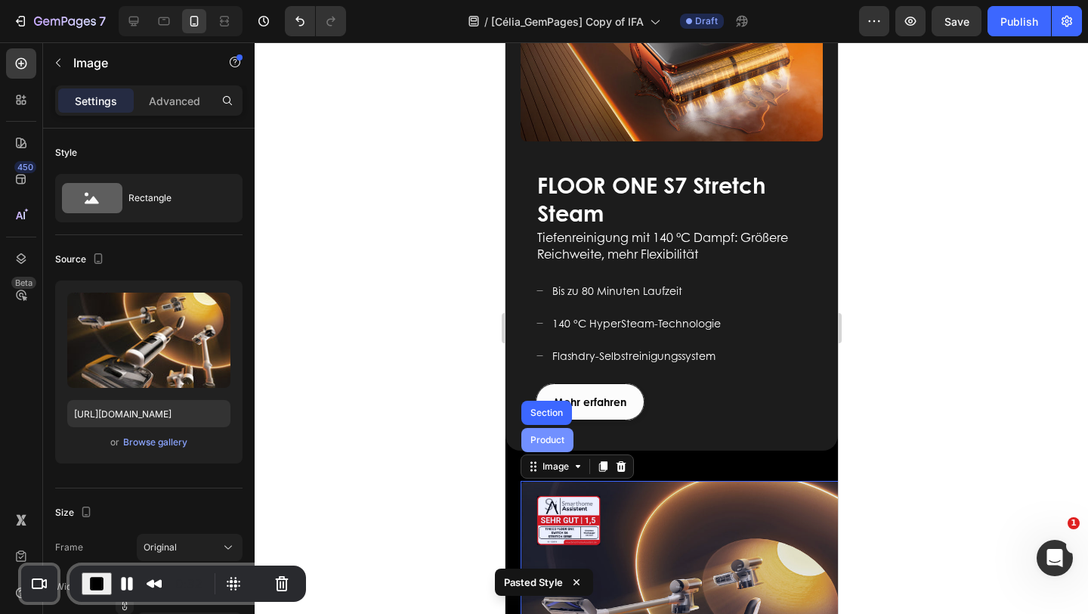
click at [547, 435] on div "Product" at bounding box center [547, 439] width 40 height 9
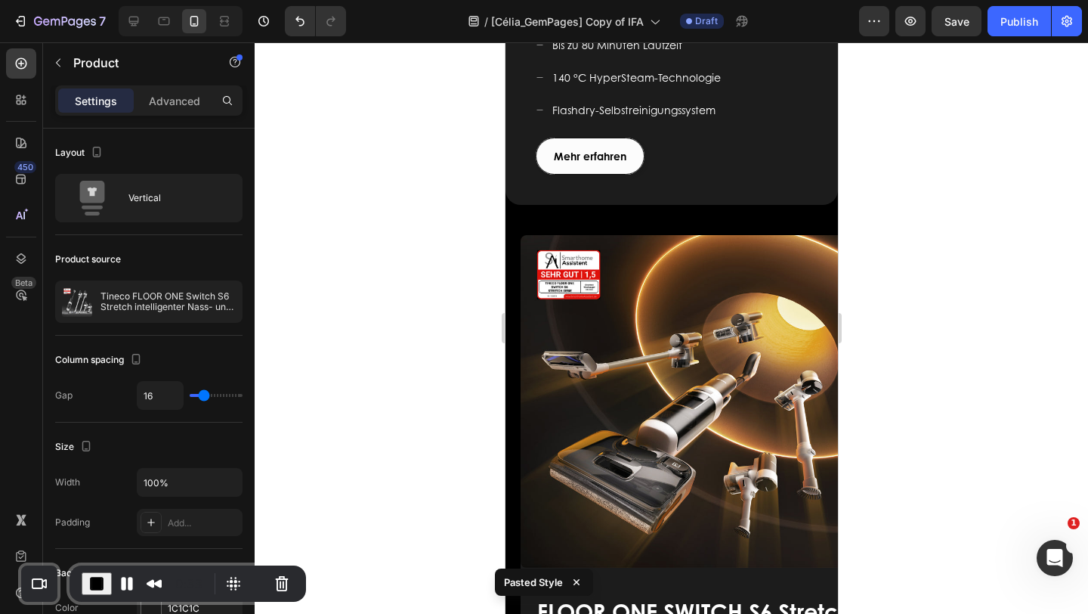
scroll to position [1663, 0]
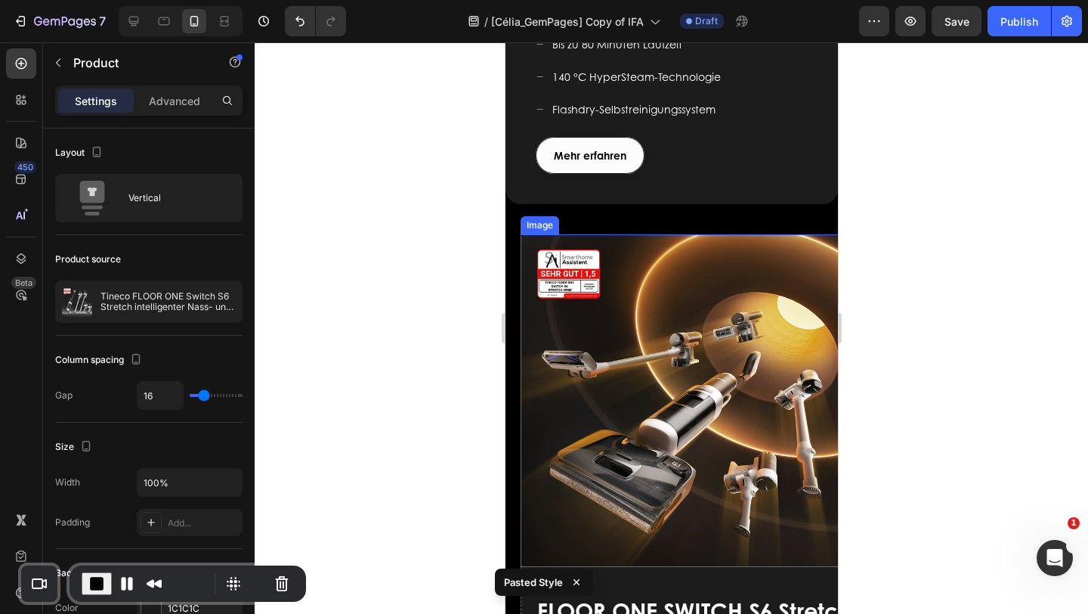
click at [550, 262] on img at bounding box center [686, 400] width 333 height 333
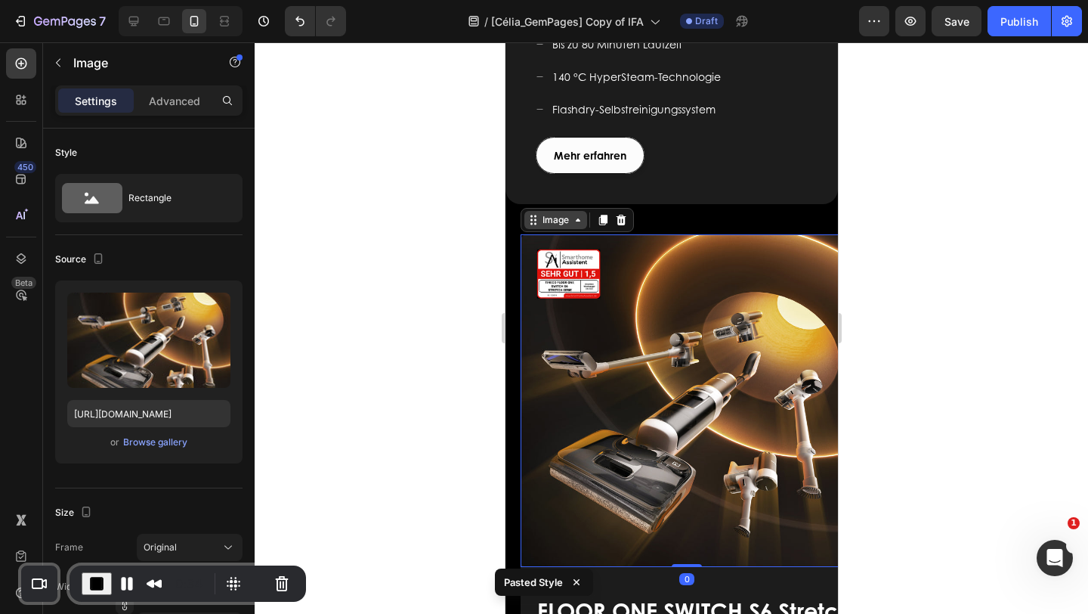
click at [548, 213] on div "Image" at bounding box center [555, 220] width 33 height 14
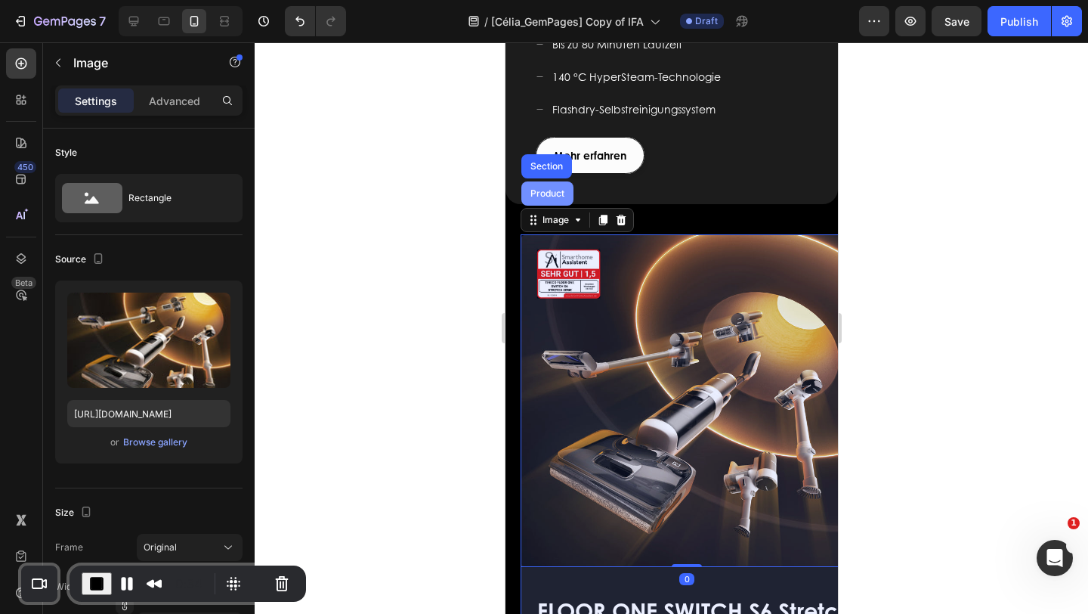
click at [544, 189] on div "Product" at bounding box center [547, 193] width 40 height 9
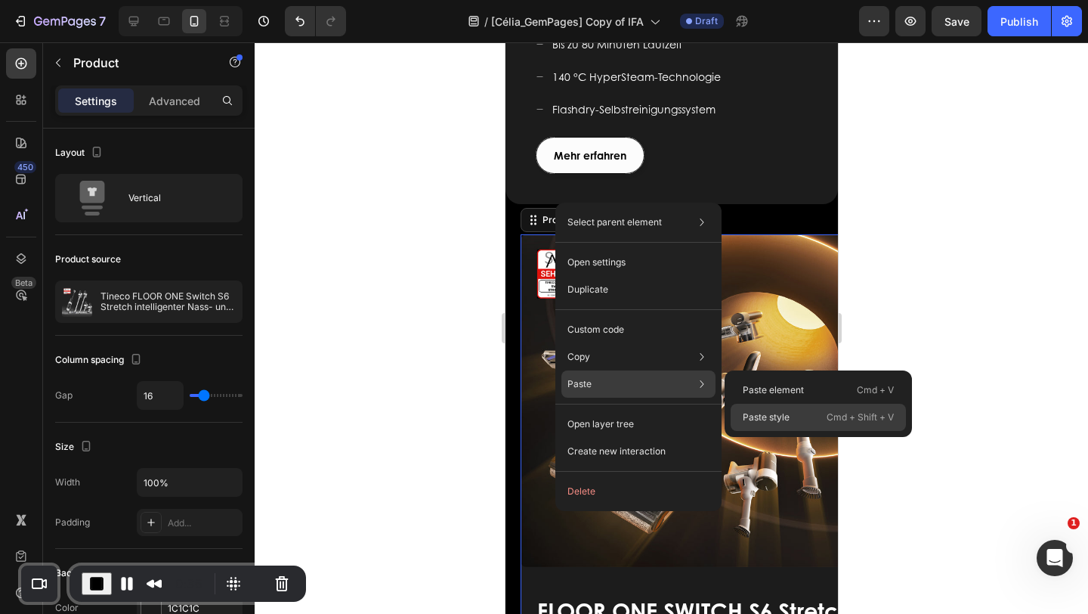
click at [829, 422] on p "Cmd + Shift + V" at bounding box center [860, 417] width 67 height 15
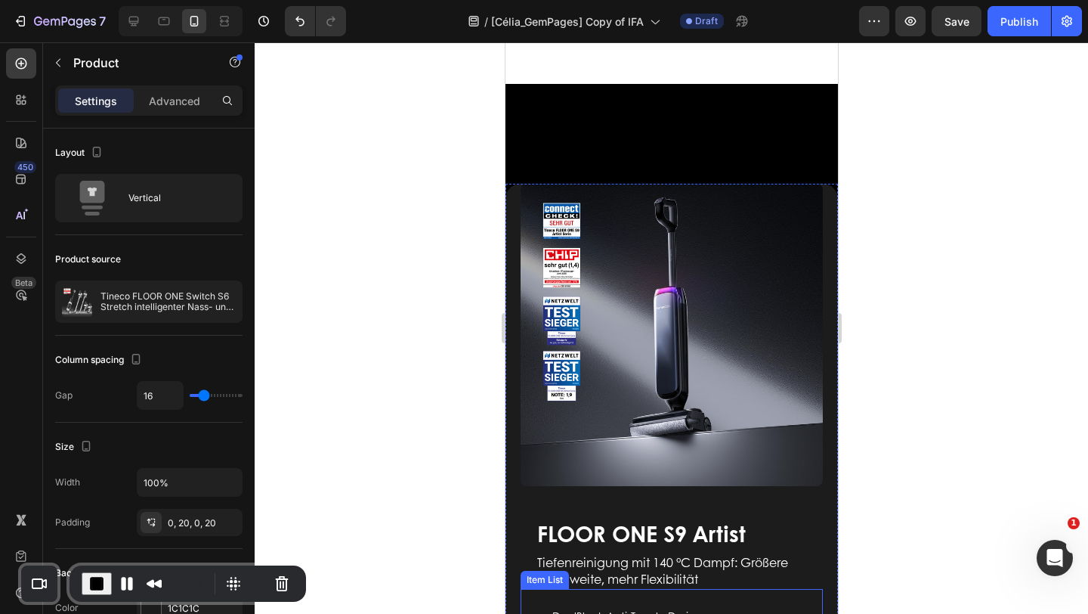
scroll to position [430, 0]
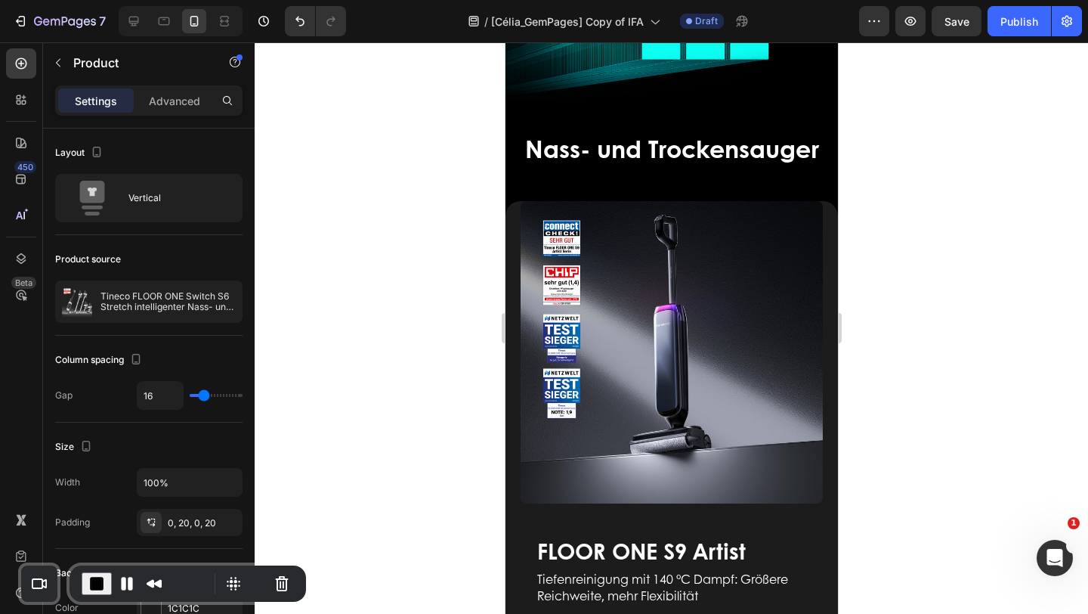
click at [95, 579] on span "End Recording" at bounding box center [97, 583] width 18 height 18
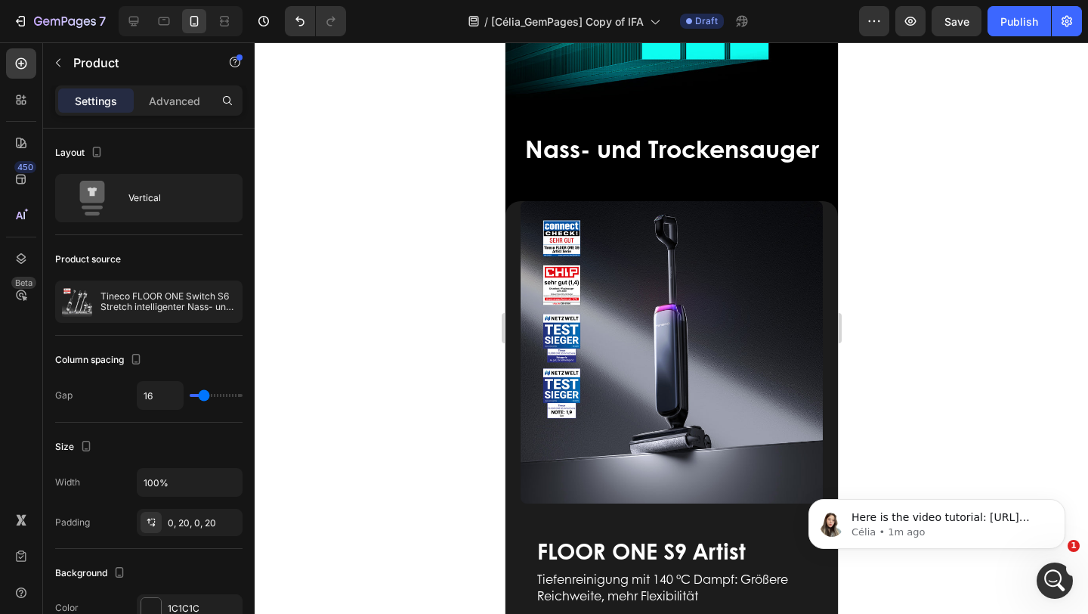
scroll to position [0, 0]
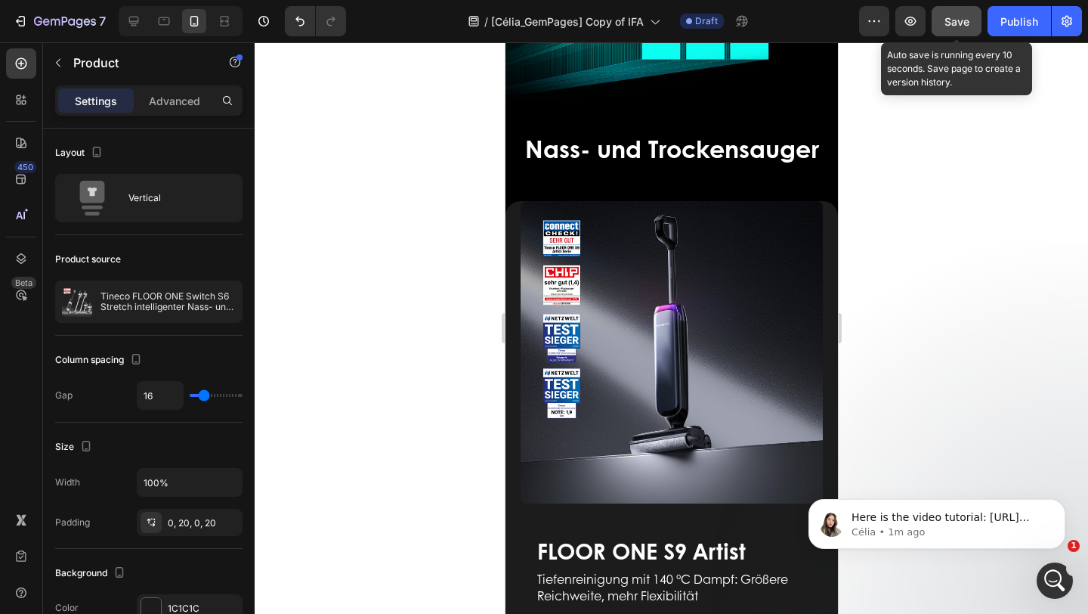
click at [960, 23] on span "Save" at bounding box center [957, 21] width 25 height 13
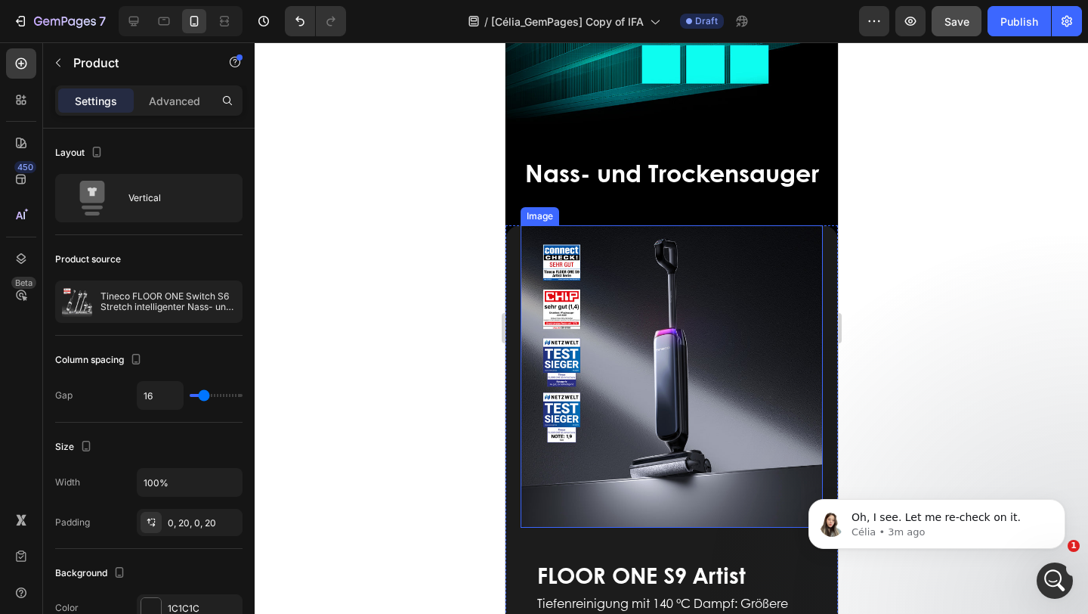
scroll to position [418, 0]
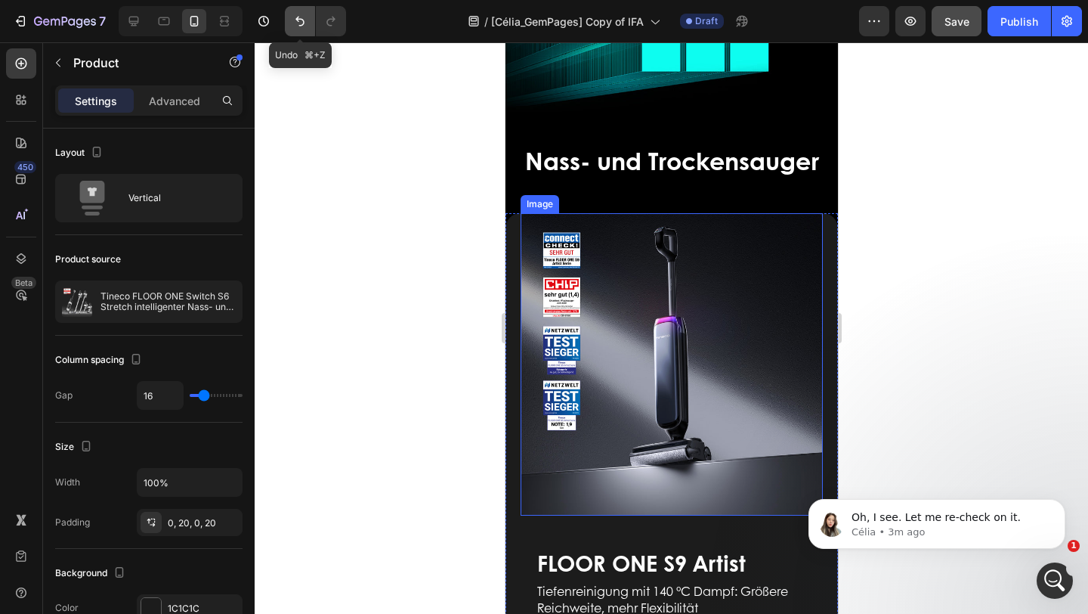
click at [304, 29] on button "Undo/Redo" at bounding box center [300, 21] width 30 height 30
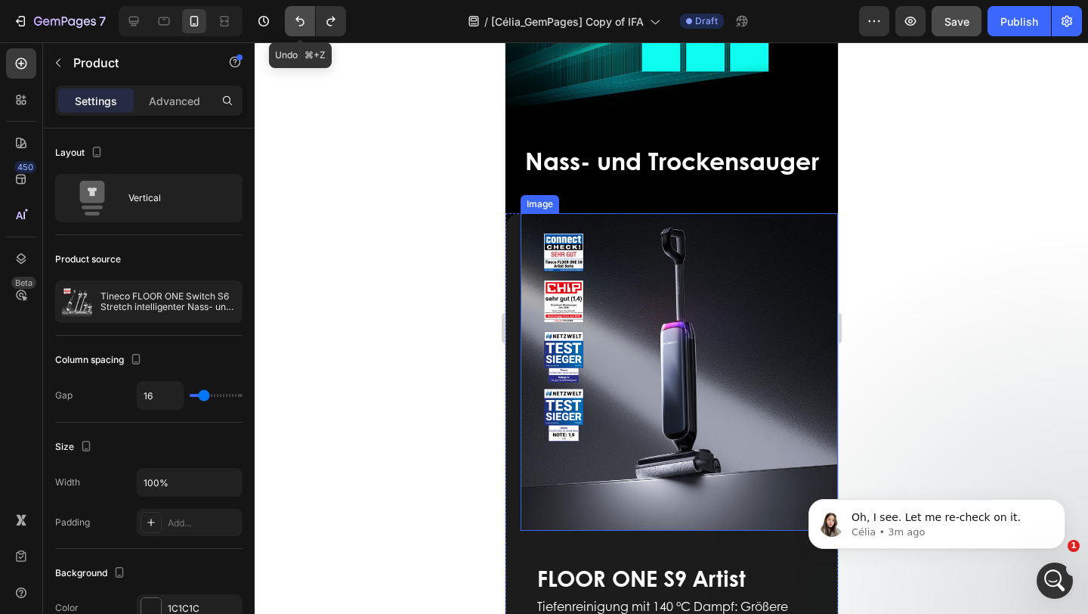
click at [304, 29] on button "Undo/Redo" at bounding box center [300, 21] width 30 height 30
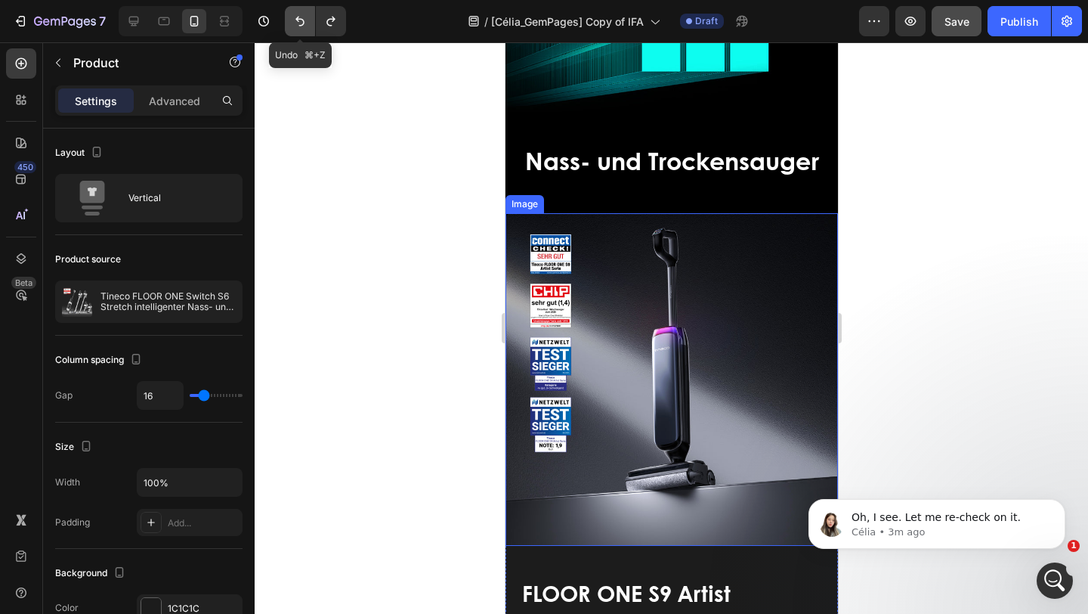
click at [304, 29] on button "Undo/Redo" at bounding box center [300, 21] width 30 height 30
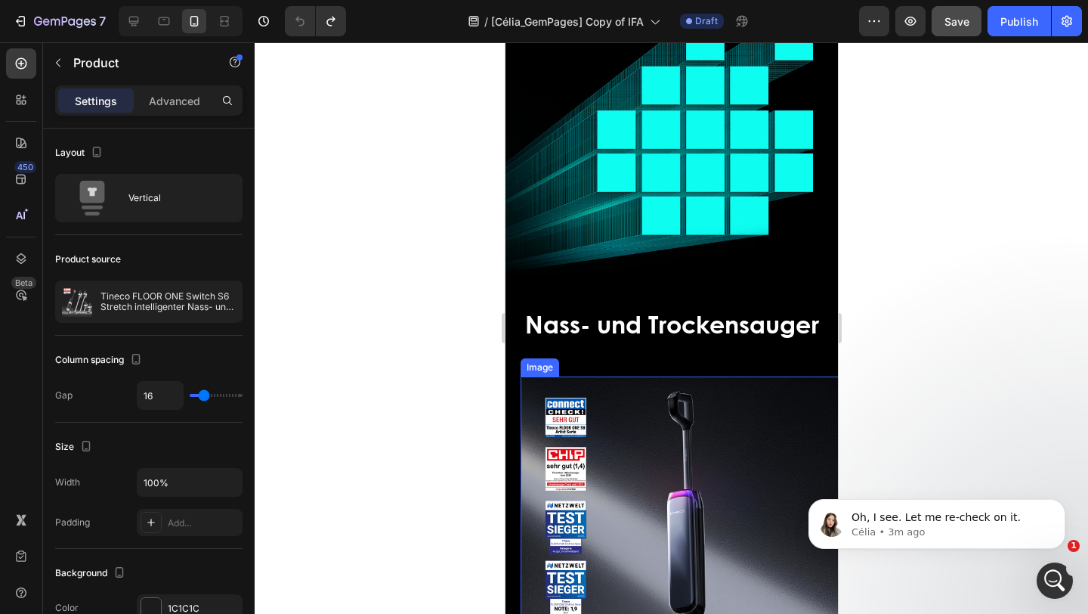
scroll to position [166, 0]
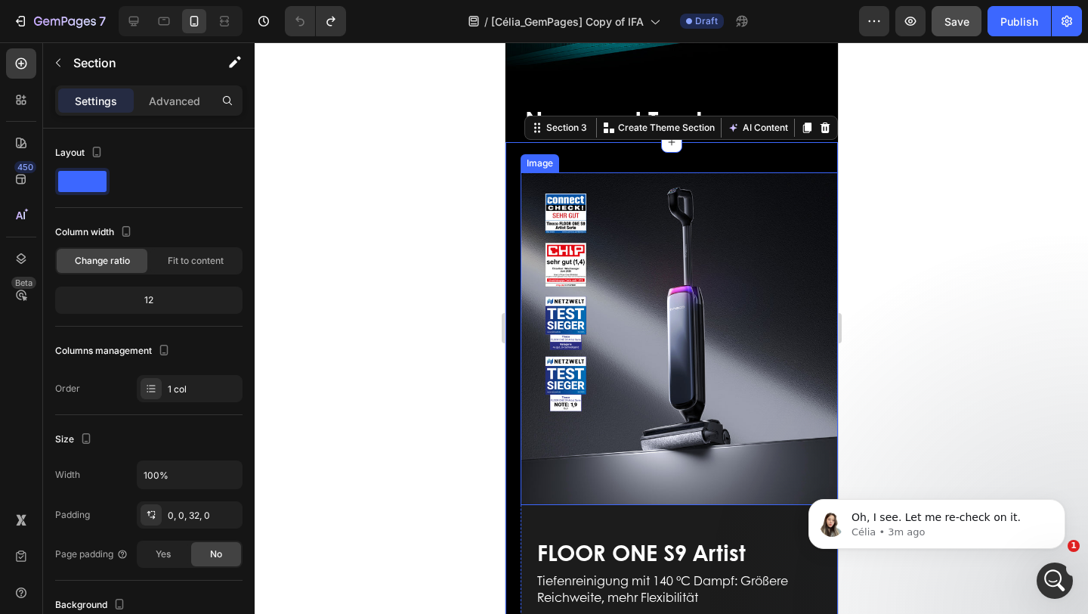
scroll to position [438, 0]
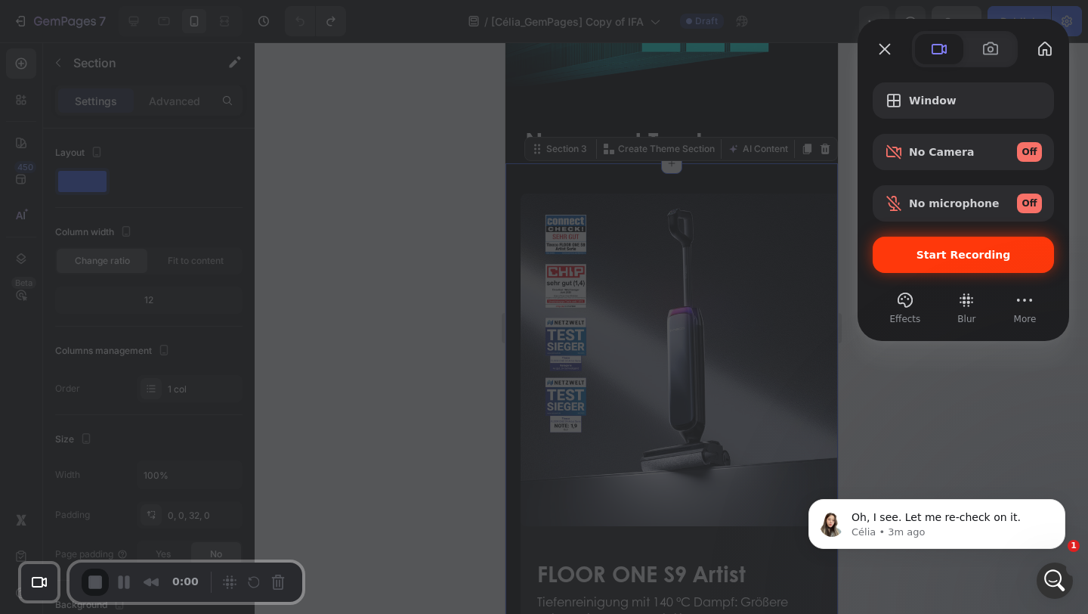
click at [971, 244] on div "Start Recording" at bounding box center [963, 255] width 181 height 36
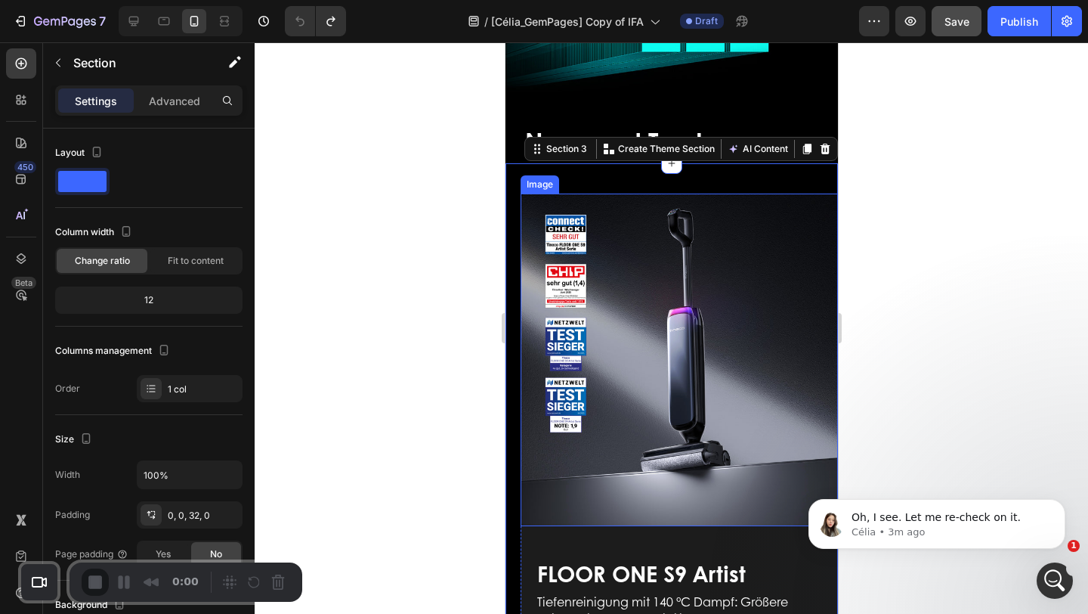
click at [573, 258] on img at bounding box center [686, 360] width 333 height 333
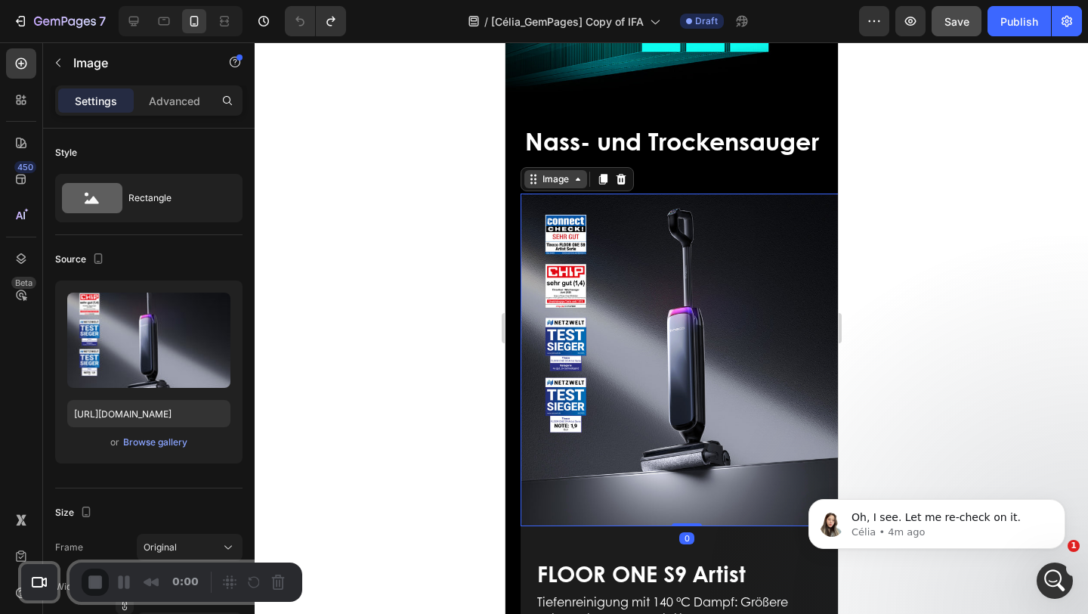
click at [556, 172] on div "Image" at bounding box center [555, 179] width 33 height 14
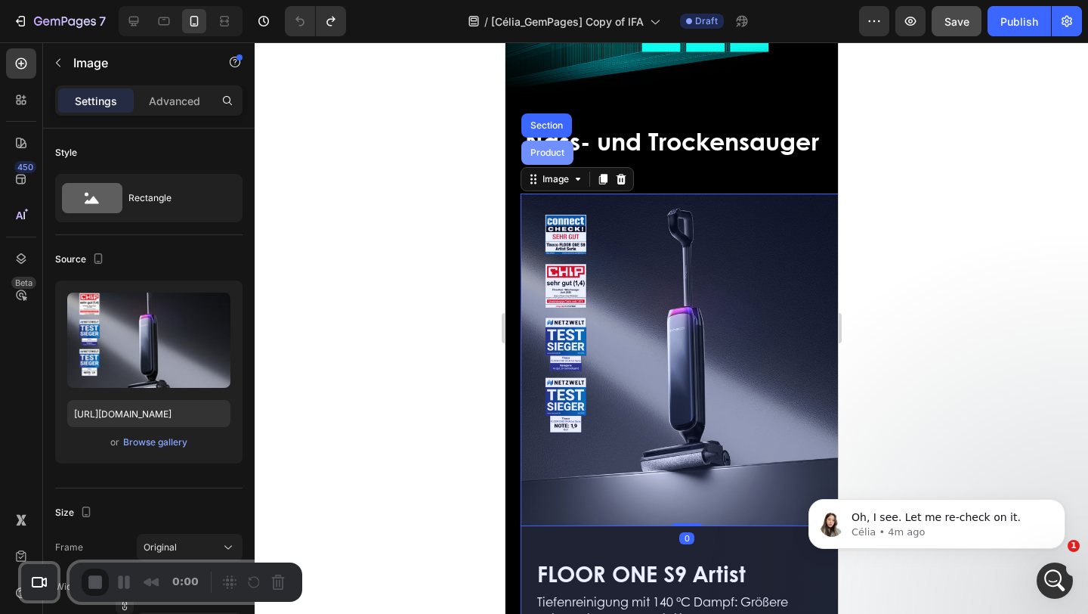
click at [545, 143] on div "Product" at bounding box center [547, 153] width 52 height 24
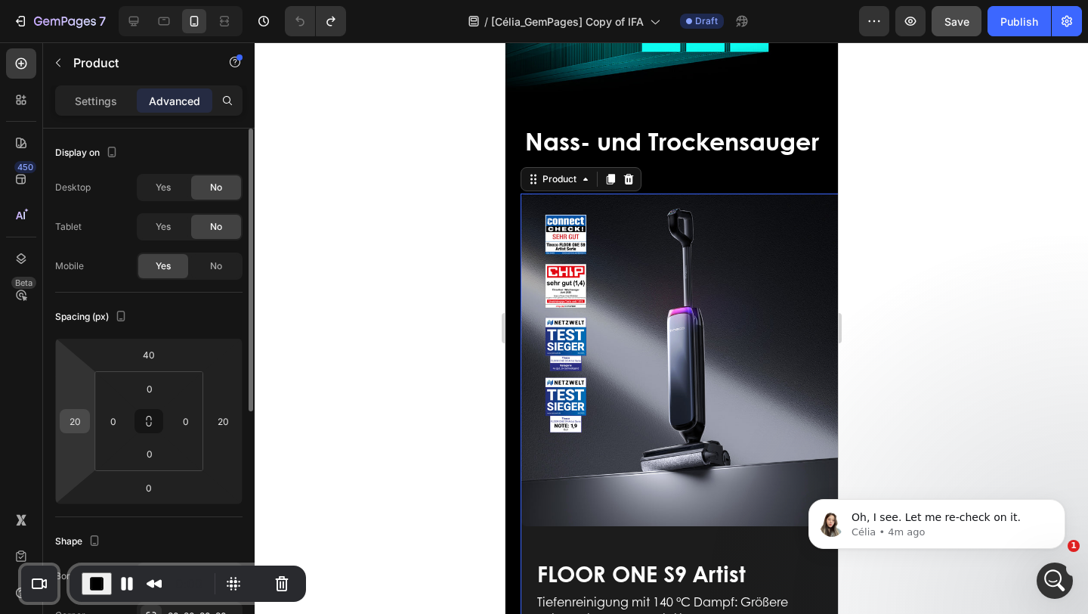
click at [79, 420] on input "20" at bounding box center [74, 421] width 23 height 23
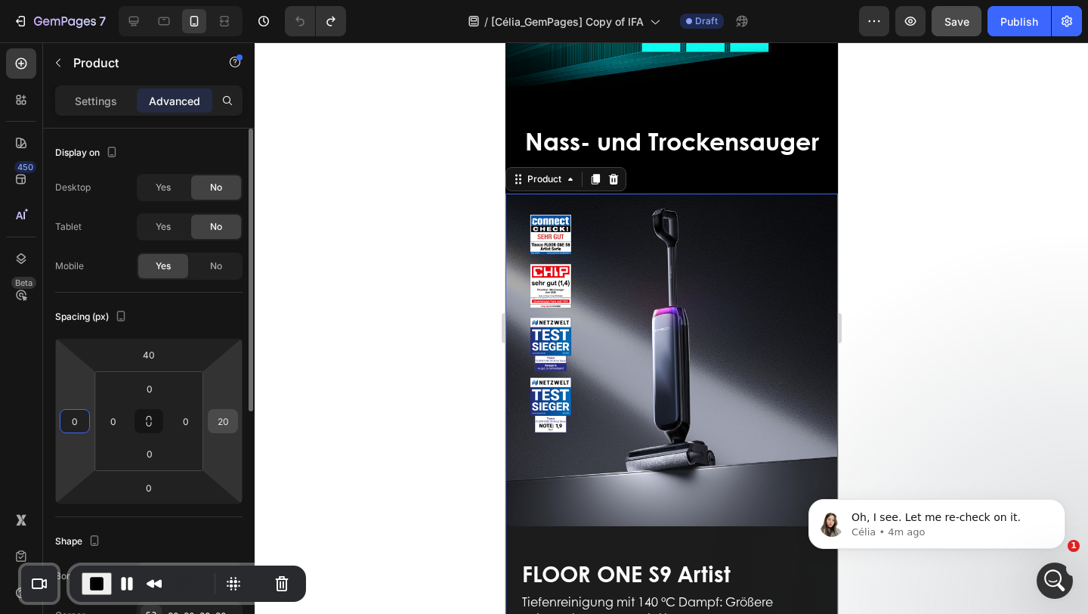
type input "0"
click at [229, 424] on input "20" at bounding box center [223, 421] width 23 height 23
type input "0"
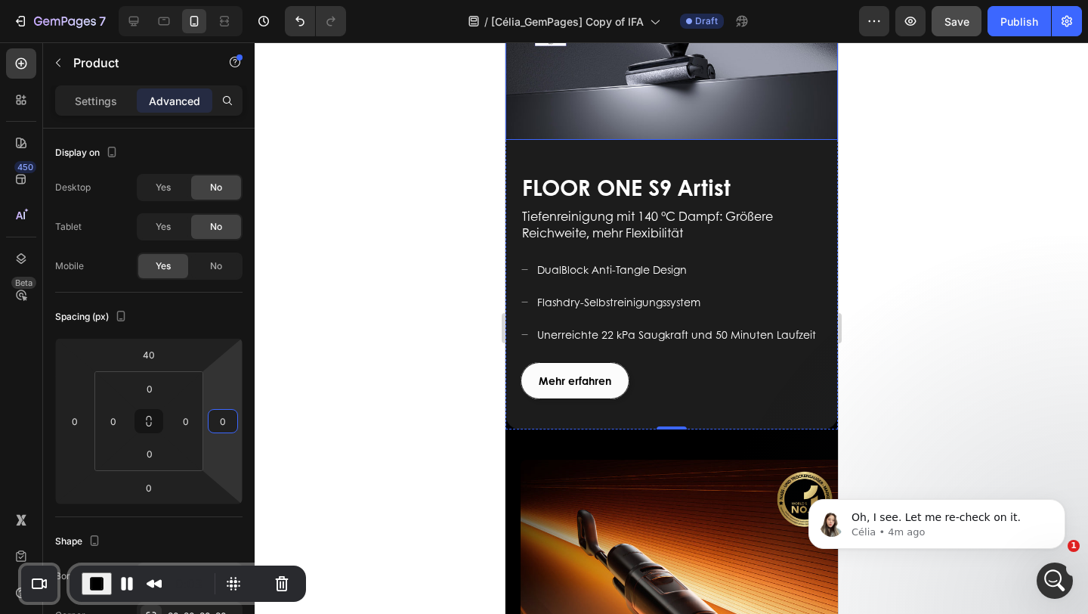
scroll to position [872, 0]
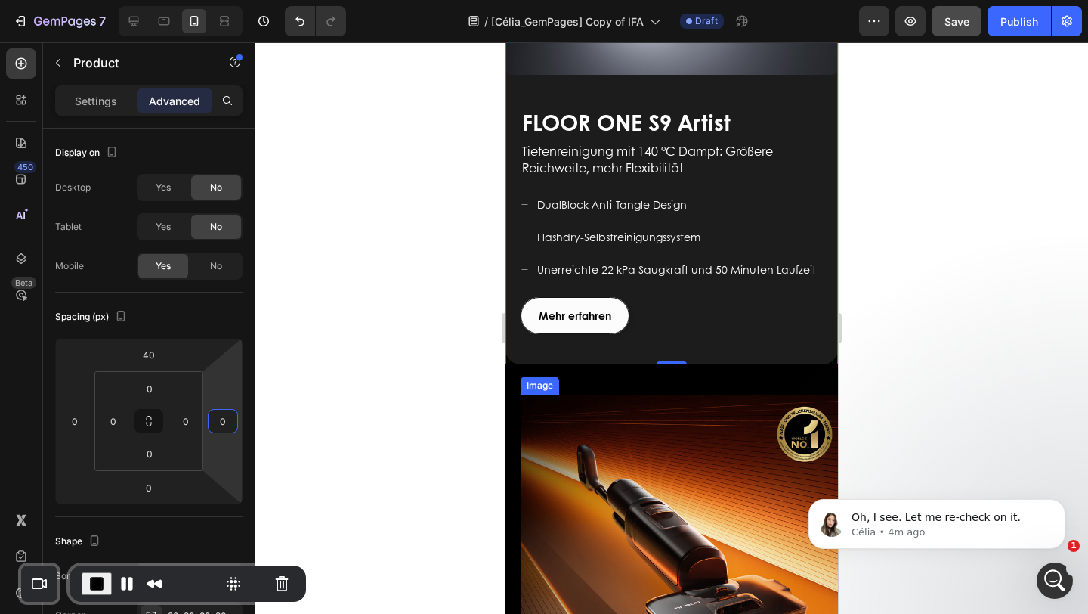
click at [636, 463] on img at bounding box center [686, 561] width 333 height 333
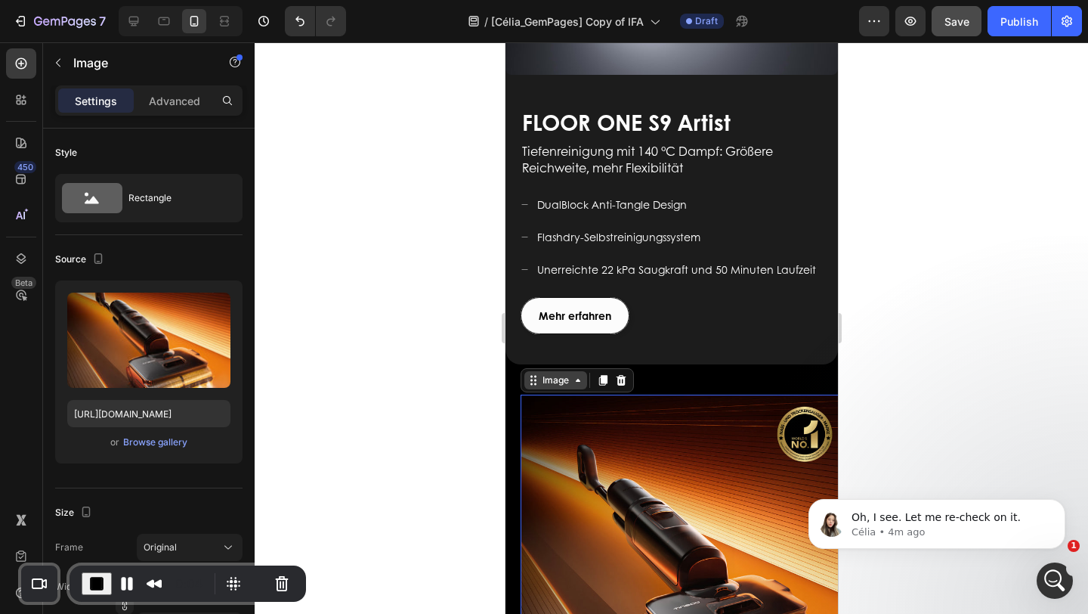
click at [539, 373] on div "Image" at bounding box center [555, 380] width 33 height 14
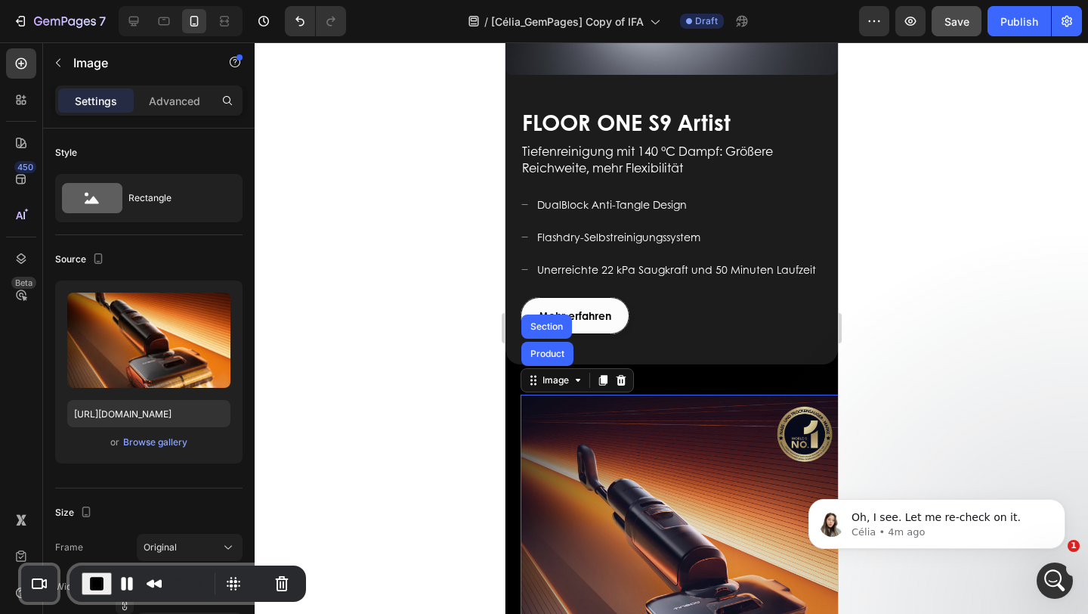
click at [560, 349] on div "Product" at bounding box center [547, 353] width 40 height 9
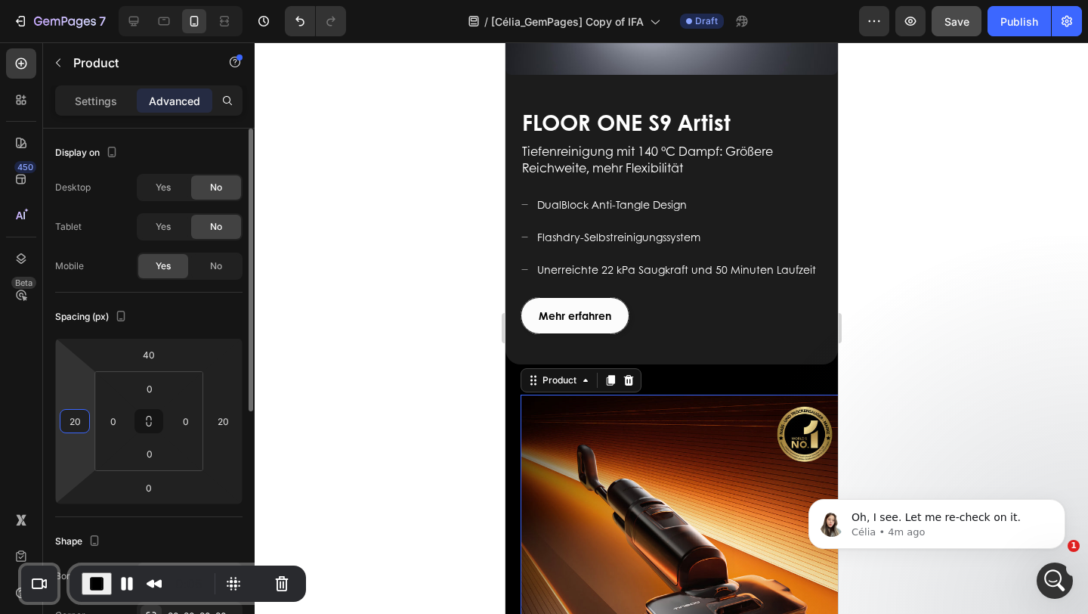
click at [79, 423] on input "20" at bounding box center [74, 421] width 23 height 23
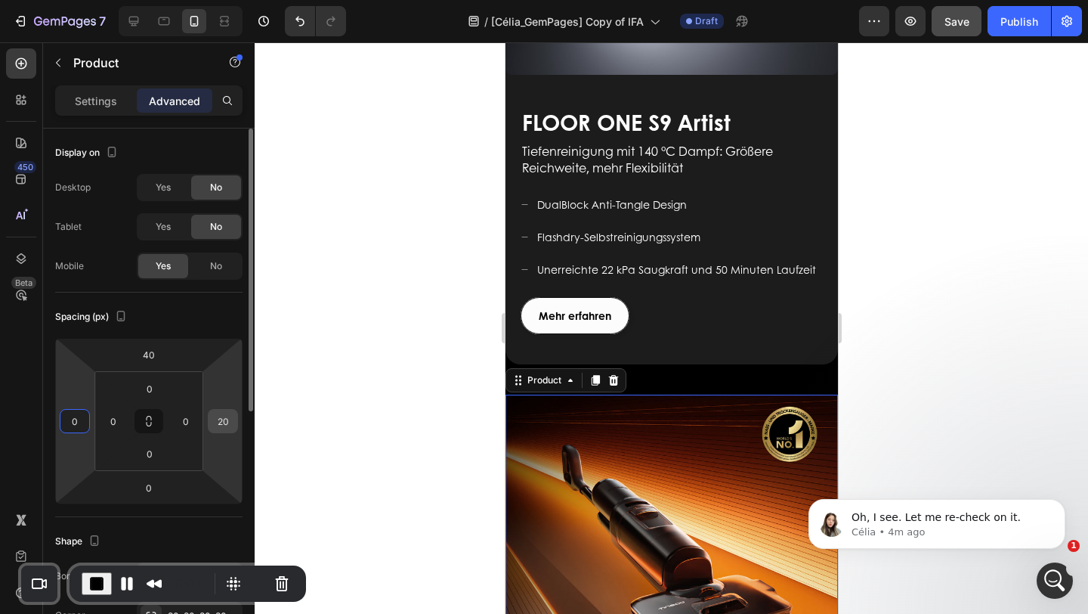
type input "0"
click at [230, 423] on input "20" at bounding box center [223, 421] width 23 height 23
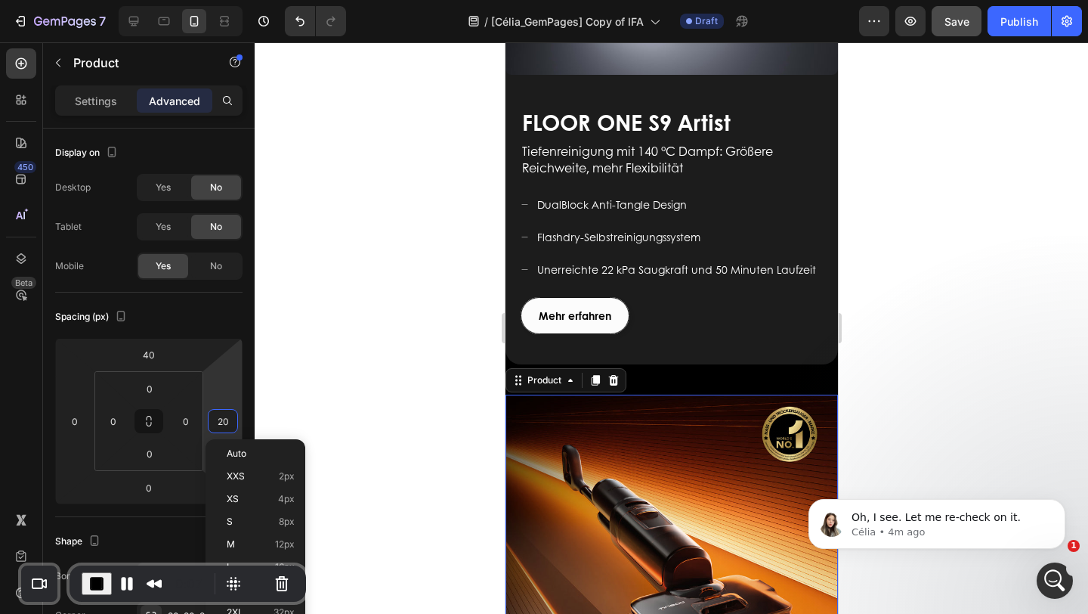
type input "0"
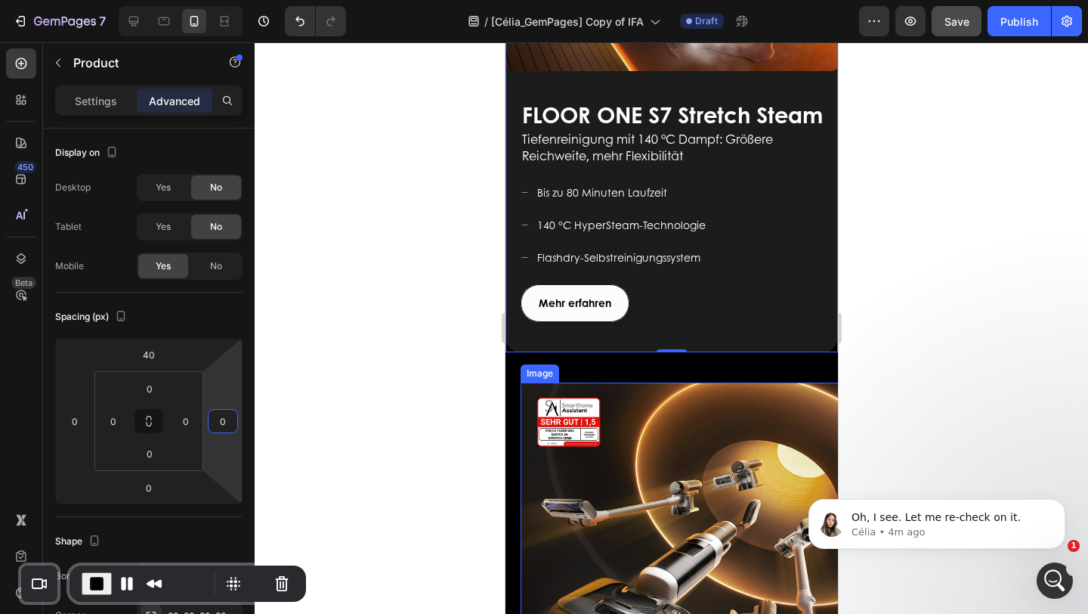
scroll to position [1530, 0]
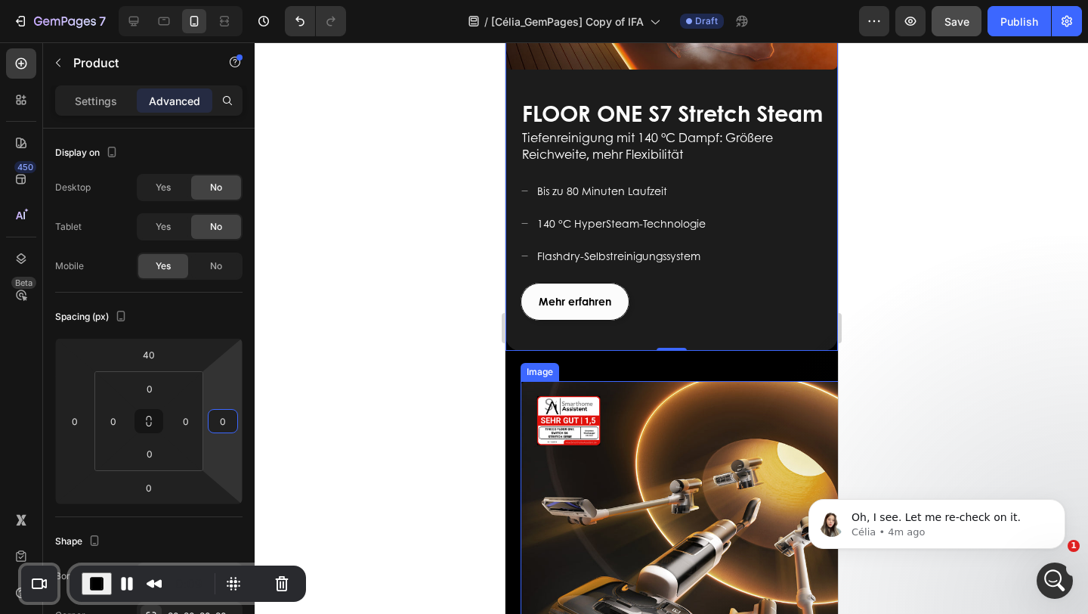
click at [658, 444] on img at bounding box center [686, 547] width 333 height 333
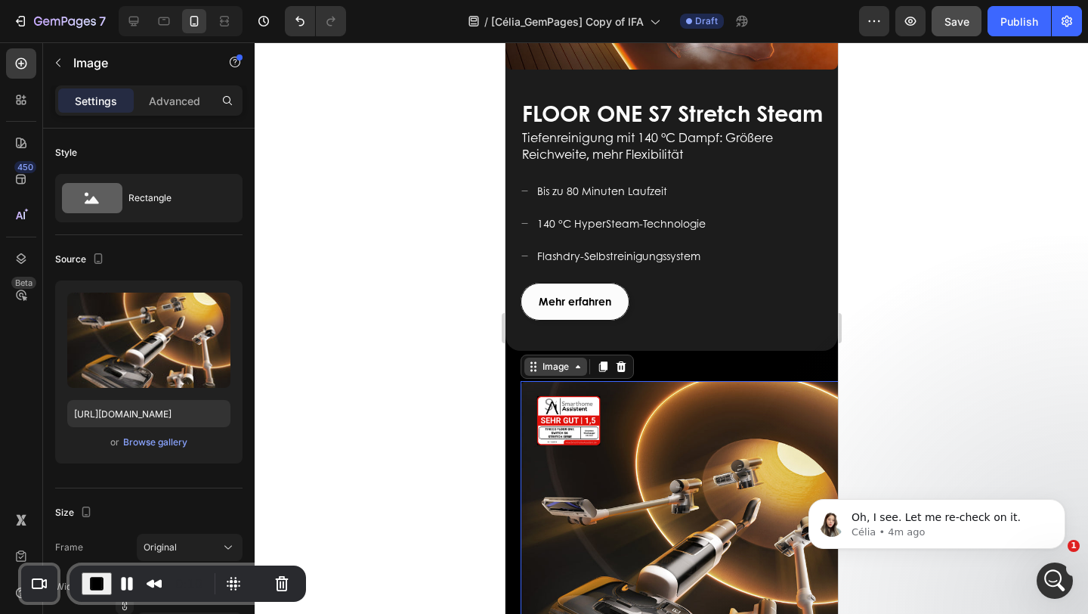
click at [547, 360] on div "Image" at bounding box center [555, 367] width 33 height 14
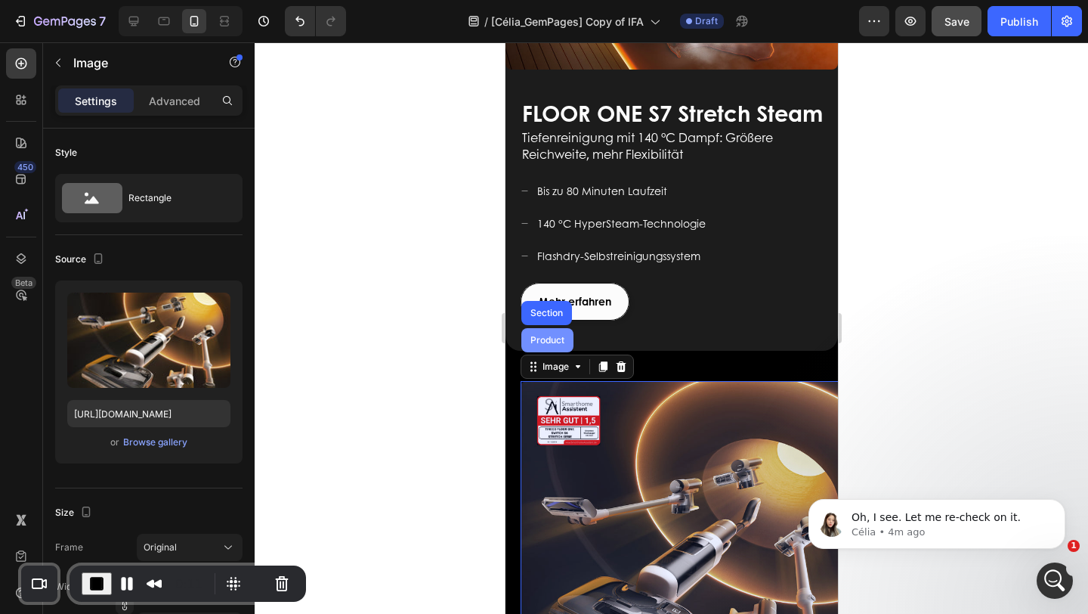
click at [549, 336] on div "Product" at bounding box center [547, 340] width 40 height 9
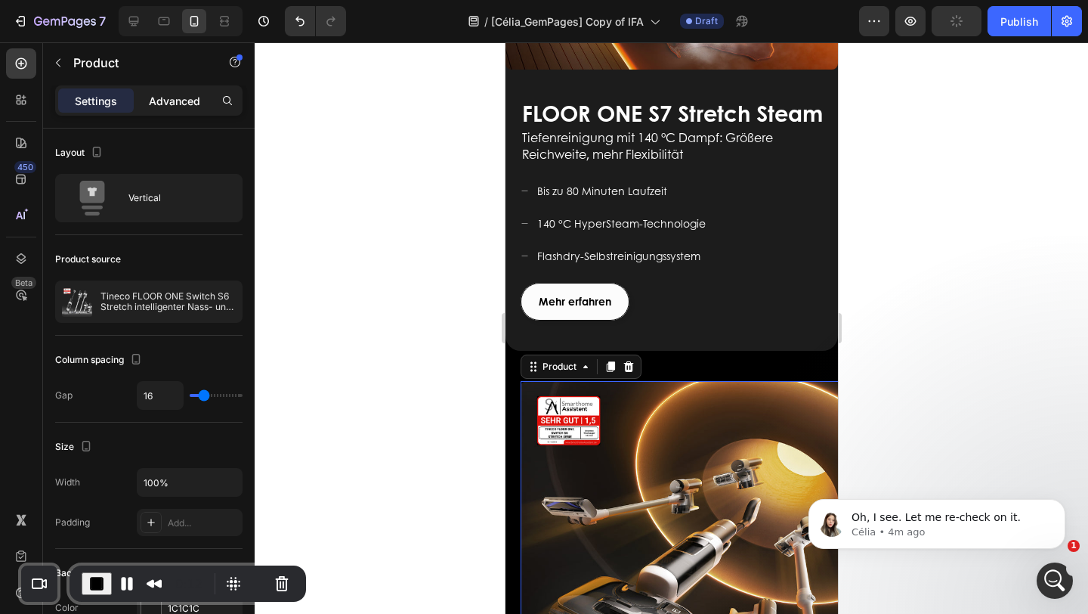
click at [166, 95] on p "Advanced" at bounding box center [174, 101] width 51 height 16
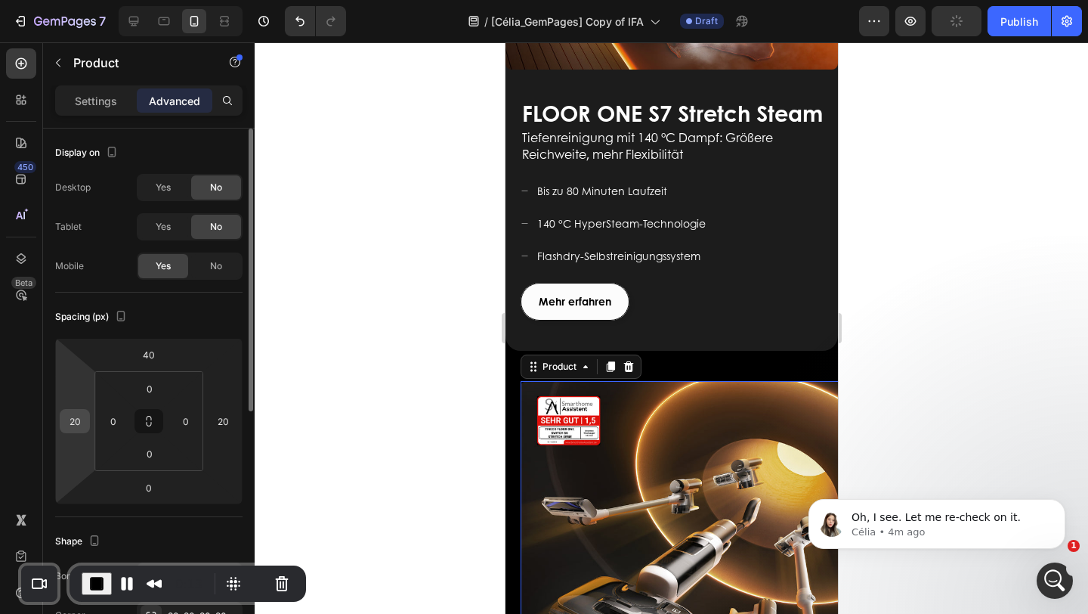
click at [79, 425] on input "20" at bounding box center [74, 421] width 23 height 23
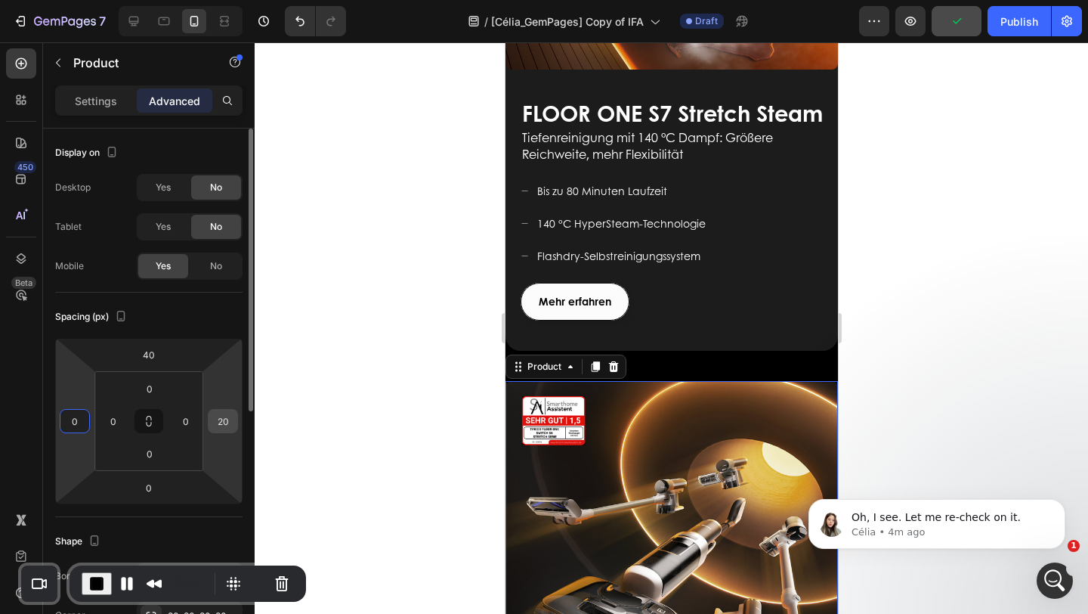
type input "0"
click at [228, 423] on input "20" at bounding box center [223, 421] width 23 height 23
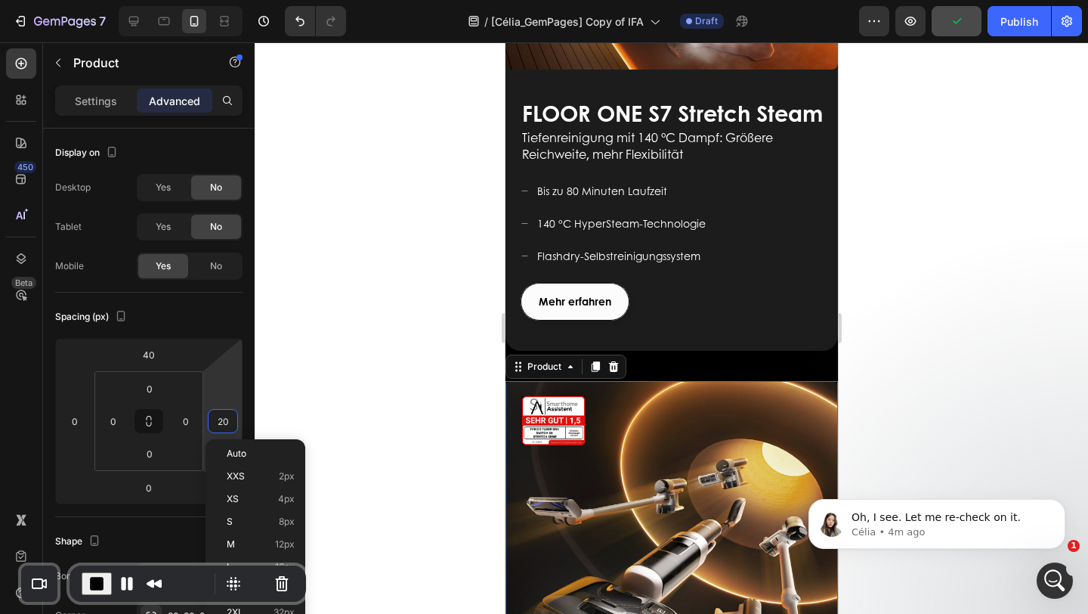
type input "0"
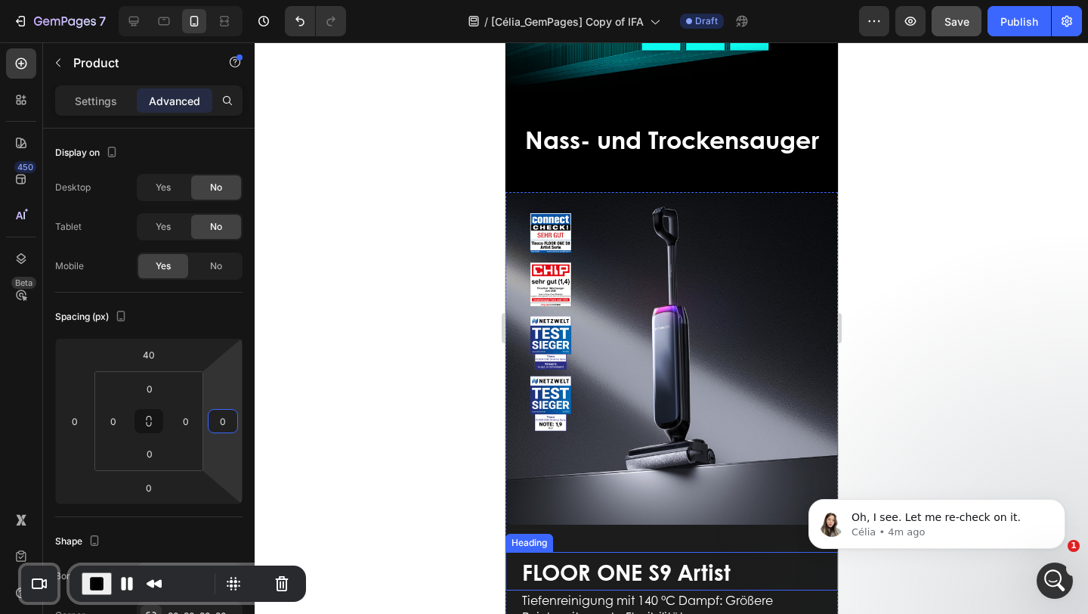
scroll to position [439, 0]
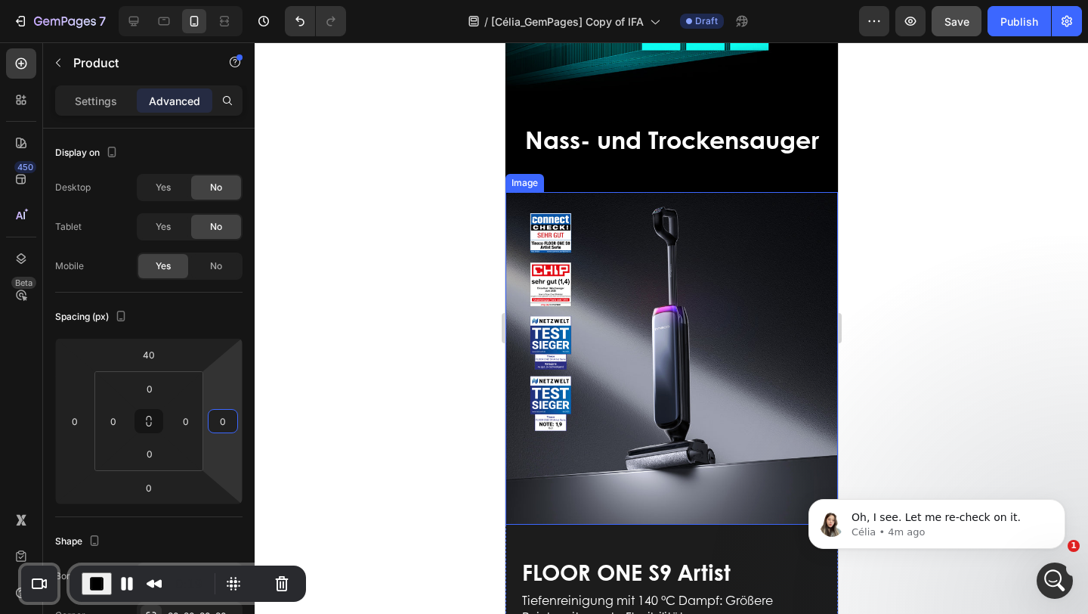
click at [630, 421] on img at bounding box center [671, 358] width 333 height 333
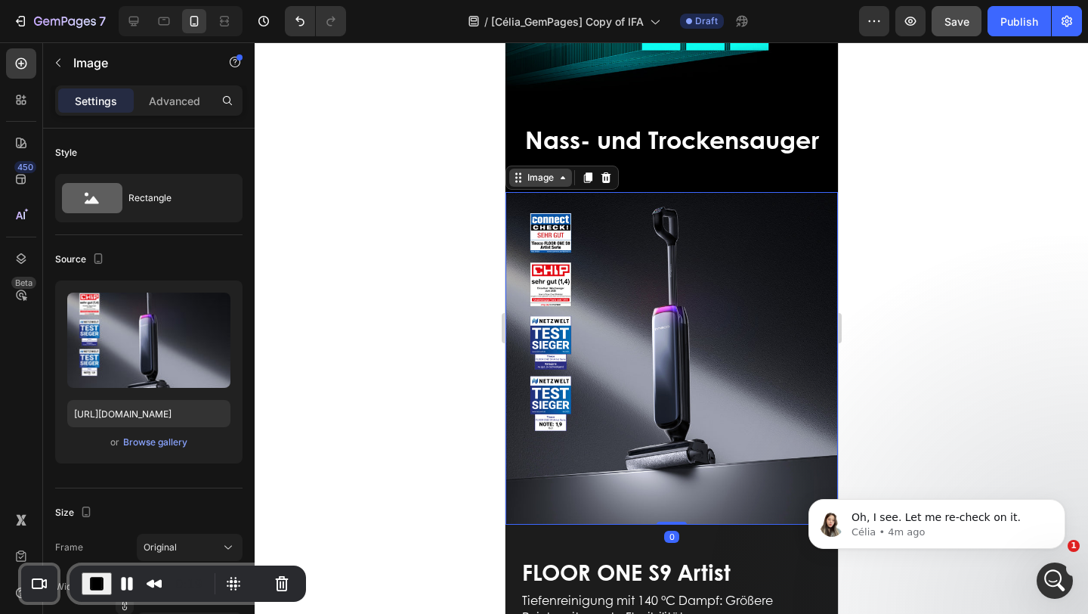
click at [549, 169] on div "Image" at bounding box center [540, 178] width 63 height 18
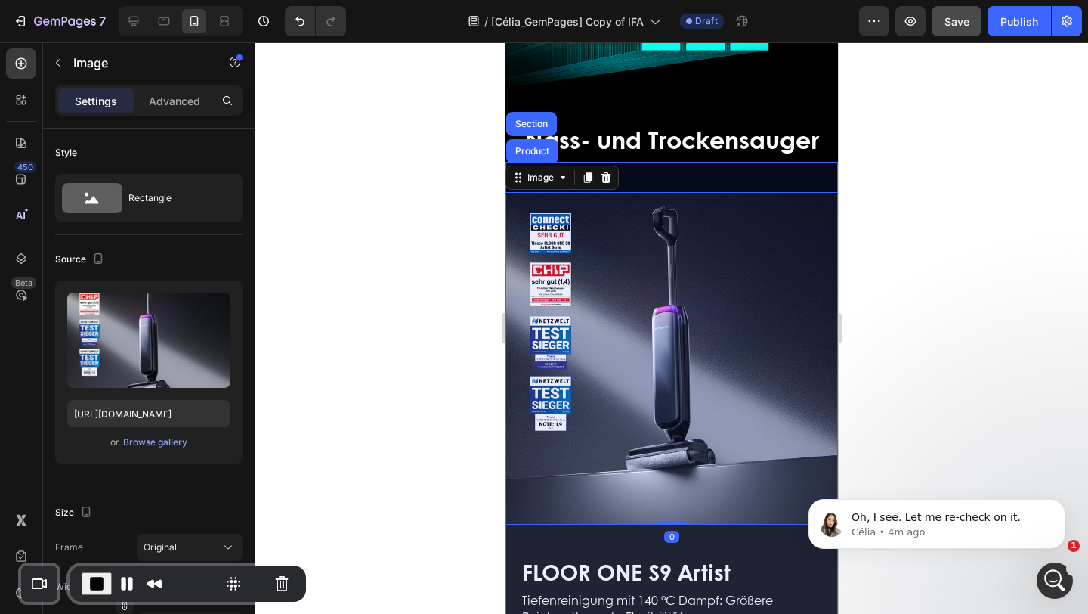
click at [533, 112] on div "Section" at bounding box center [531, 124] width 51 height 24
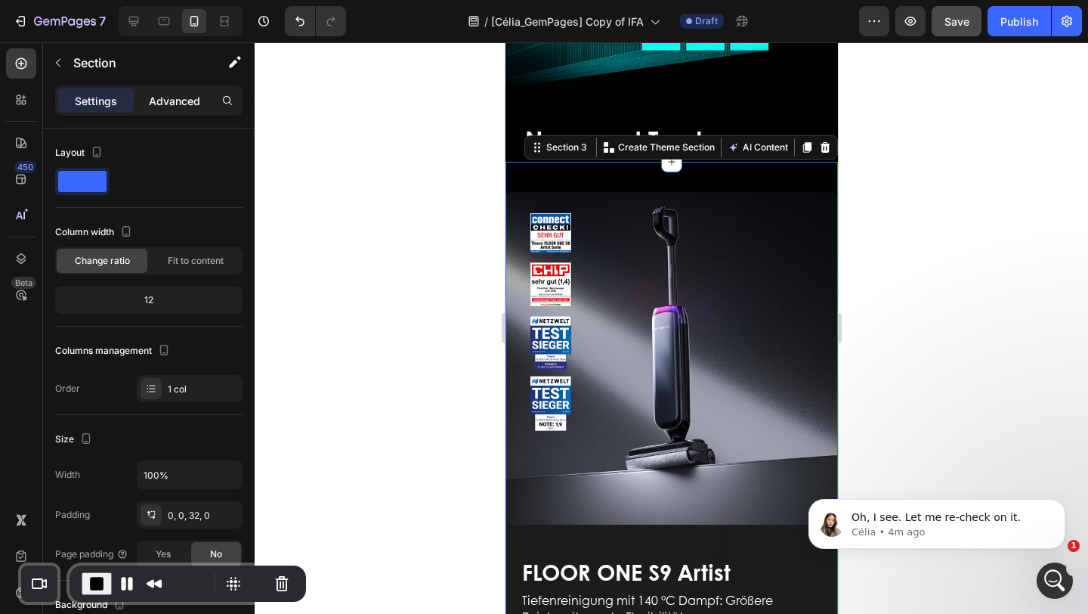
click at [165, 110] on div "Advanced" at bounding box center [175, 100] width 76 height 24
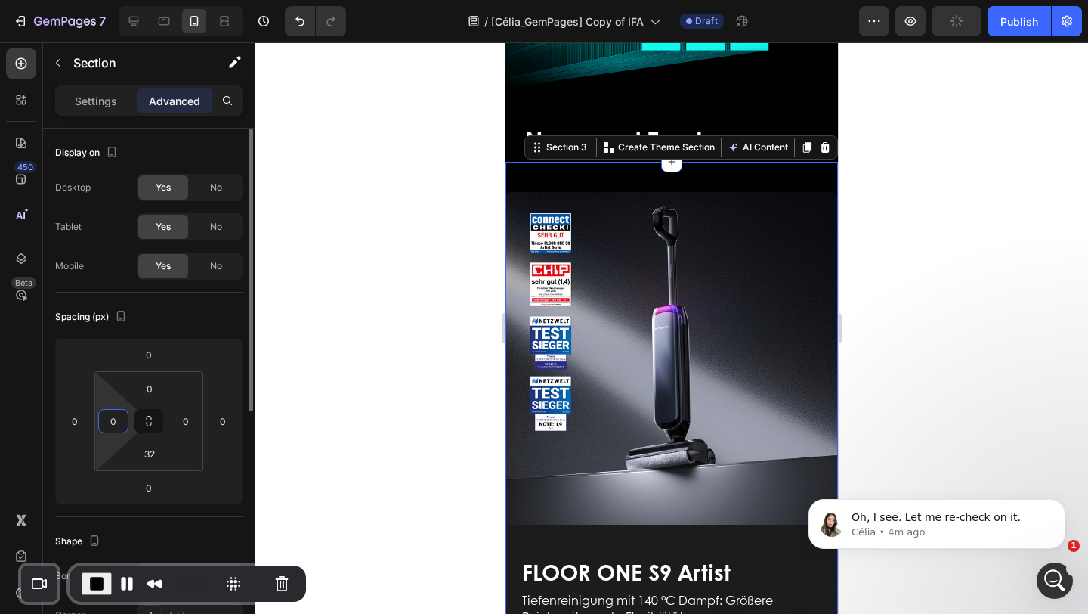
click at [119, 422] on input "0" at bounding box center [113, 421] width 23 height 23
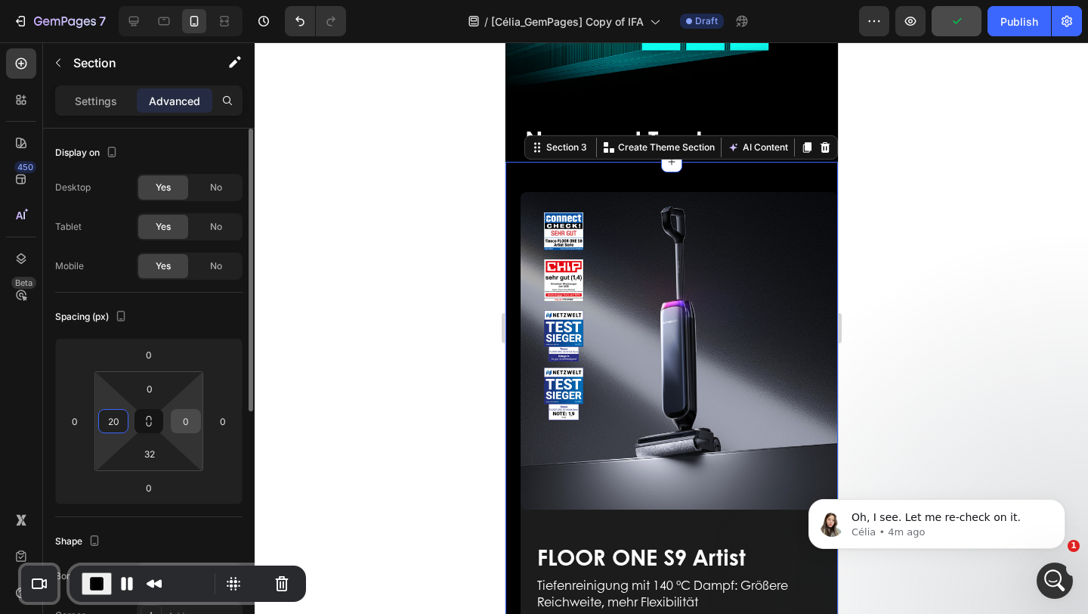
type input "20"
click at [186, 422] on input "0" at bounding box center [186, 421] width 23 height 23
type input "20"
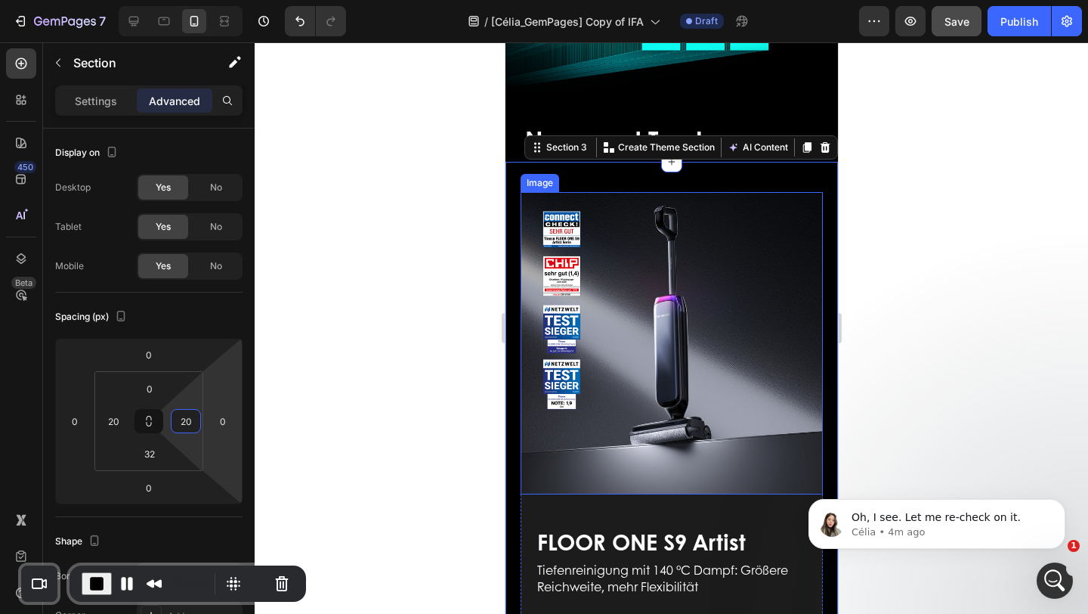
click at [926, 347] on div at bounding box center [672, 327] width 834 height 571
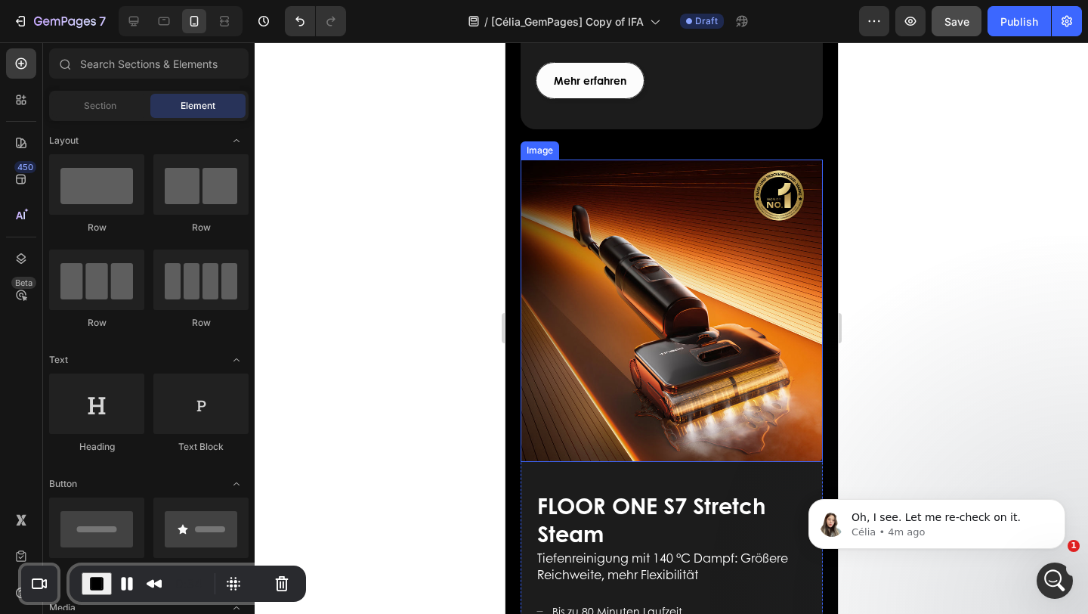
scroll to position [1119, 0]
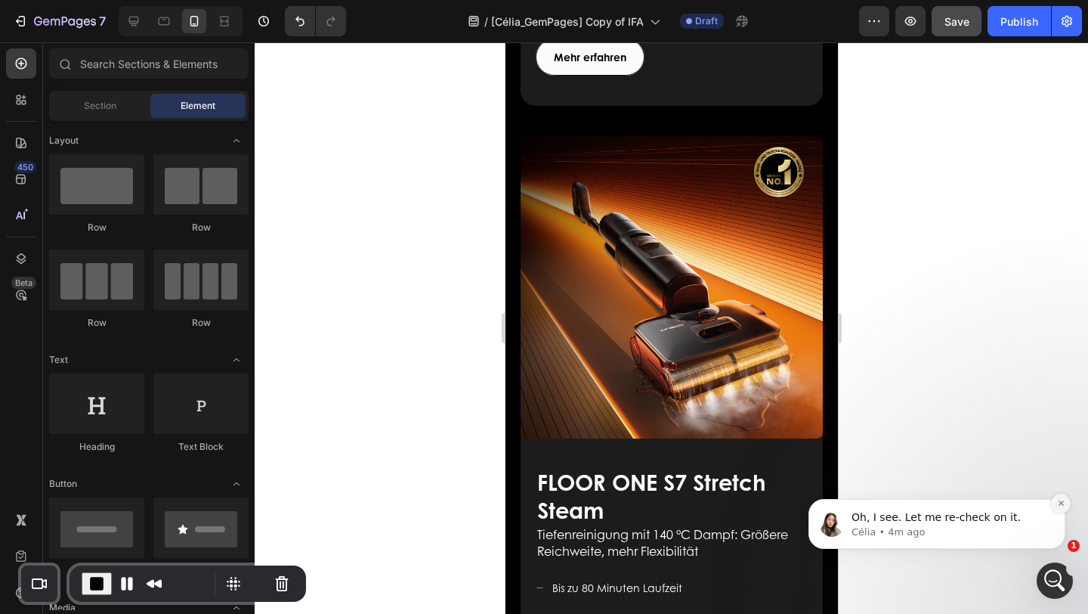
click at [1057, 499] on icon "Dismiss notification" at bounding box center [1061, 503] width 8 height 8
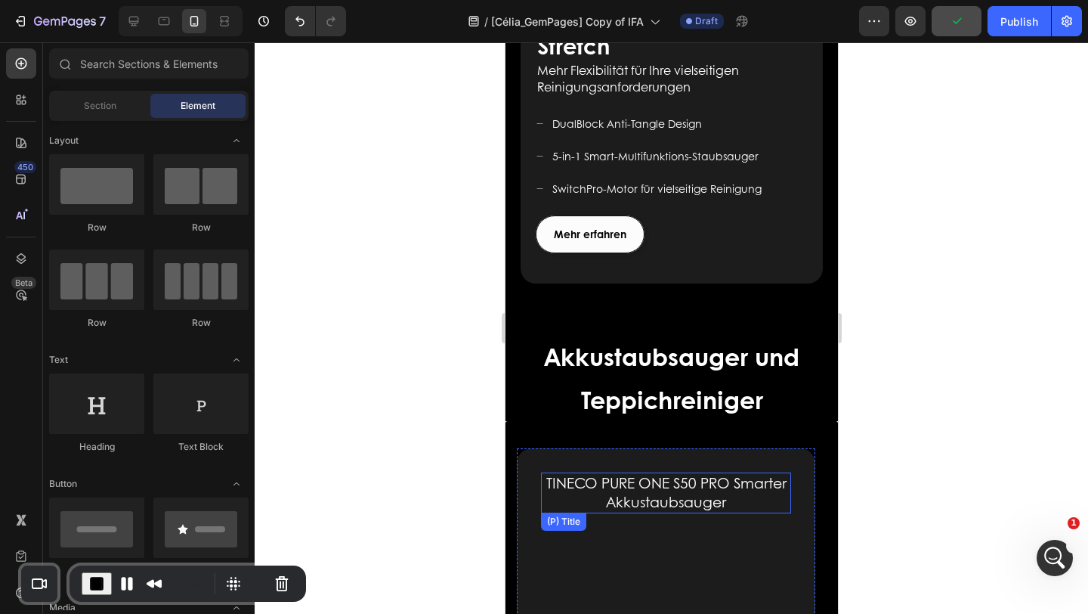
scroll to position [2234, 0]
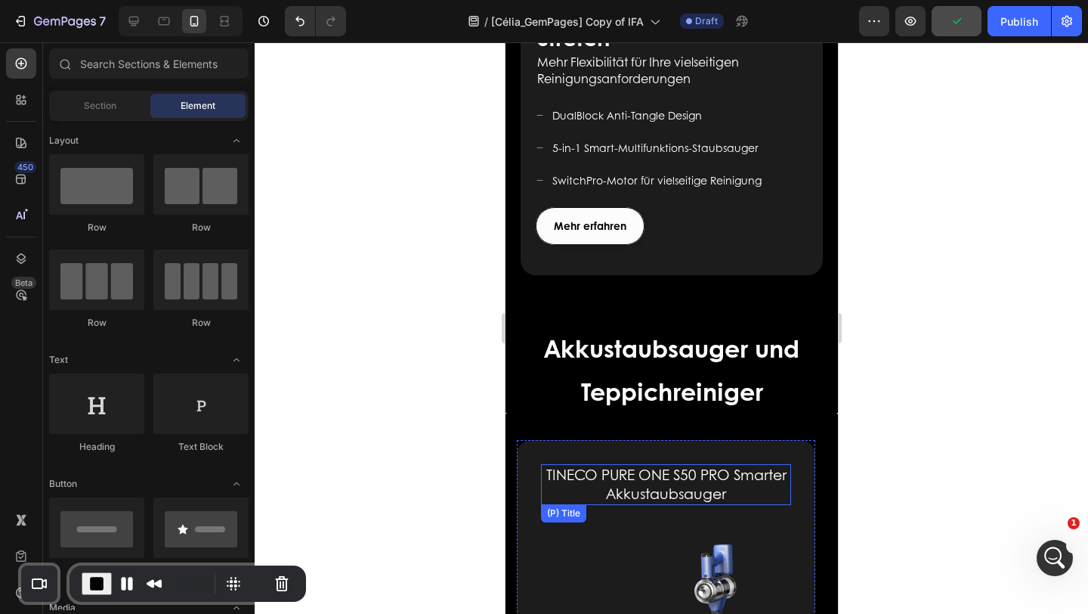
click at [1070, 416] on div at bounding box center [672, 327] width 834 height 571
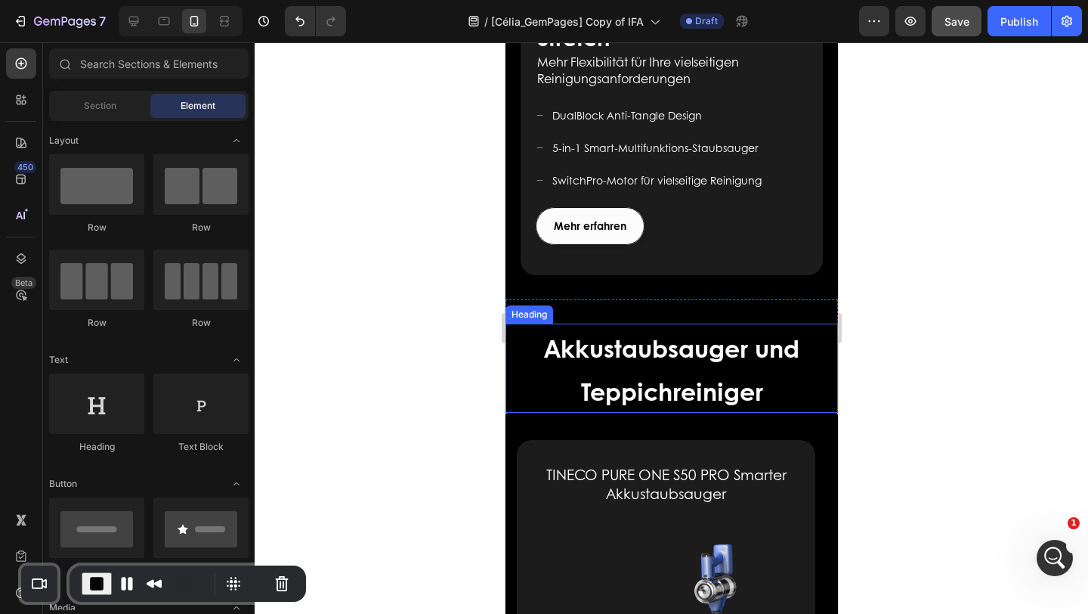
click at [783, 344] on h2 "Akkustaubsauger und Teppichreiniger" at bounding box center [671, 369] width 333 height 90
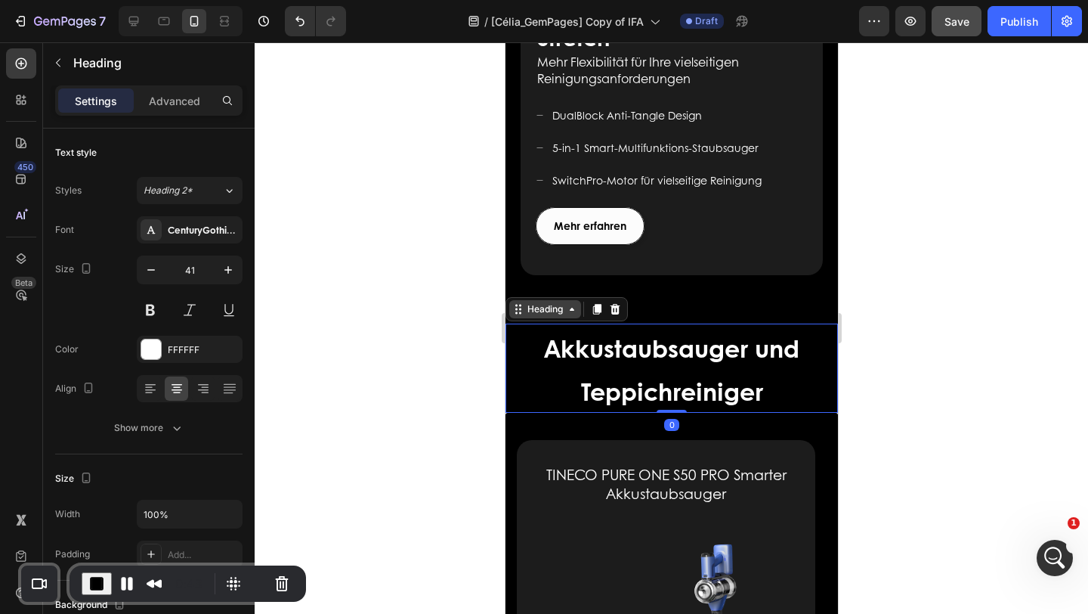
click at [547, 302] on div "Heading" at bounding box center [545, 309] width 42 height 14
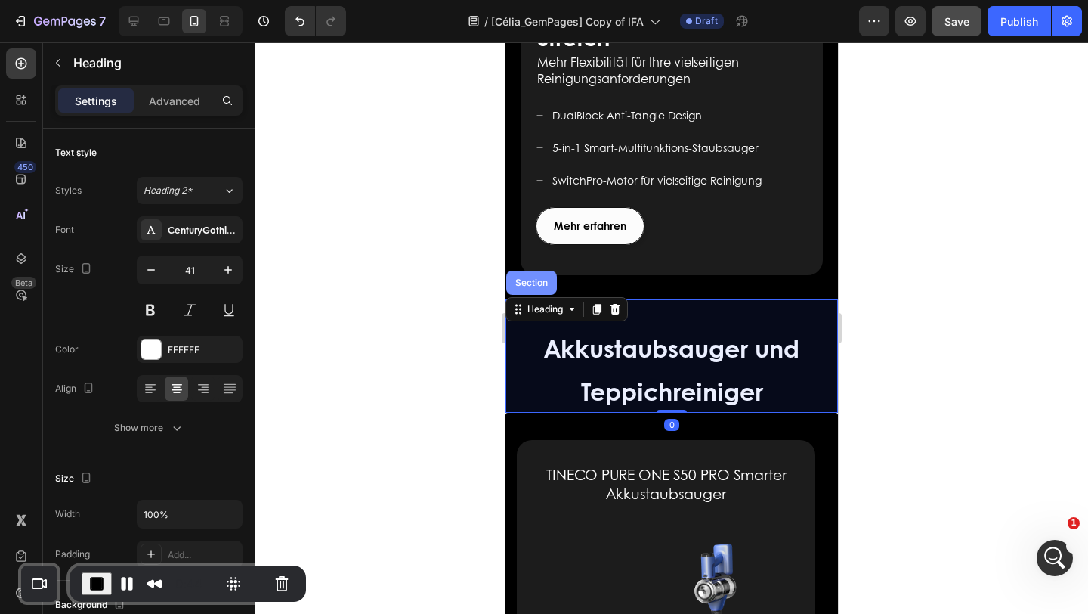
click at [537, 271] on div "Section" at bounding box center [531, 283] width 51 height 24
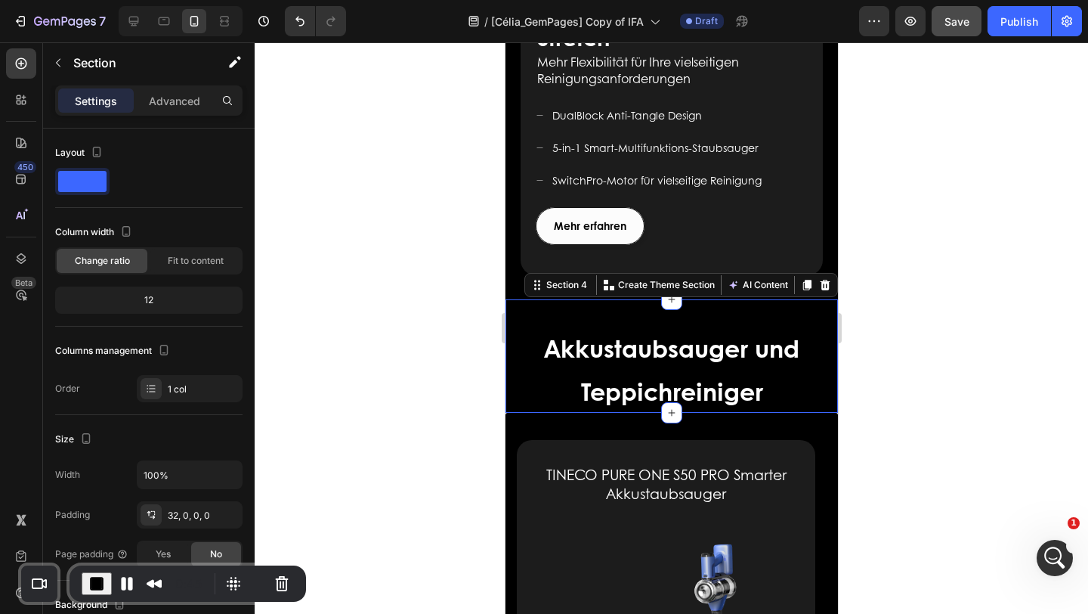
drag, startPoint x: 999, startPoint y: 352, endPoint x: 956, endPoint y: 364, distance: 44.8
click at [999, 352] on div at bounding box center [672, 327] width 834 height 571
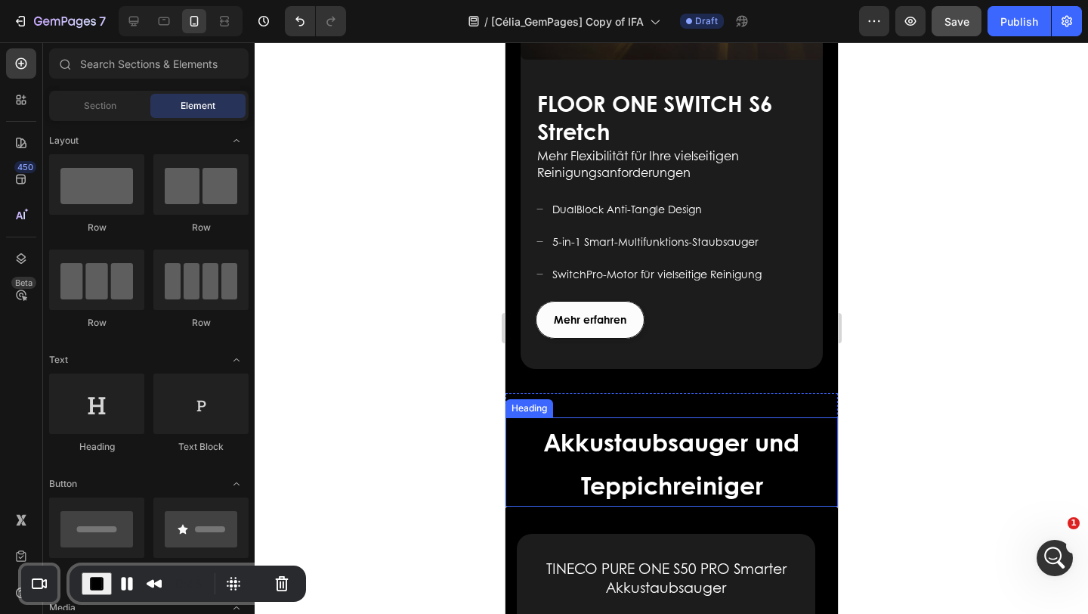
scroll to position [2139, 0]
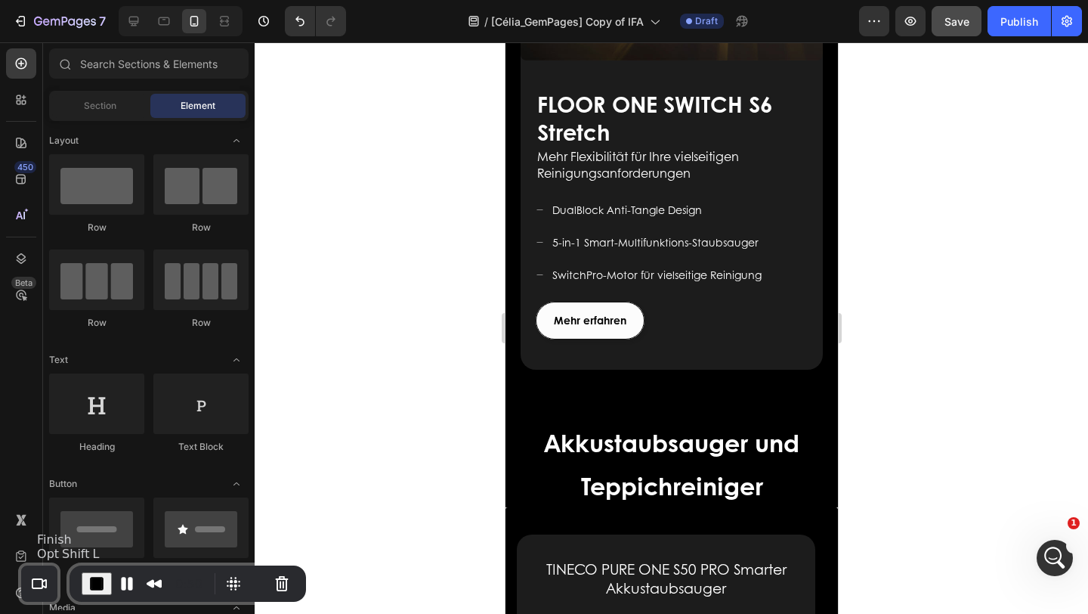
click at [101, 574] on span "End Recording" at bounding box center [97, 583] width 18 height 18
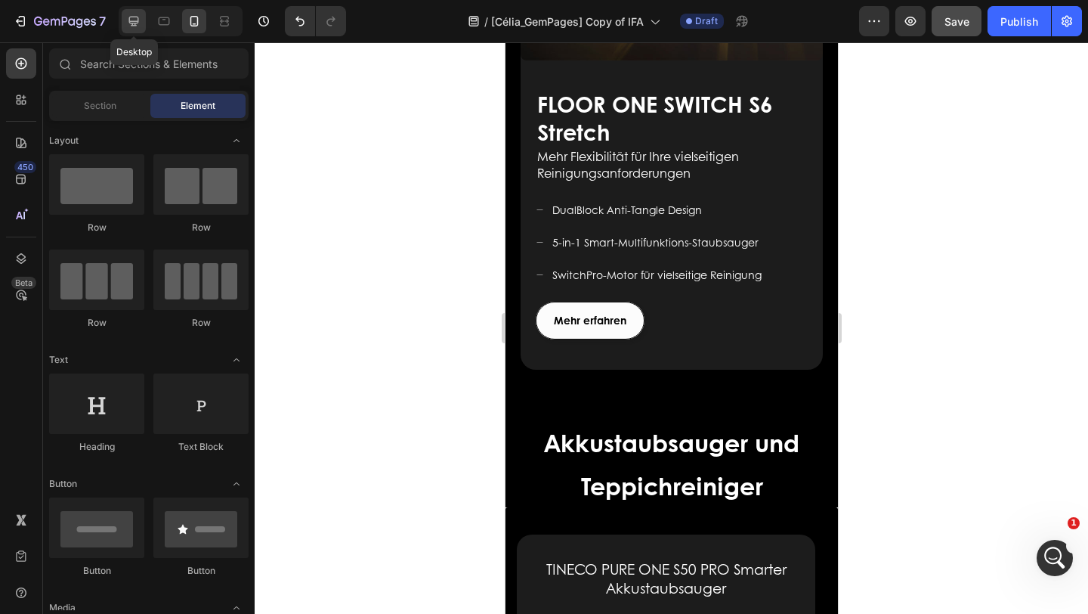
click at [138, 23] on icon at bounding box center [134, 22] width 10 height 10
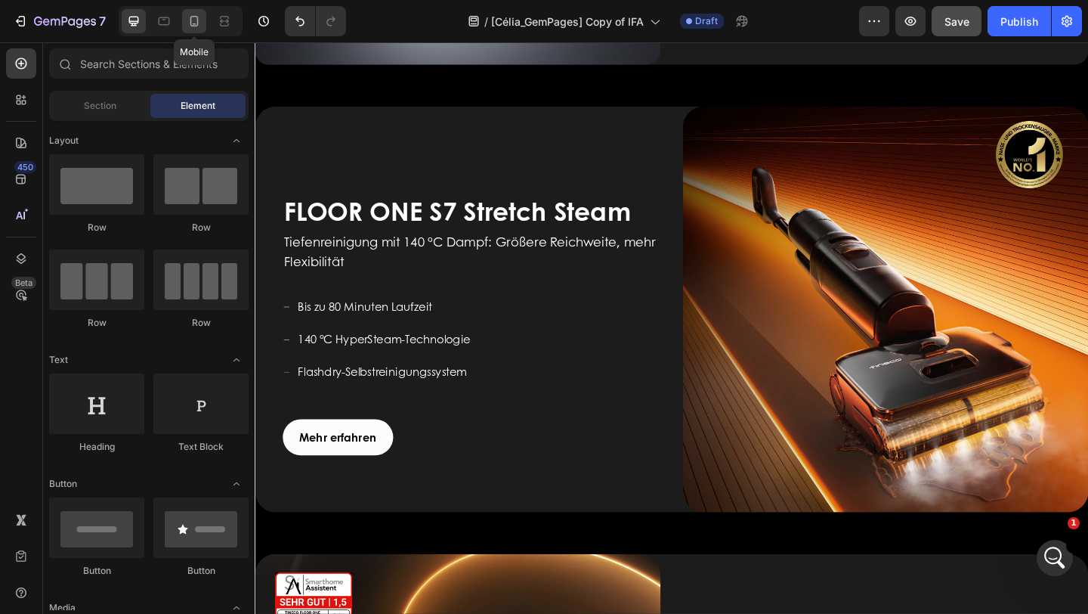
click at [195, 21] on icon at bounding box center [194, 21] width 15 height 15
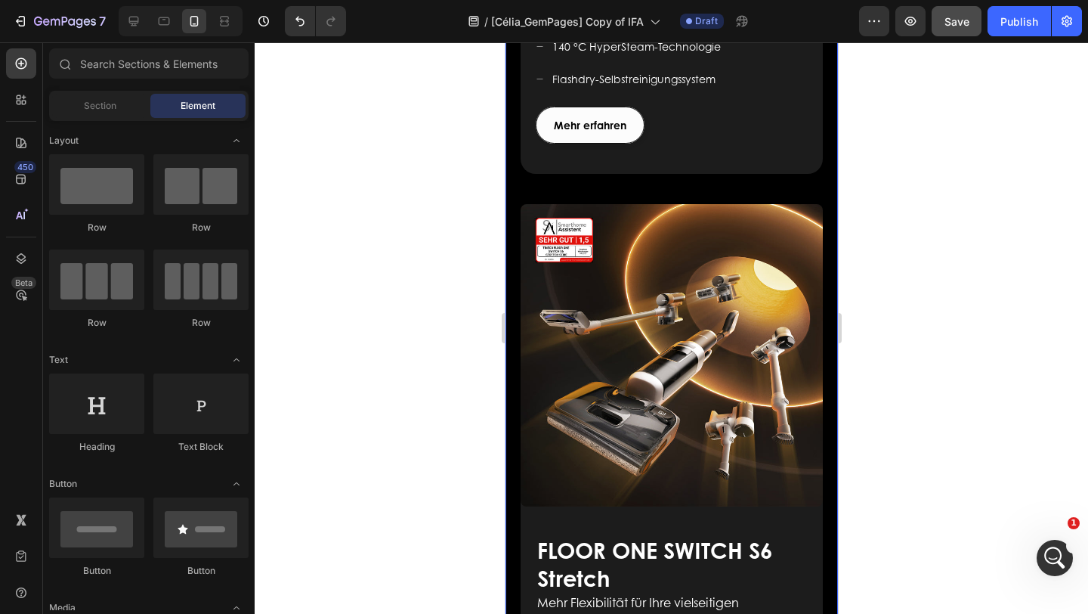
scroll to position [1392, 0]
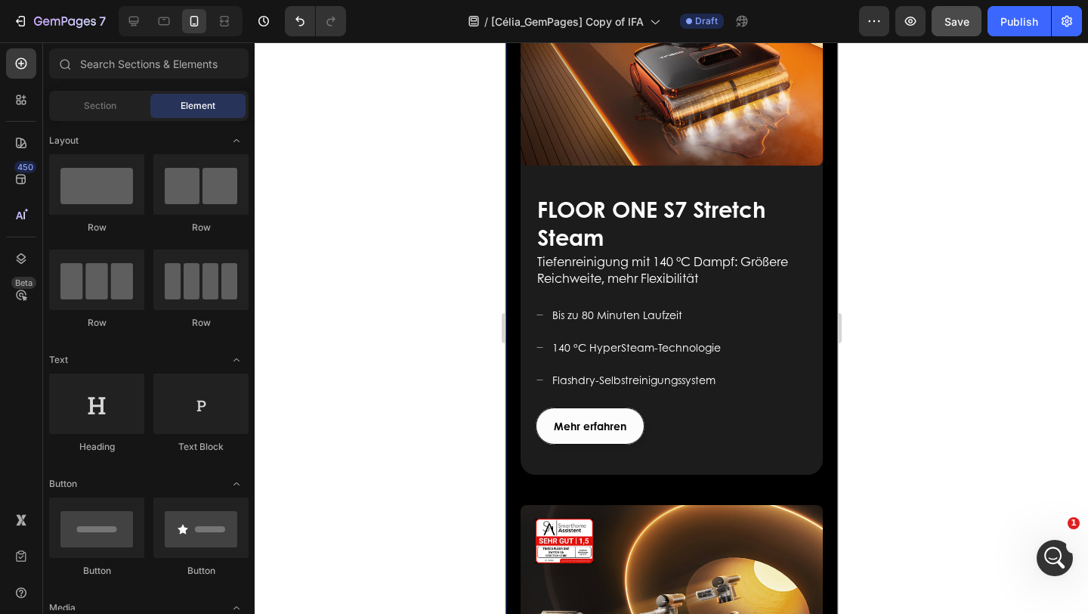
click at [516, 274] on div "Nass- und Trockensauger Heading Image FLOOR ONE S9 Artist Heading Für ein moder…" at bounding box center [671, 166] width 333 height 1948
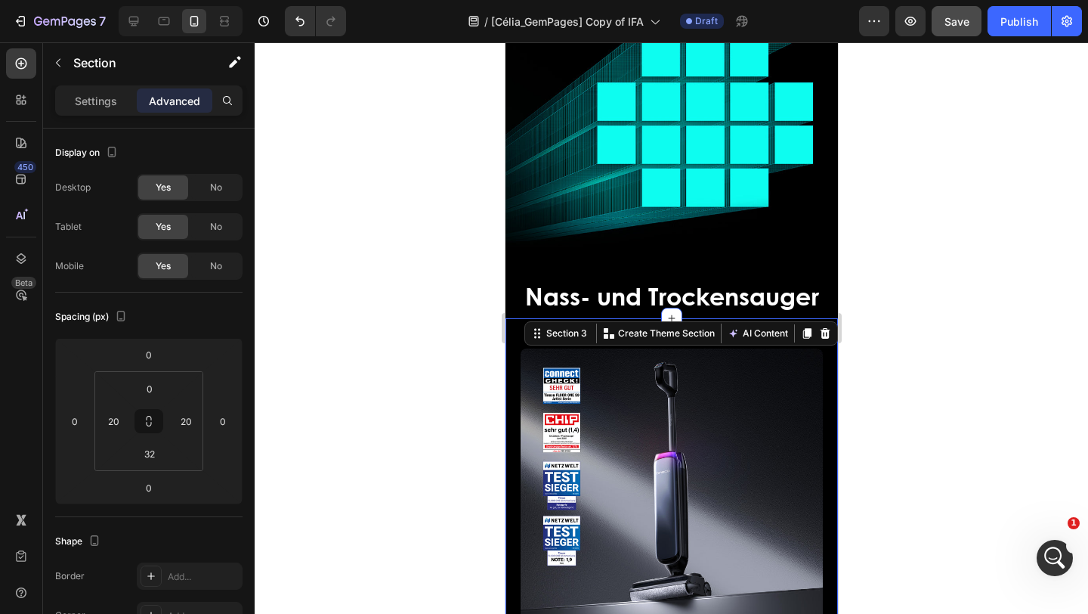
scroll to position [308, 0]
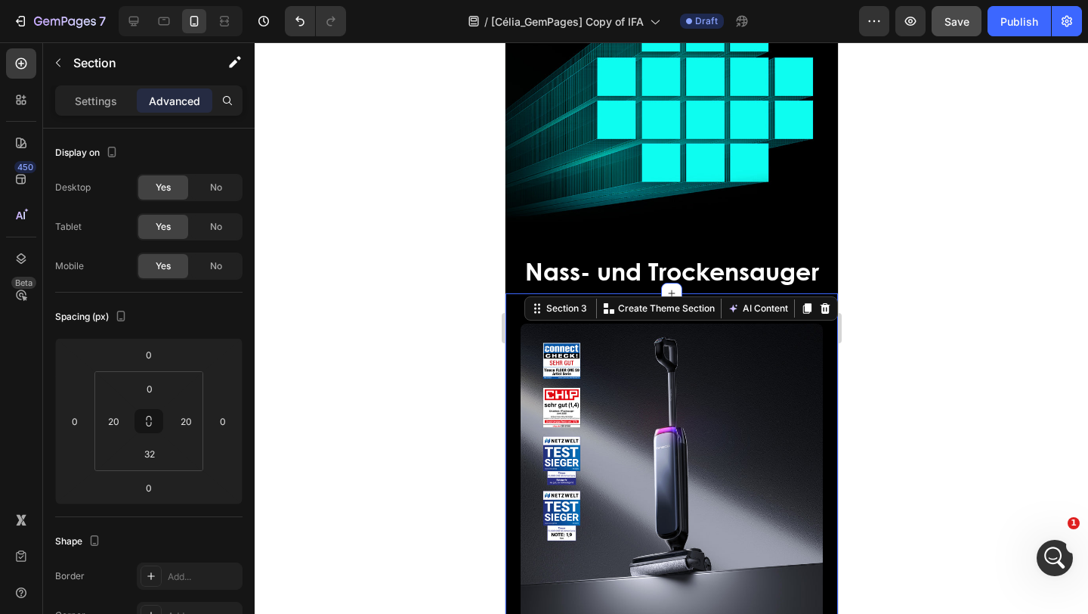
drag, startPoint x: 1002, startPoint y: 317, endPoint x: 299, endPoint y: 272, distance: 705.2
click at [1002, 317] on div at bounding box center [672, 327] width 834 height 571
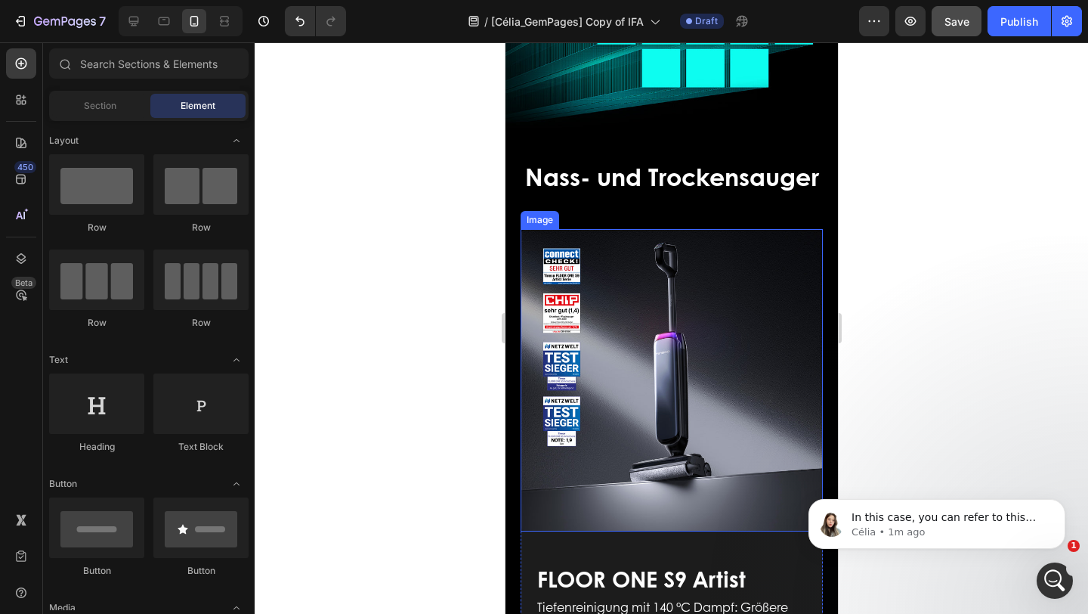
scroll to position [413, 0]
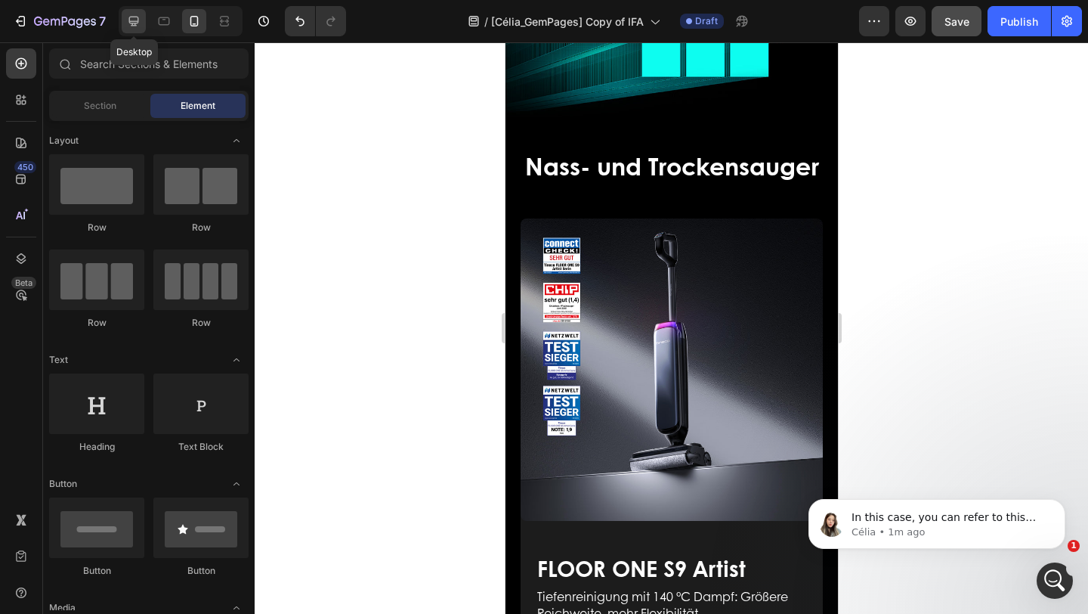
click at [128, 26] on icon at bounding box center [133, 21] width 15 height 15
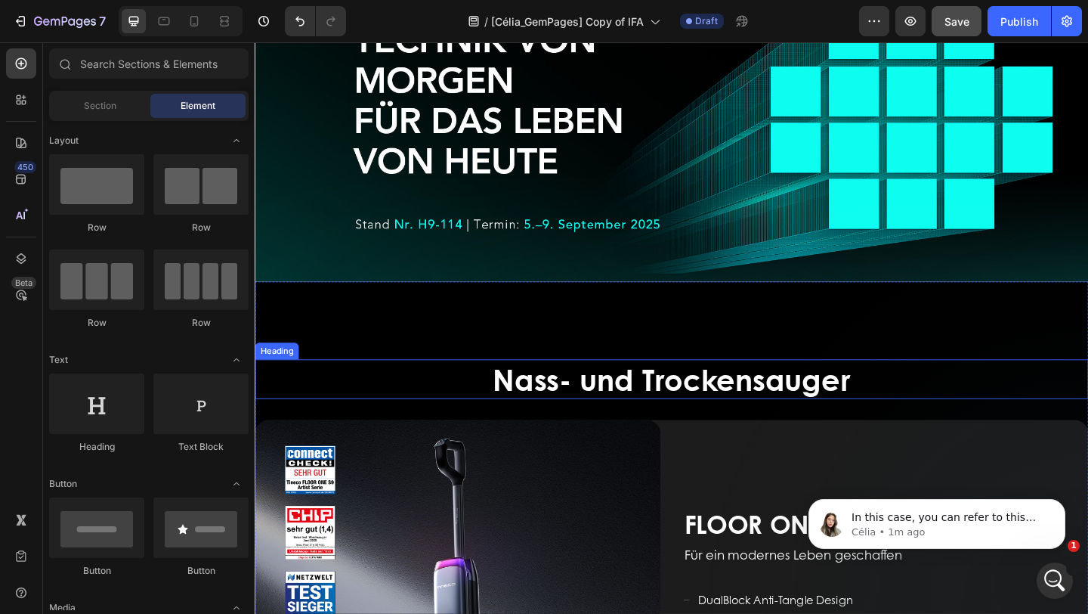
scroll to position [172, 0]
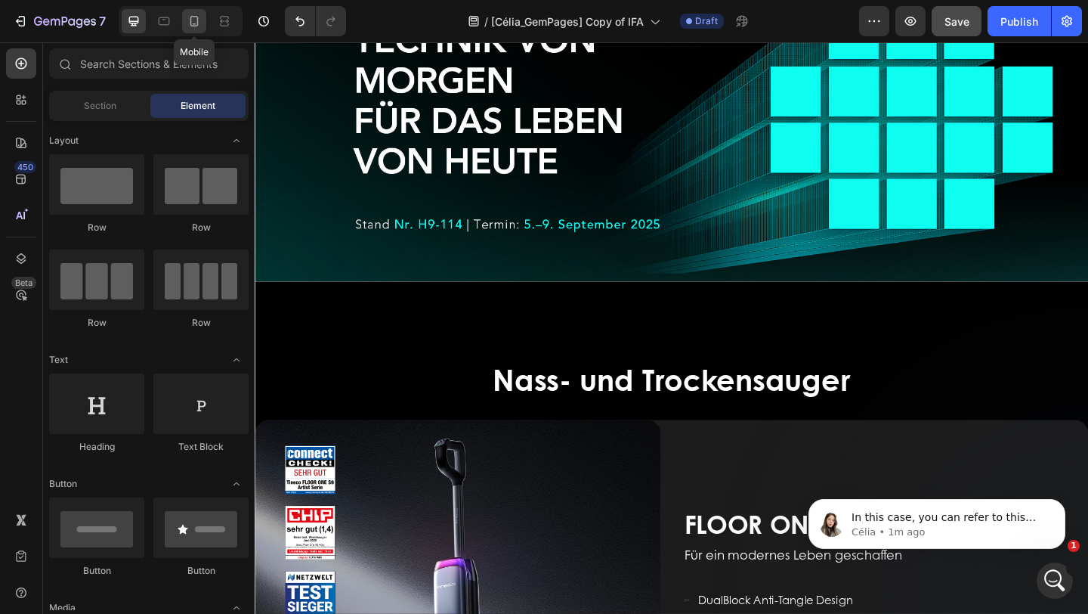
click at [190, 23] on icon at bounding box center [194, 21] width 8 height 11
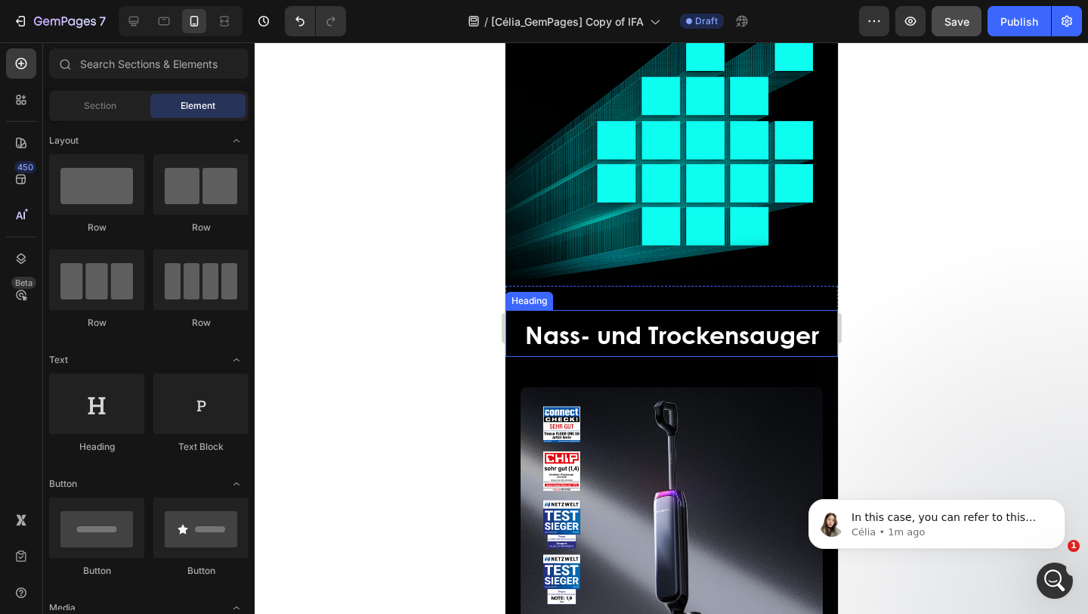
scroll to position [296, 0]
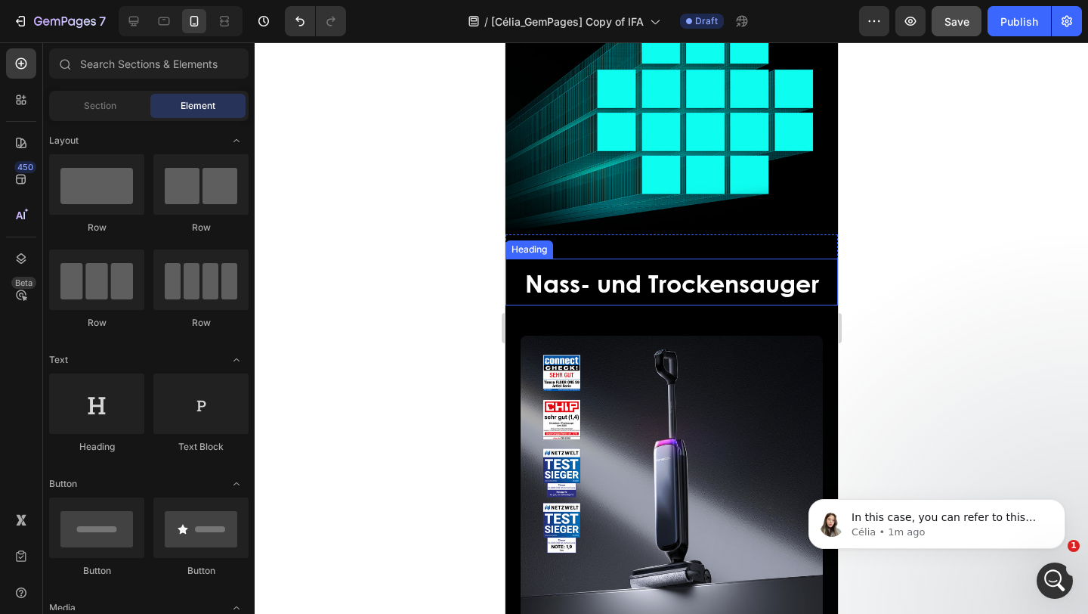
click at [567, 270] on span "Nass- und Trockensauger" at bounding box center [672, 282] width 294 height 35
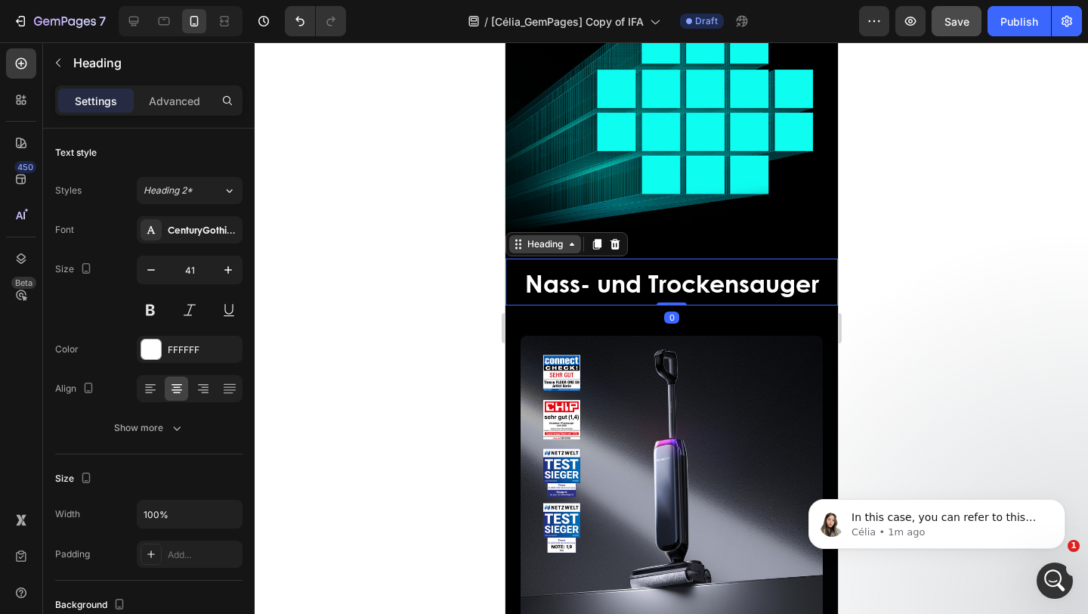
click at [543, 237] on div "Heading" at bounding box center [545, 244] width 42 height 14
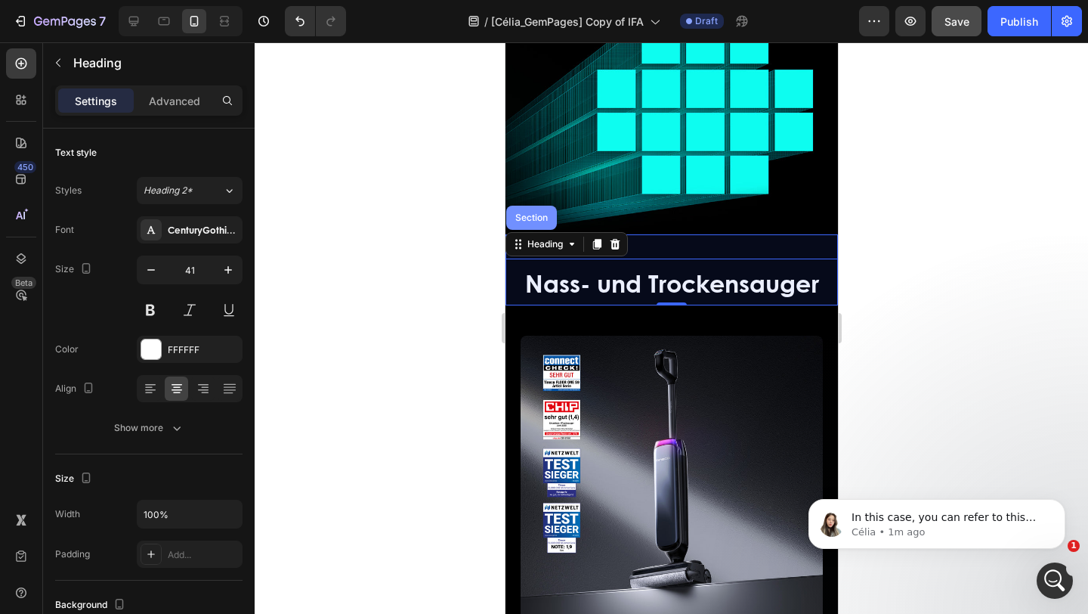
click at [537, 207] on div "Section" at bounding box center [531, 218] width 51 height 24
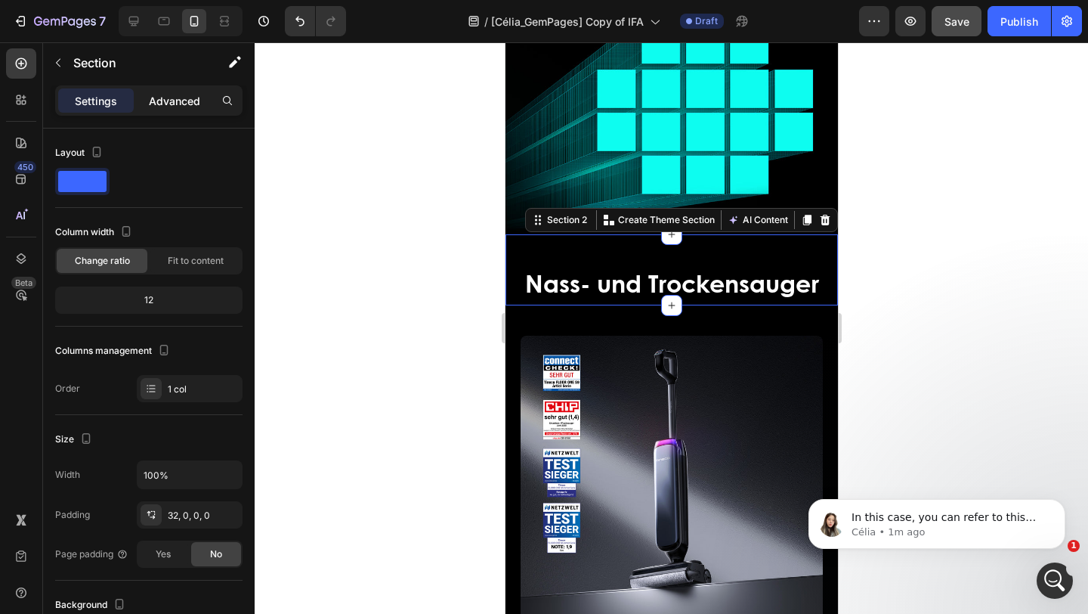
click at [152, 98] on p "Advanced" at bounding box center [174, 101] width 51 height 16
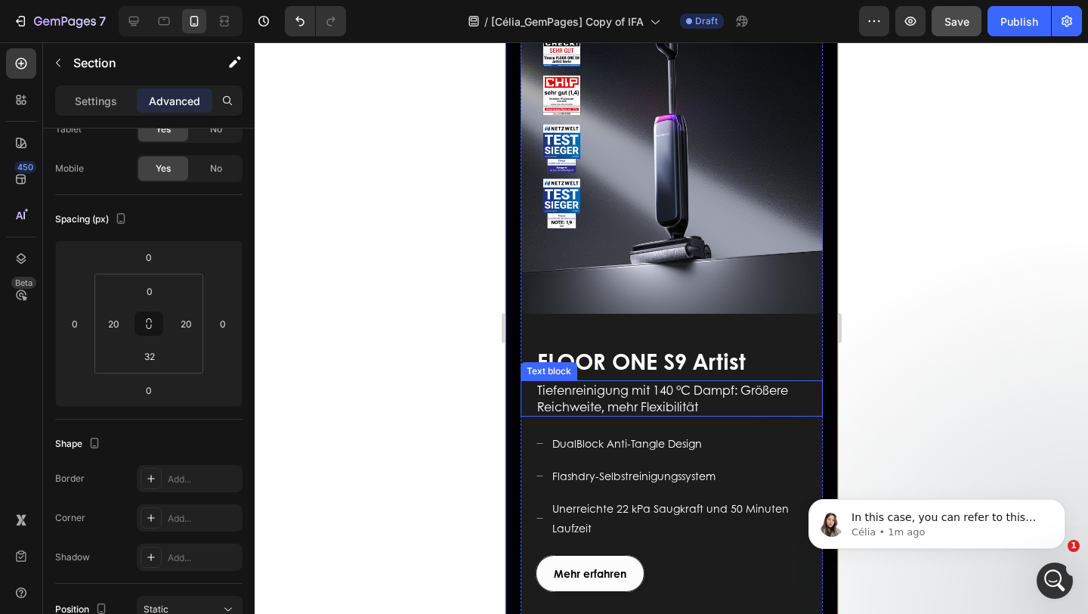
scroll to position [693, 0]
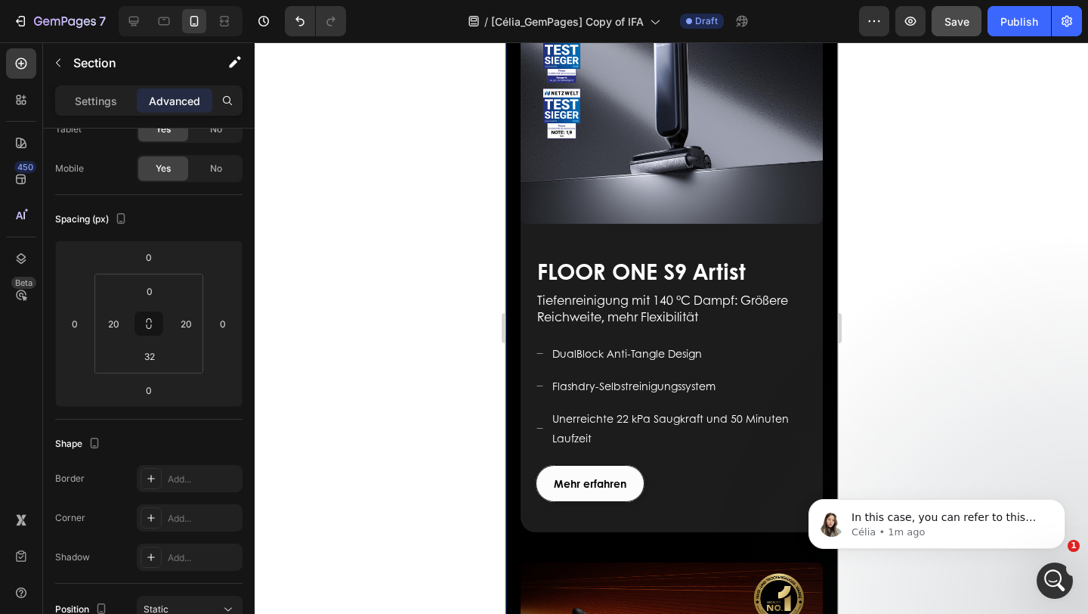
click at [996, 393] on div at bounding box center [672, 327] width 834 height 571
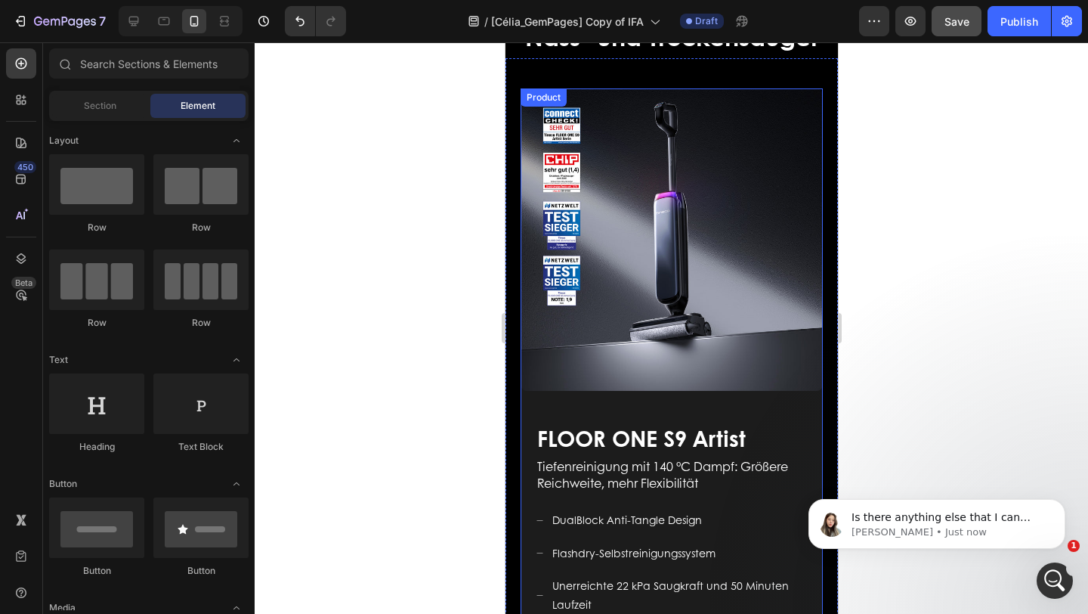
scroll to position [413, 0]
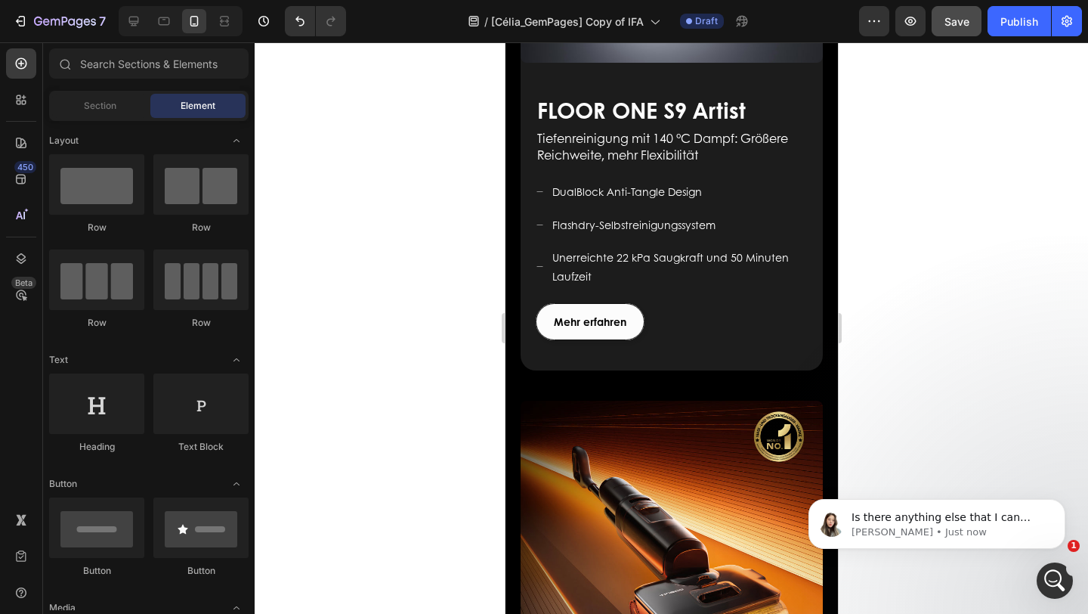
click at [947, 35] on button "Save" at bounding box center [957, 21] width 50 height 30
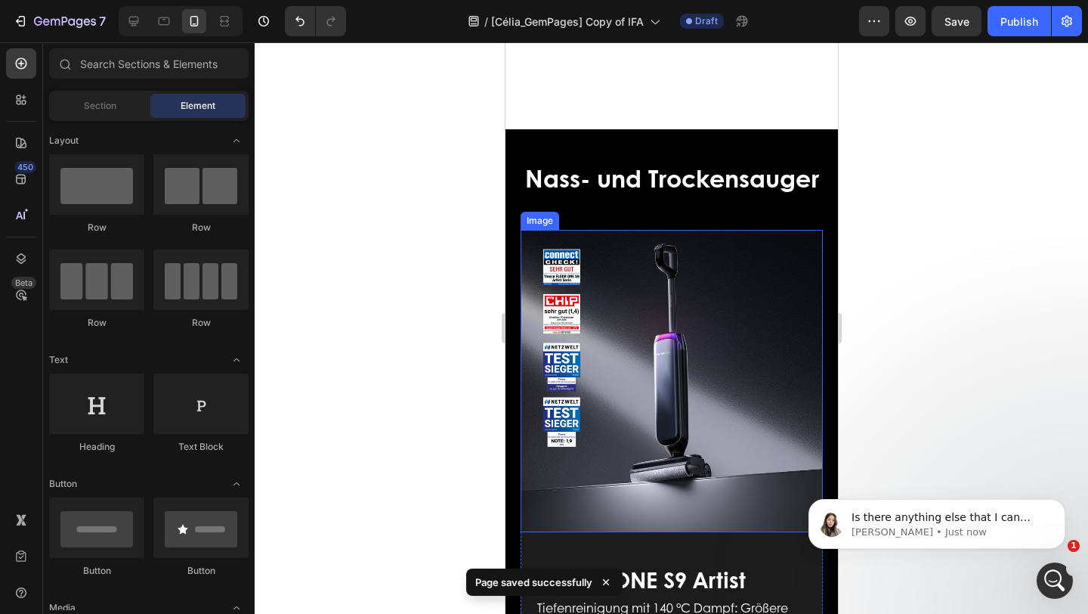
scroll to position [531, 0]
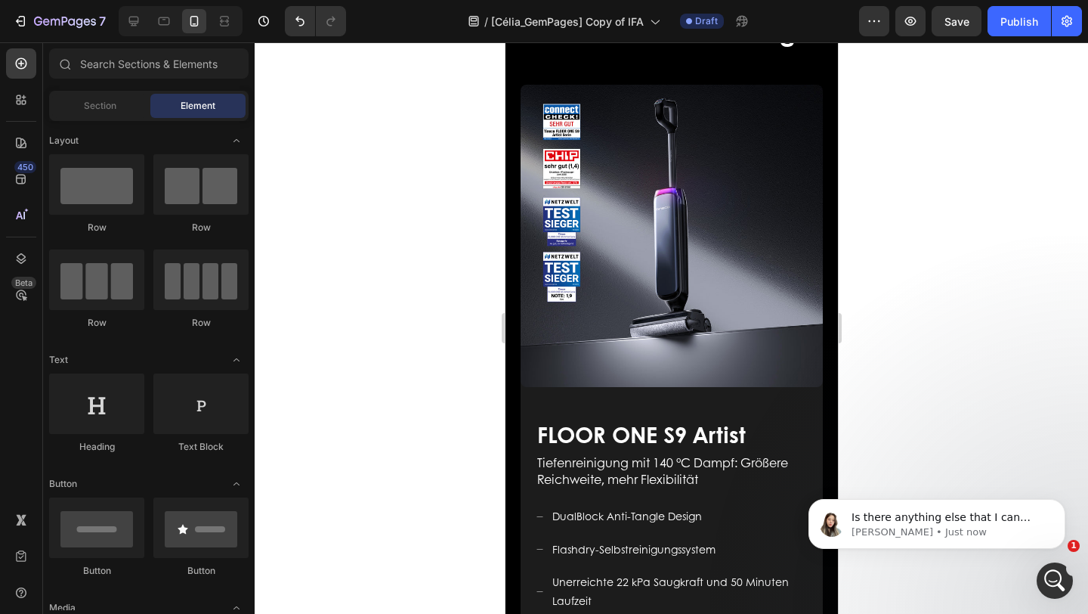
click at [973, 373] on div at bounding box center [672, 327] width 834 height 571
click at [1059, 505] on icon "Dismiss notification" at bounding box center [1061, 503] width 8 height 8
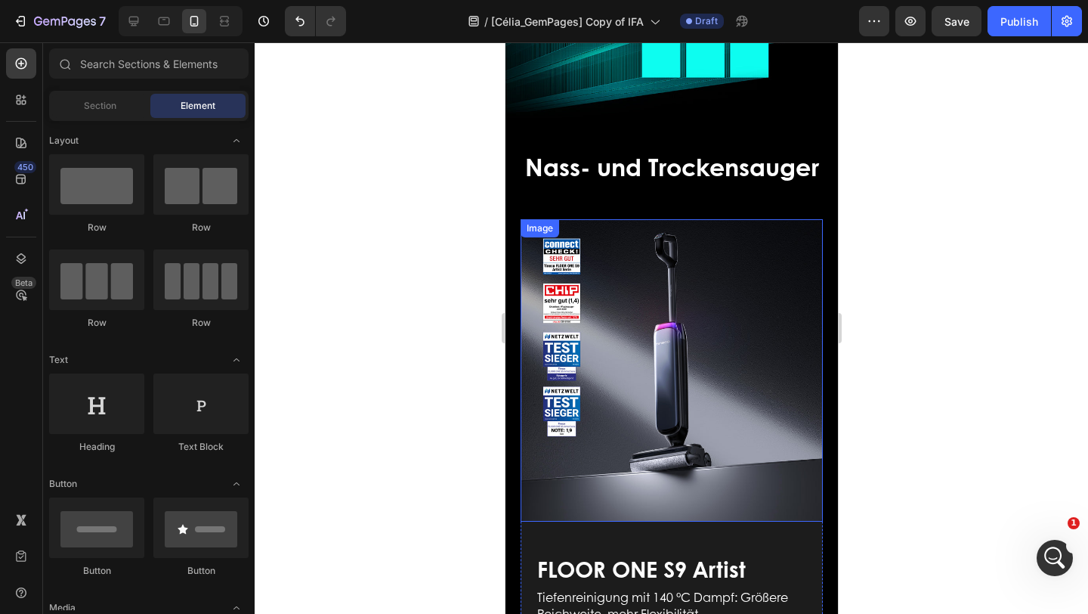
scroll to position [393, 0]
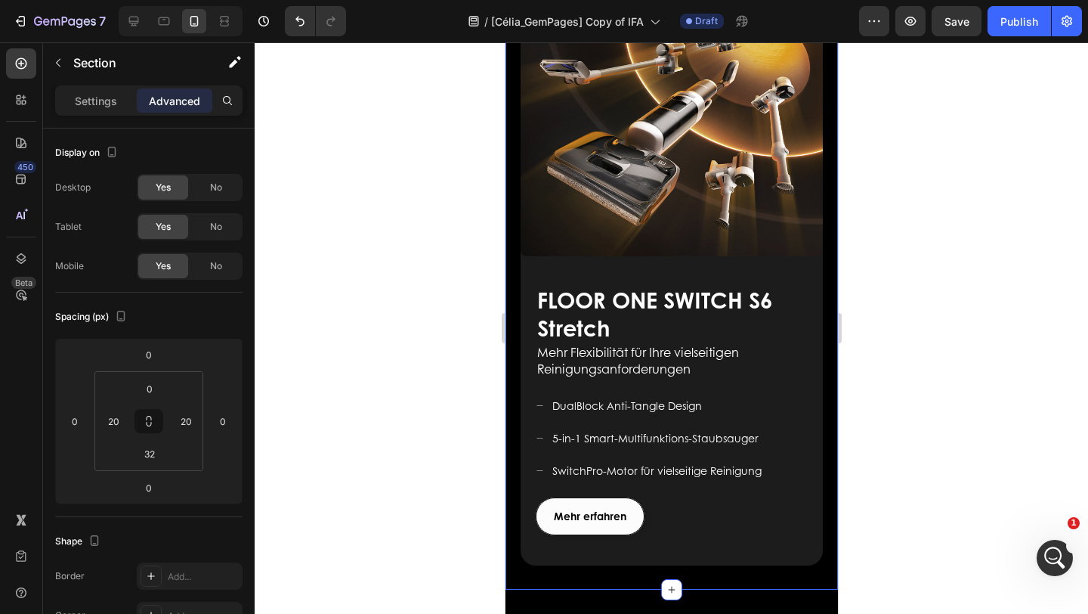
scroll to position [2020, 0]
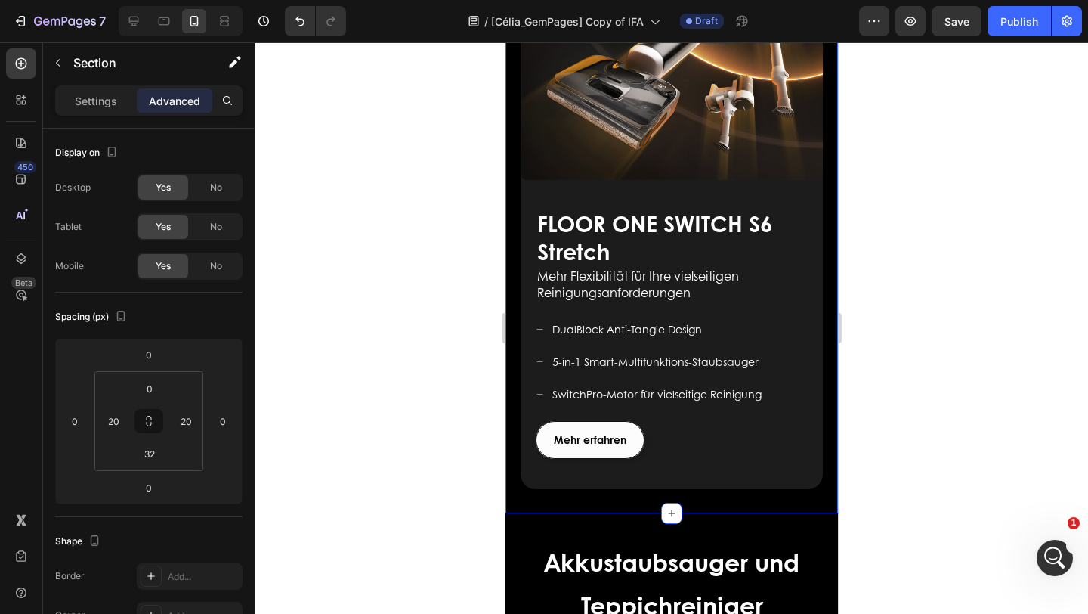
click at [1003, 455] on div at bounding box center [672, 327] width 834 height 571
